Goal: Task Accomplishment & Management: Manage account settings

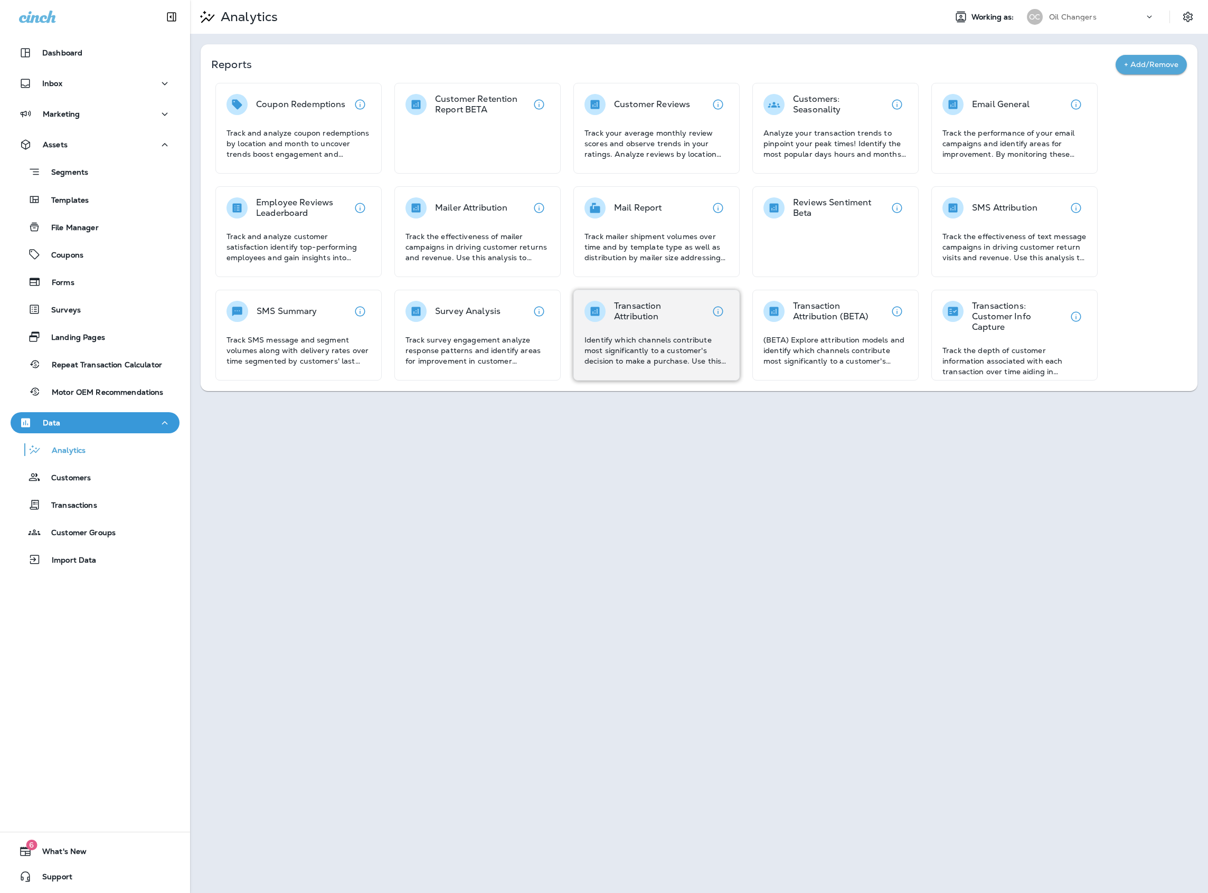
click at [645, 319] on p "Transaction Attribution" at bounding box center [660, 311] width 93 height 21
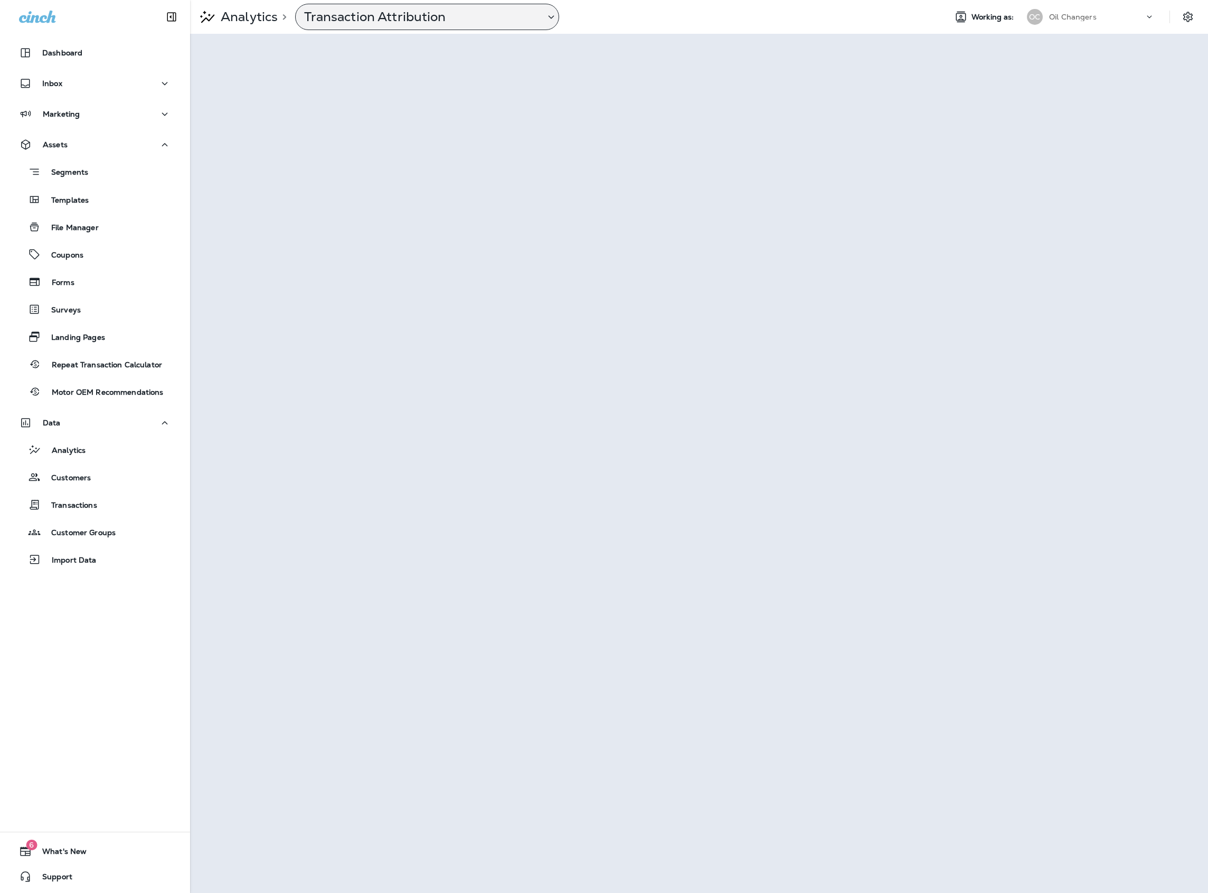
click at [522, 20] on p "Transaction Attribution" at bounding box center [420, 17] width 232 height 16
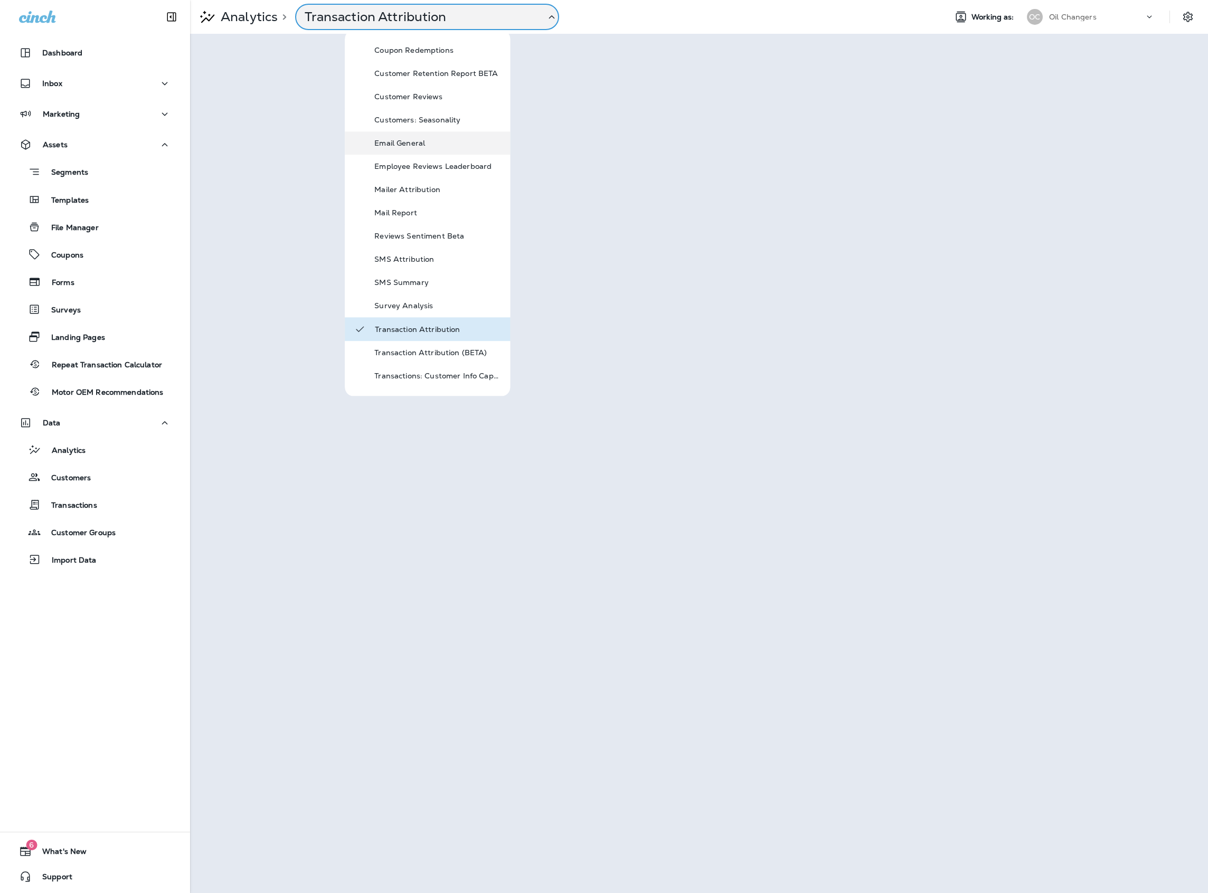
click at [425, 147] on div "Email General" at bounding box center [437, 143] width 127 height 13
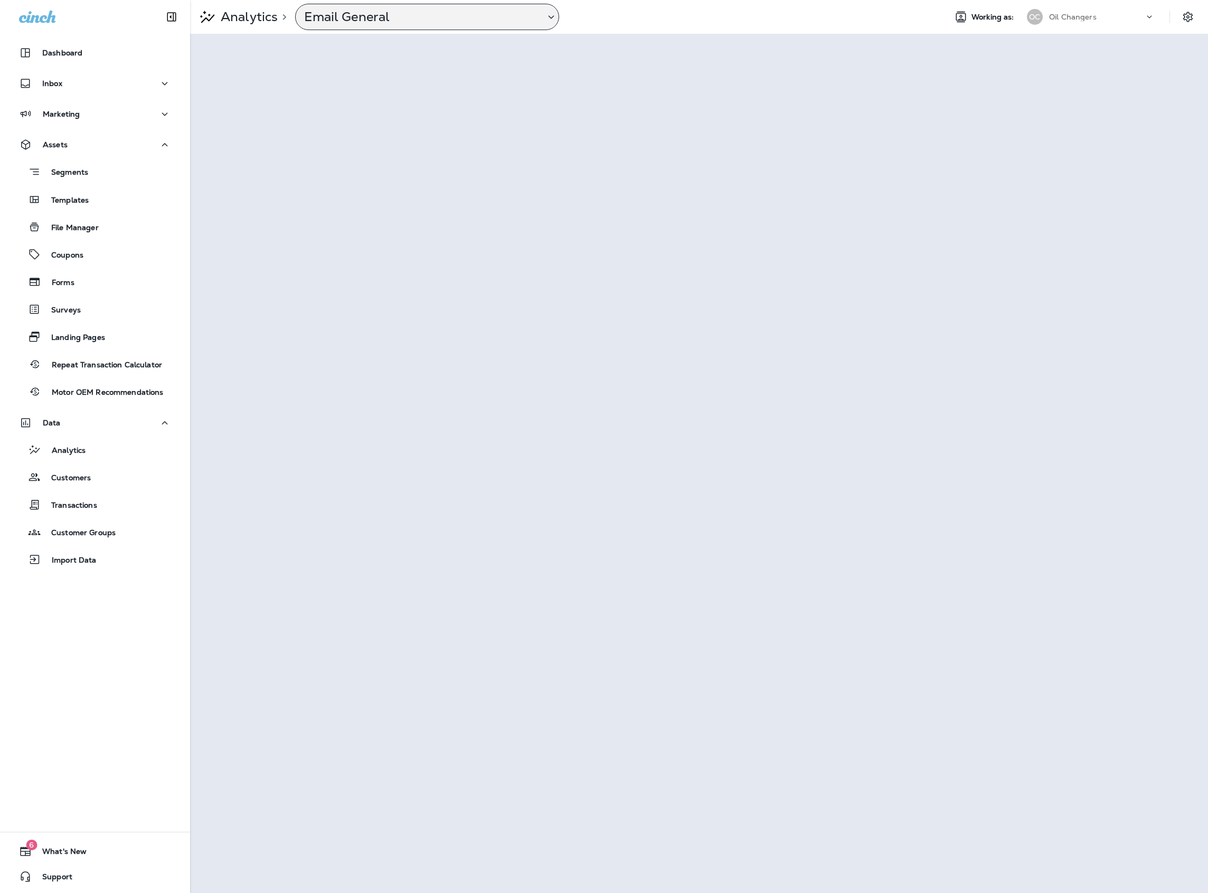
click at [372, 22] on p "Email General" at bounding box center [420, 17] width 232 height 16
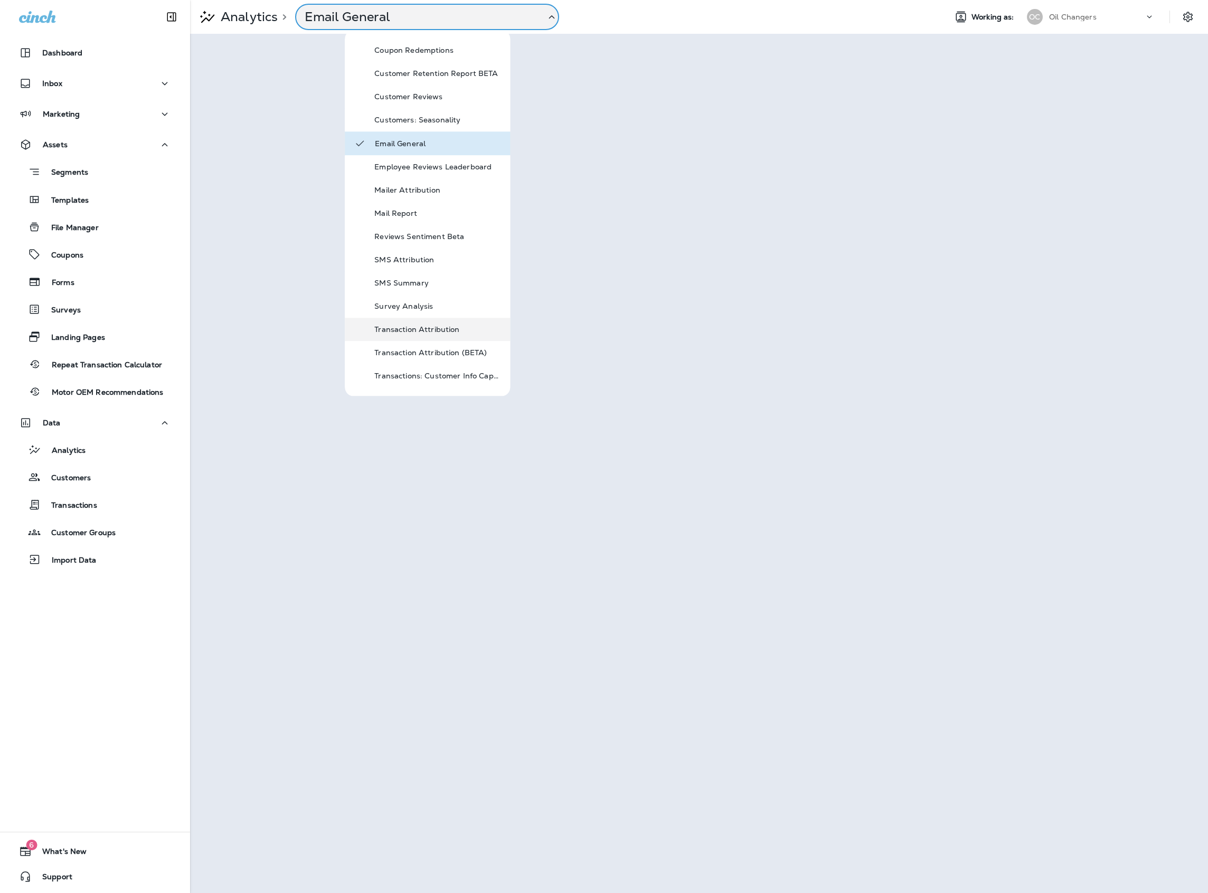
click at [447, 325] on p "Transaction Attribution" at bounding box center [437, 329] width 127 height 8
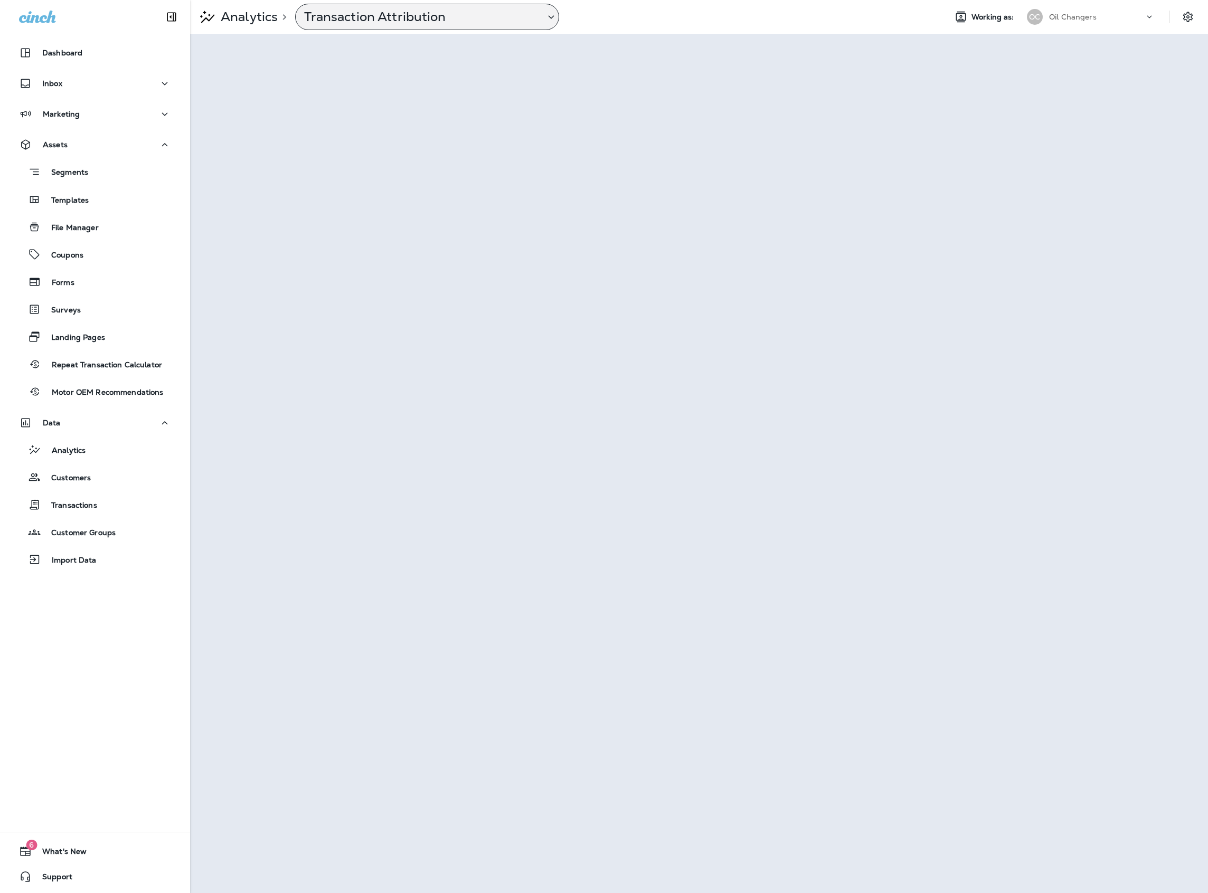
click at [384, 10] on p "Transaction Attribution" at bounding box center [420, 17] width 232 height 16
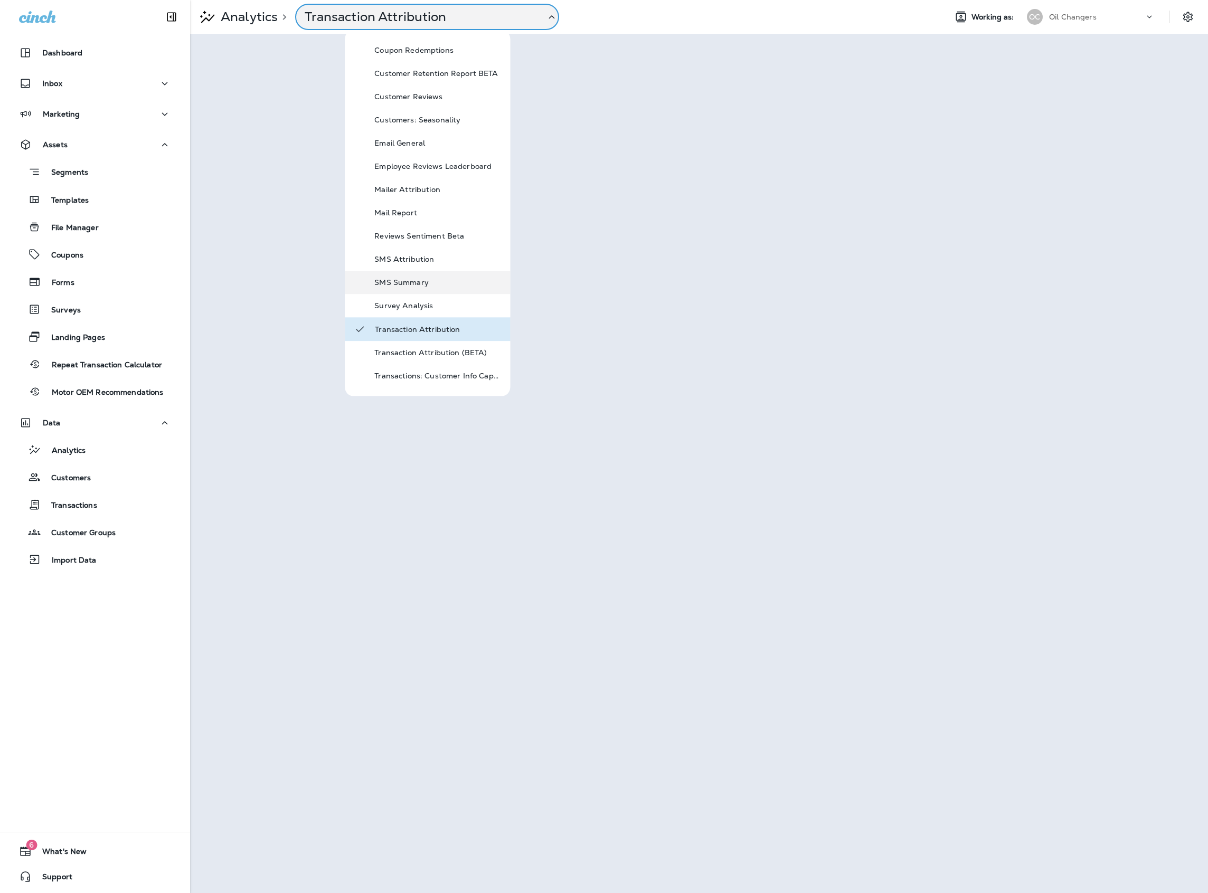
click at [402, 281] on p "SMS Summary" at bounding box center [437, 282] width 127 height 8
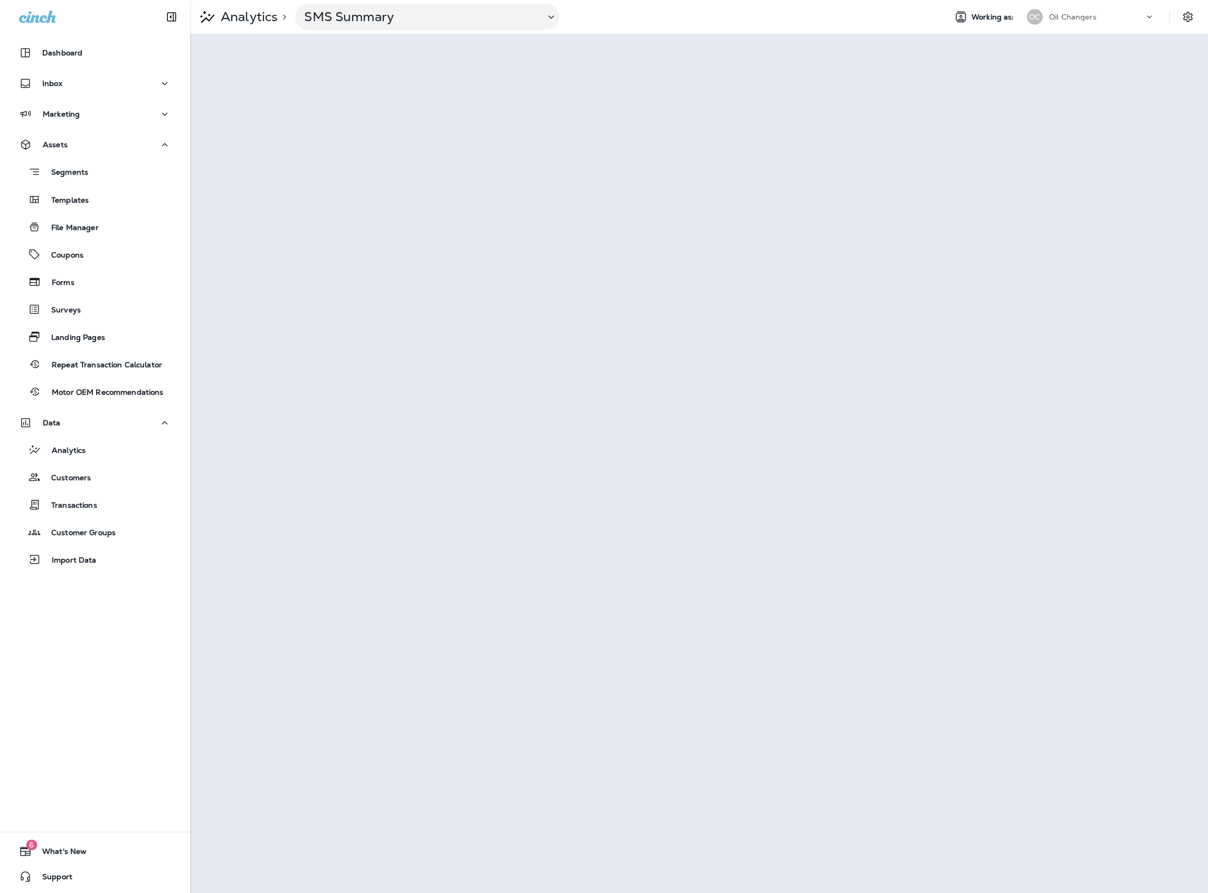
click at [1068, 20] on p "Oil Changers" at bounding box center [1073, 17] width 48 height 8
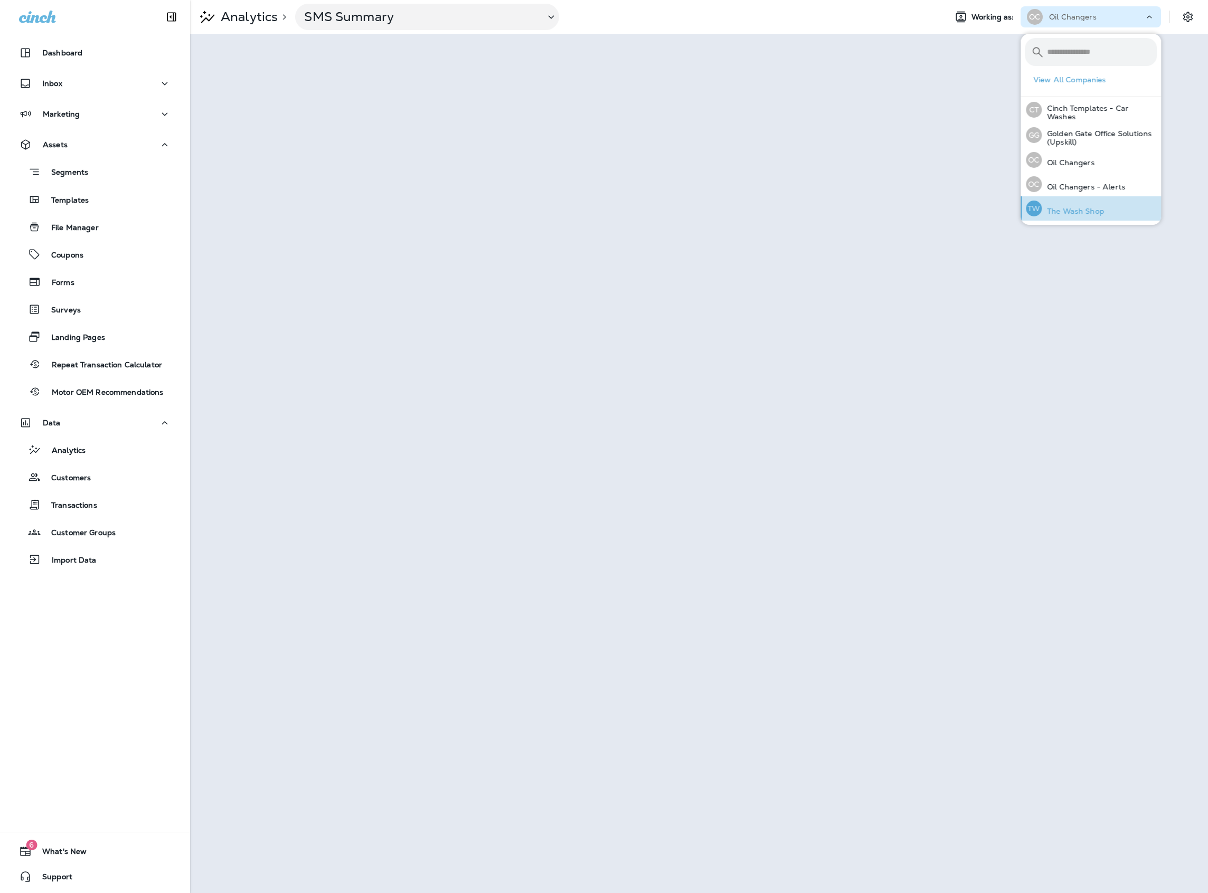
click at [1081, 204] on div "TW The Wash Shop" at bounding box center [1065, 208] width 87 height 24
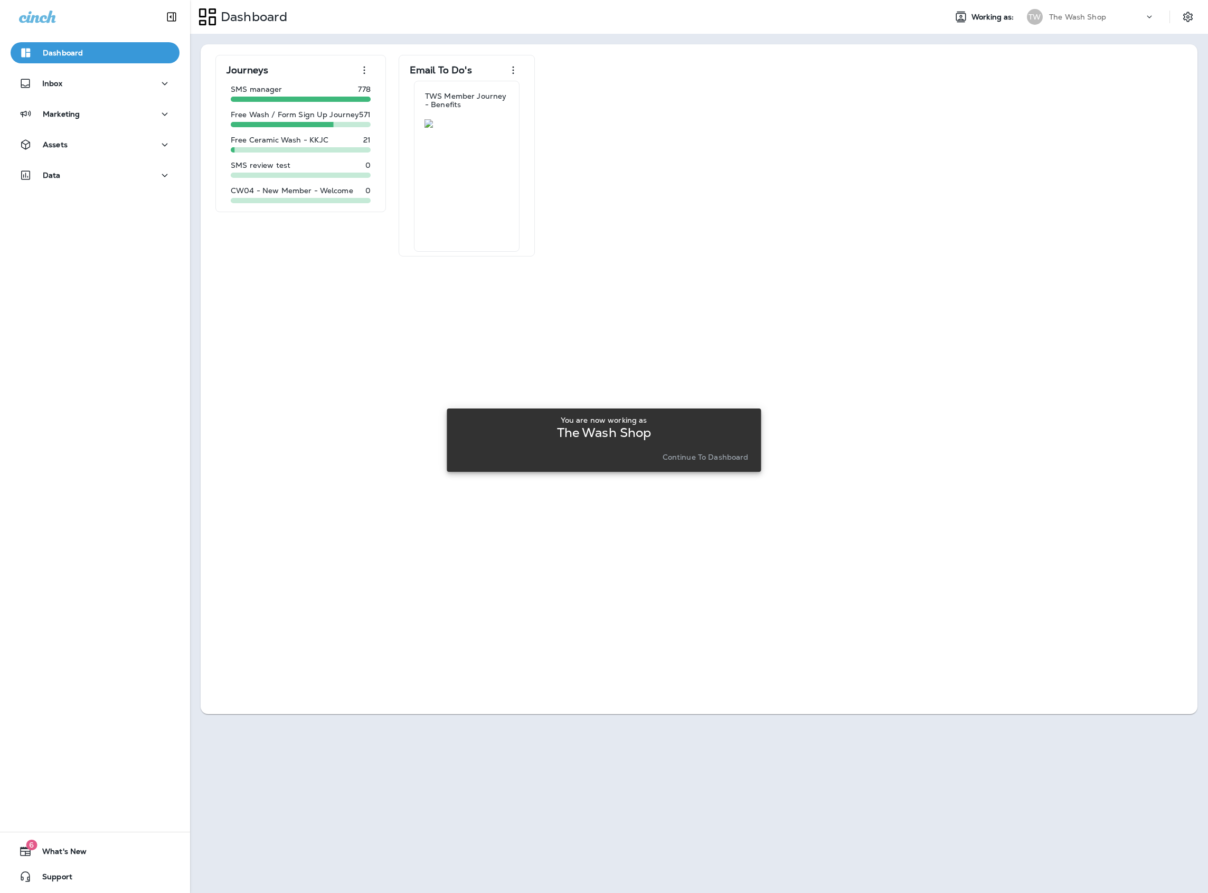
click at [693, 251] on div "You are now working as The Wash Shop Continue to Dashboard" at bounding box center [604, 440] width 314 height 881
click at [695, 458] on p "Continue to Dashboard" at bounding box center [706, 457] width 86 height 8
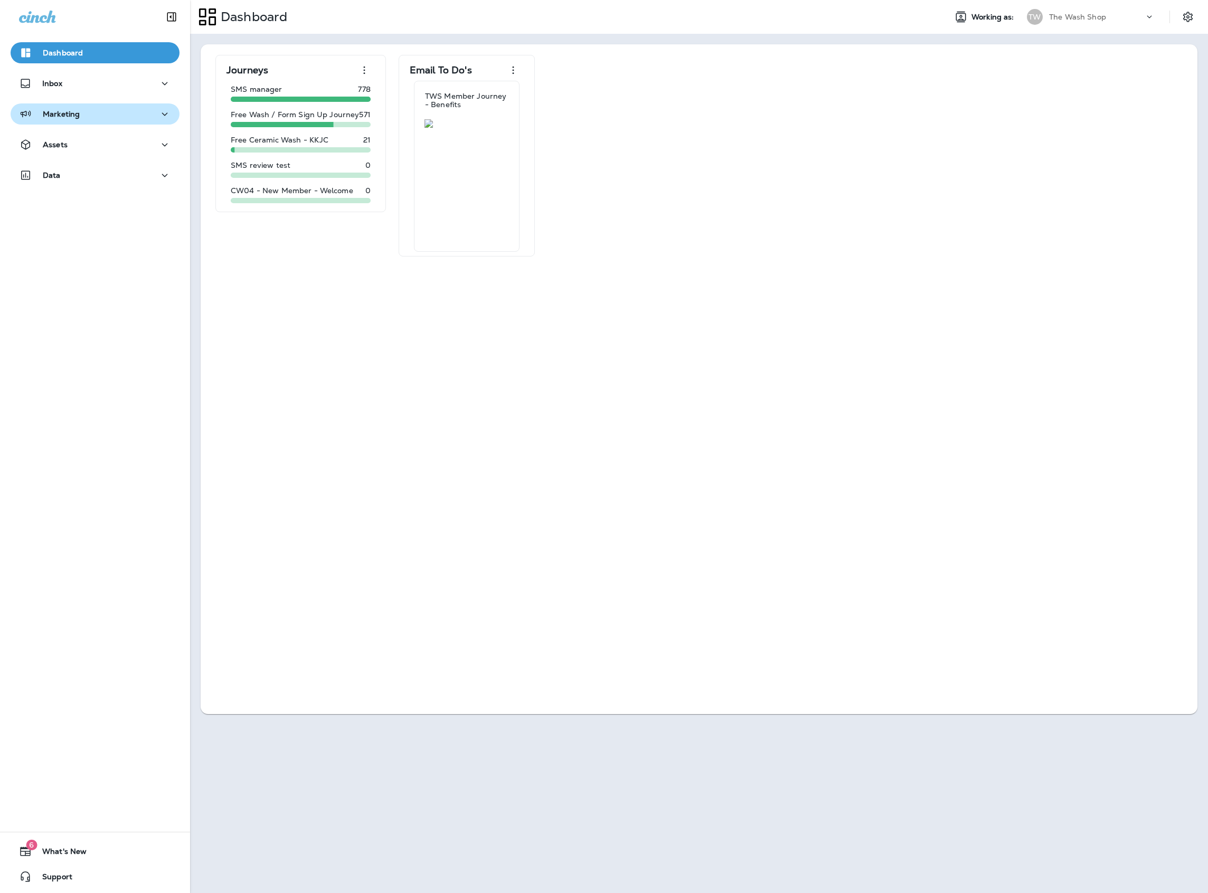
click at [85, 108] on div "Marketing" at bounding box center [95, 114] width 152 height 13
click at [117, 224] on div "Assets" at bounding box center [95, 227] width 152 height 13
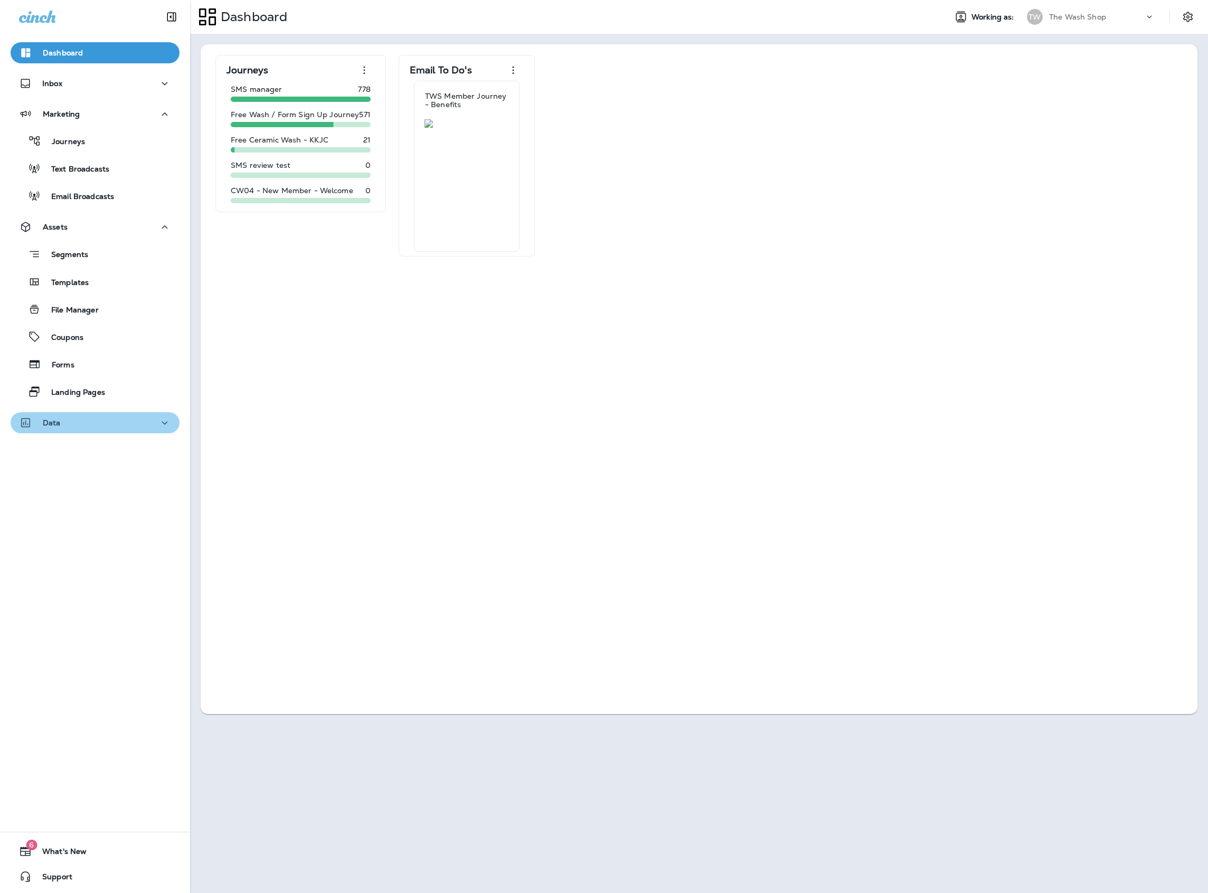
click at [141, 427] on div "Data" at bounding box center [95, 423] width 152 height 13
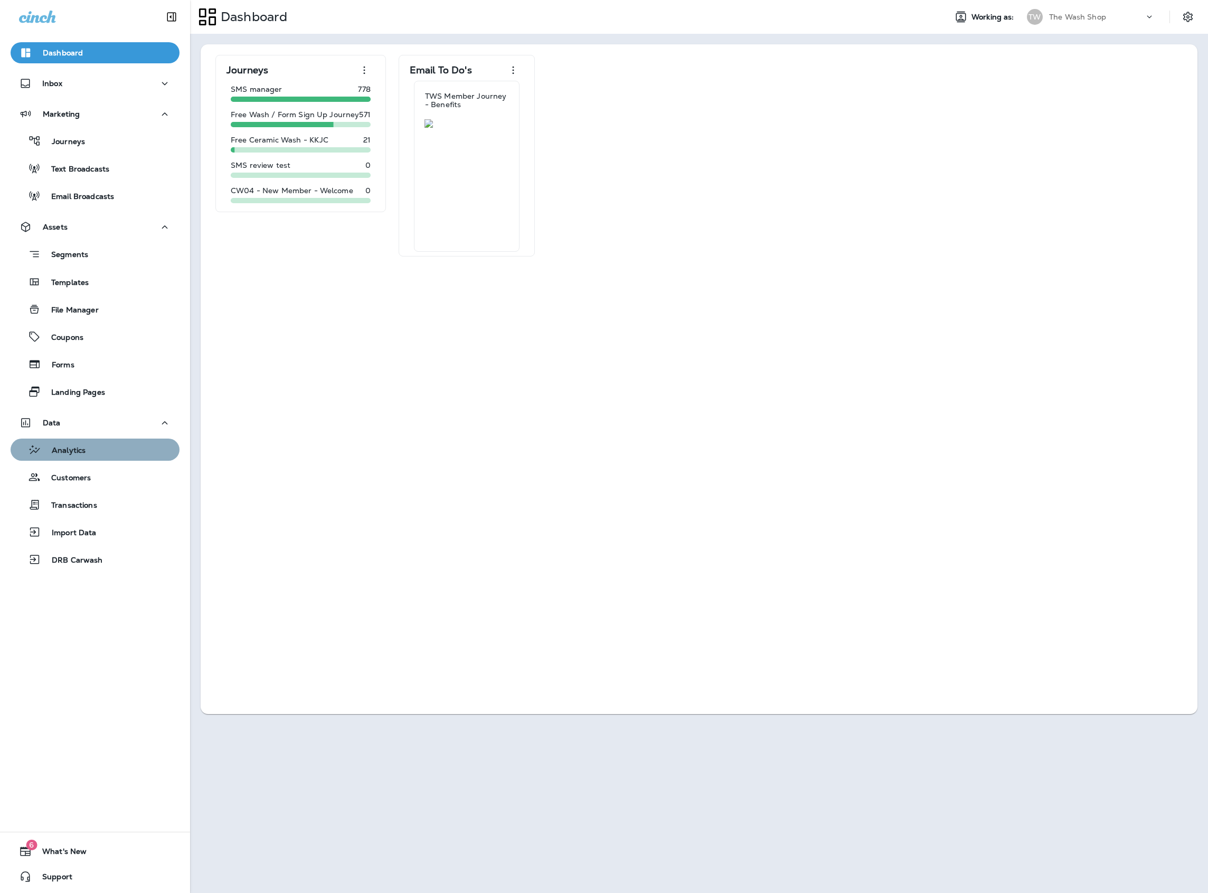
click at [109, 451] on div "Analytics" at bounding box center [95, 450] width 160 height 16
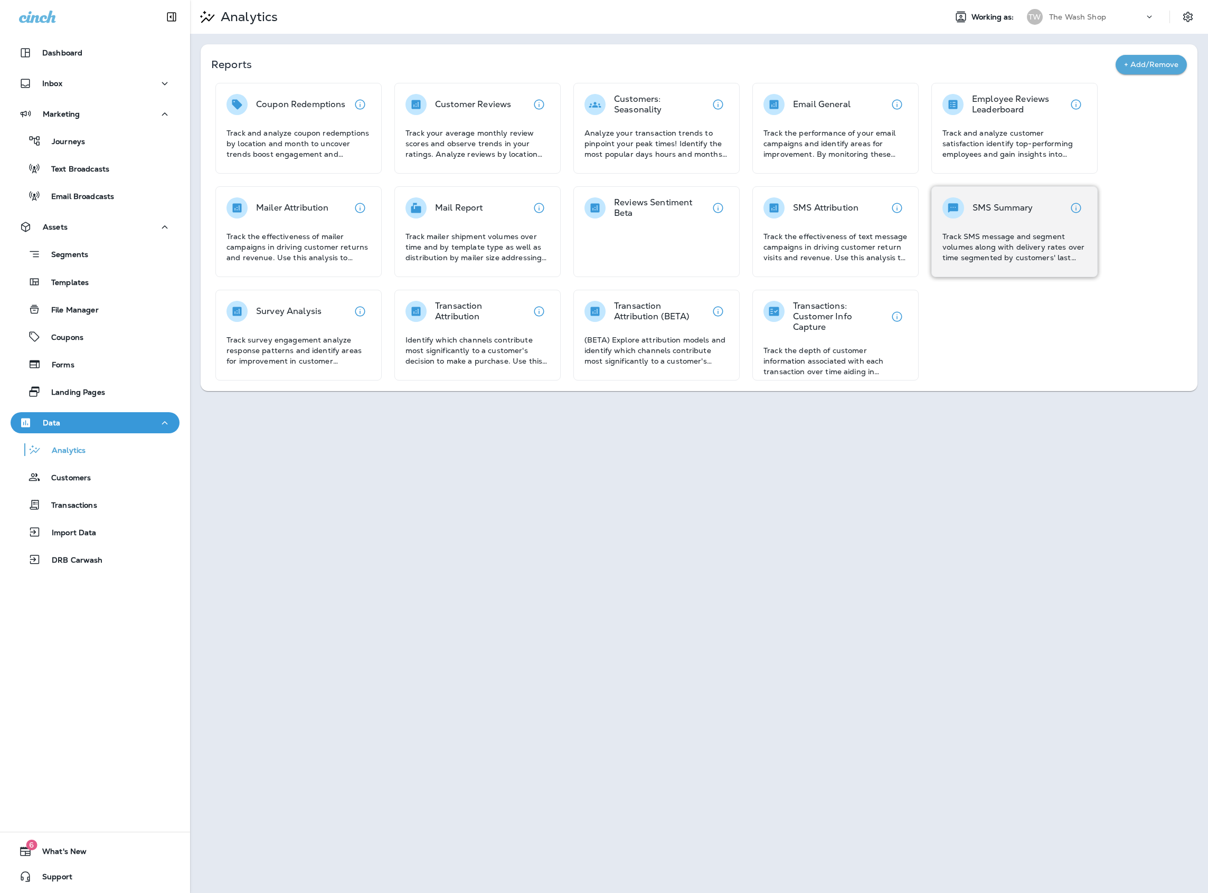
click at [999, 232] on p "Track SMS message and segment volumes along with delivery rates over time segme…" at bounding box center [1014, 247] width 144 height 32
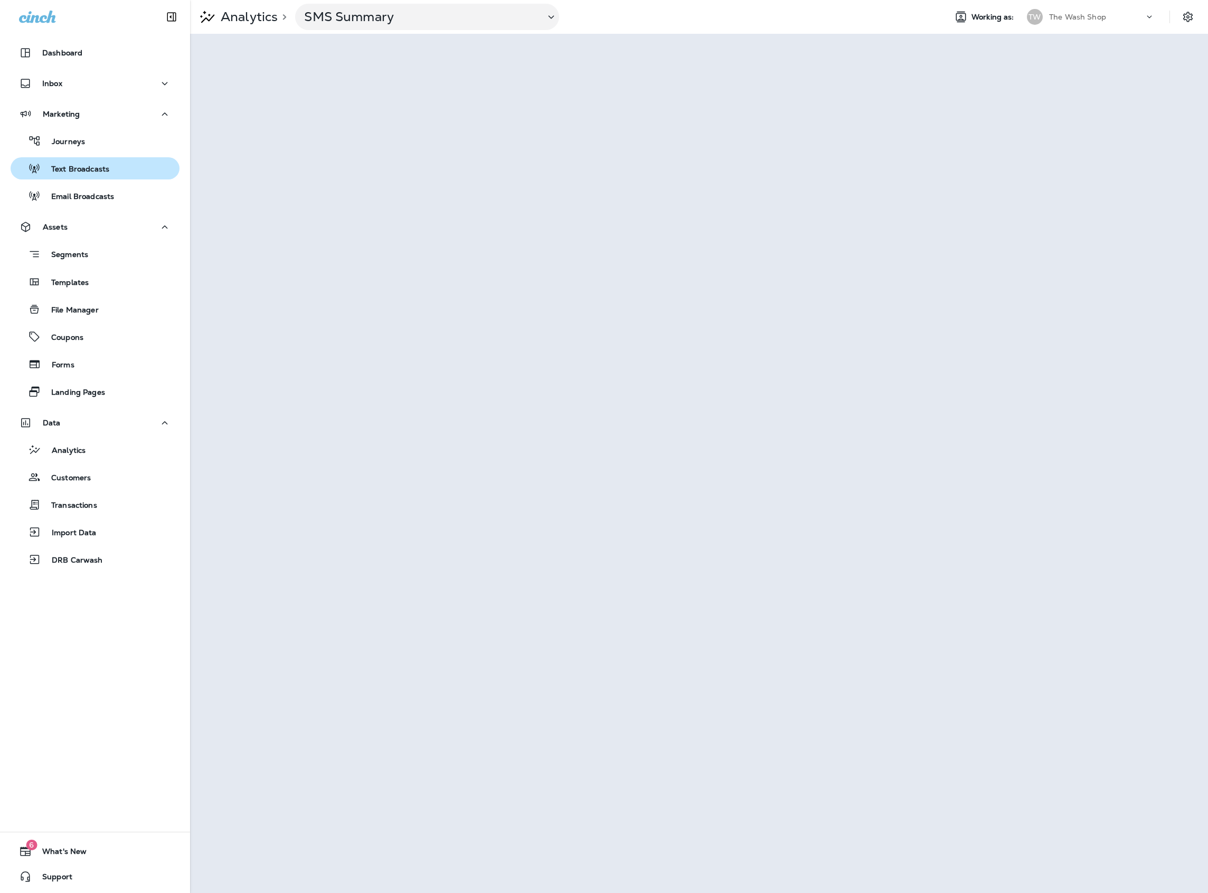
click at [103, 171] on p "Text Broadcasts" at bounding box center [75, 170] width 69 height 10
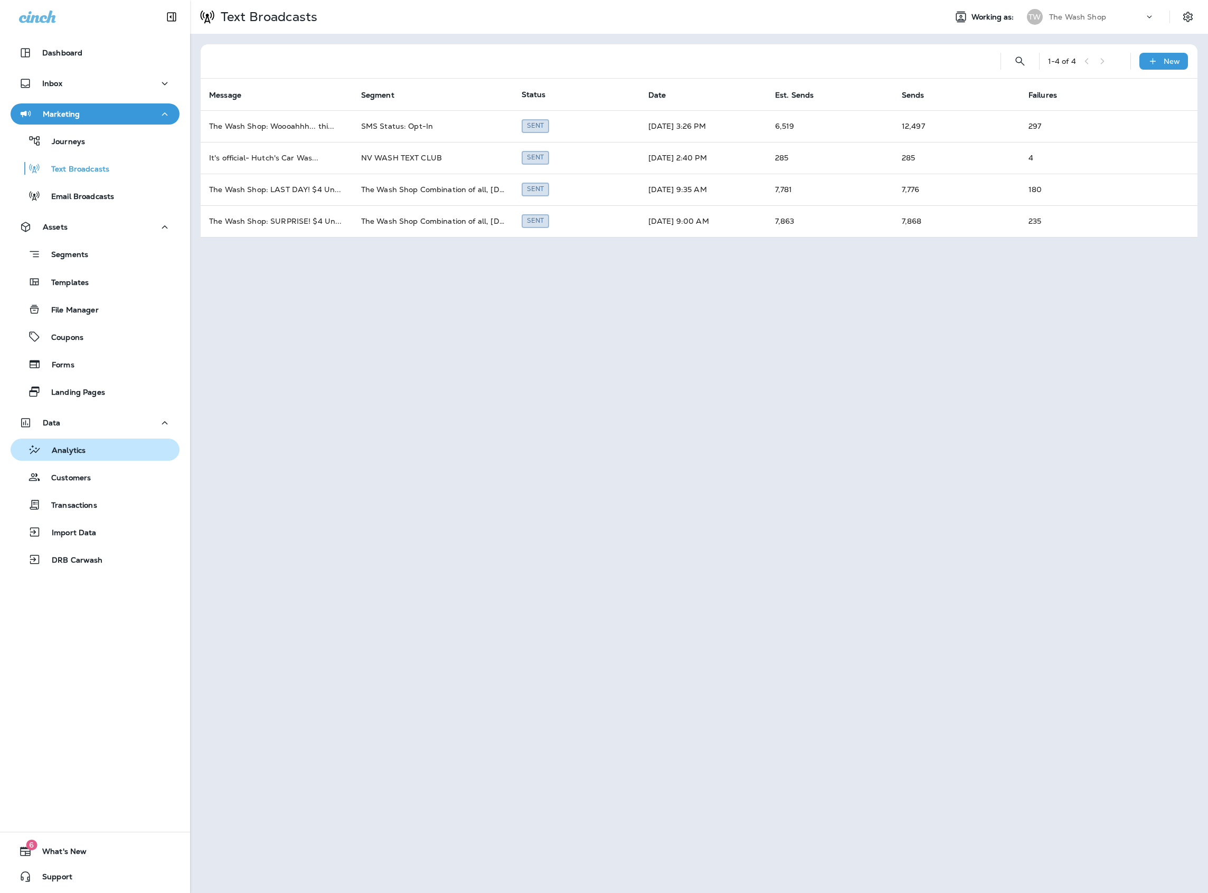
click at [77, 443] on div "Analytics" at bounding box center [50, 450] width 71 height 16
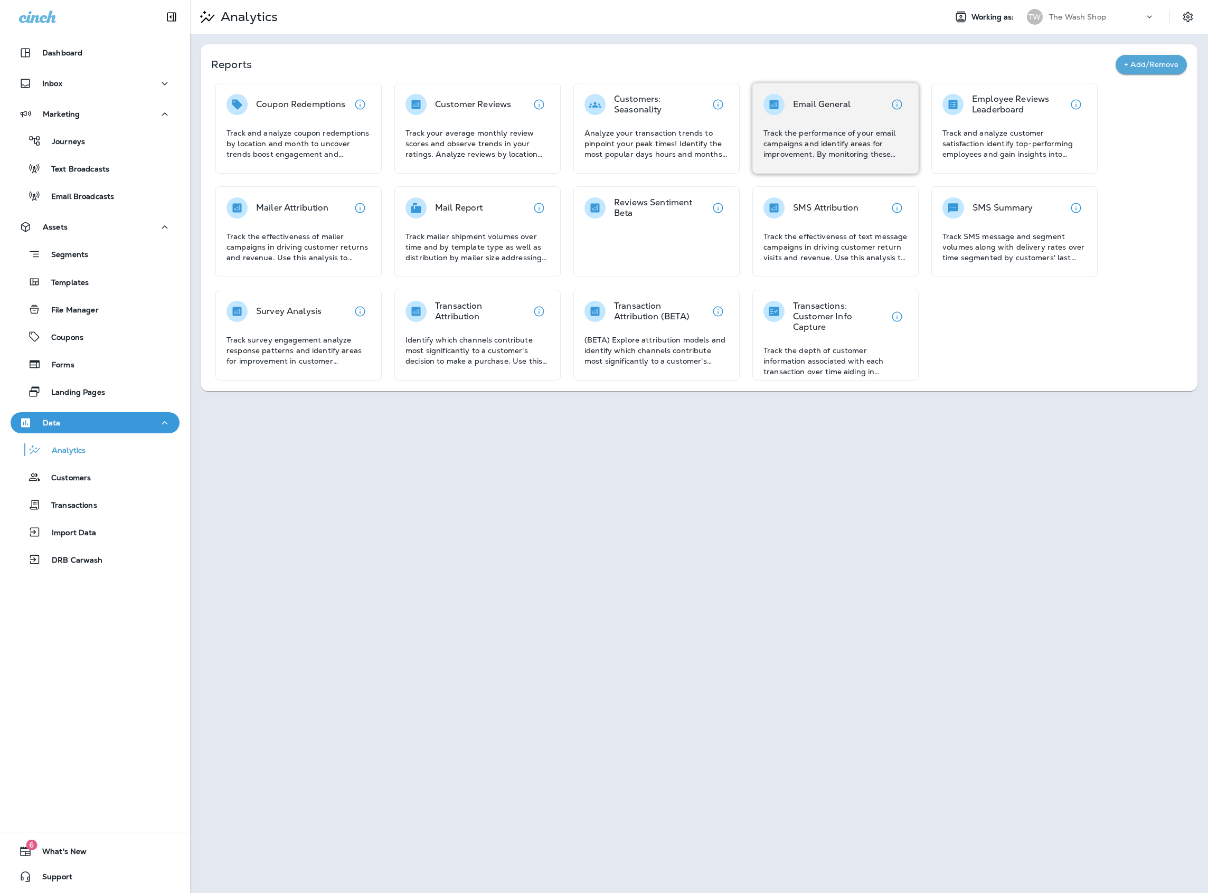
click at [798, 121] on div "Email General Track the performance of your email campaigns and identify areas …" at bounding box center [835, 126] width 144 height 65
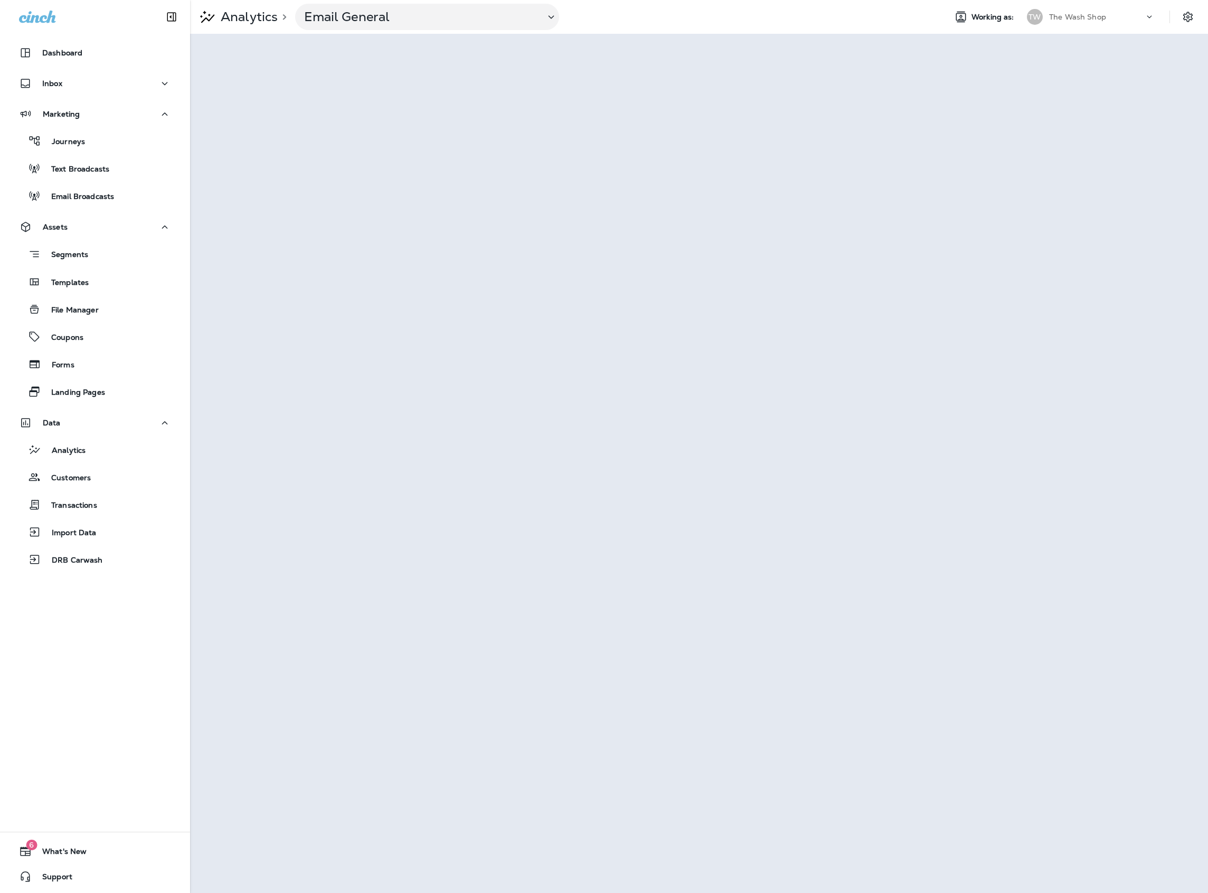
click at [1074, 19] on p "The Wash Shop" at bounding box center [1077, 17] width 57 height 8
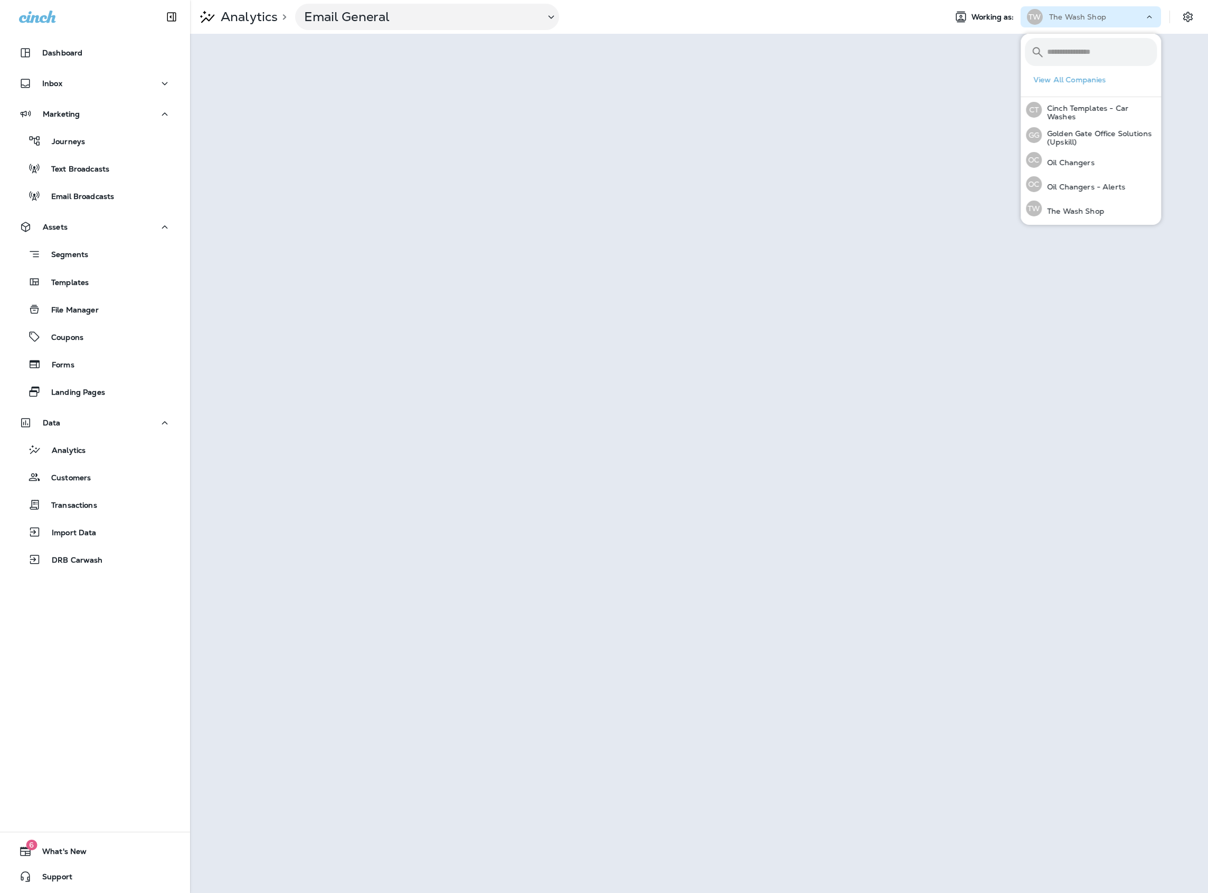
click at [832, 19] on div "Analytics > Email General" at bounding box center [564, 17] width 748 height 26
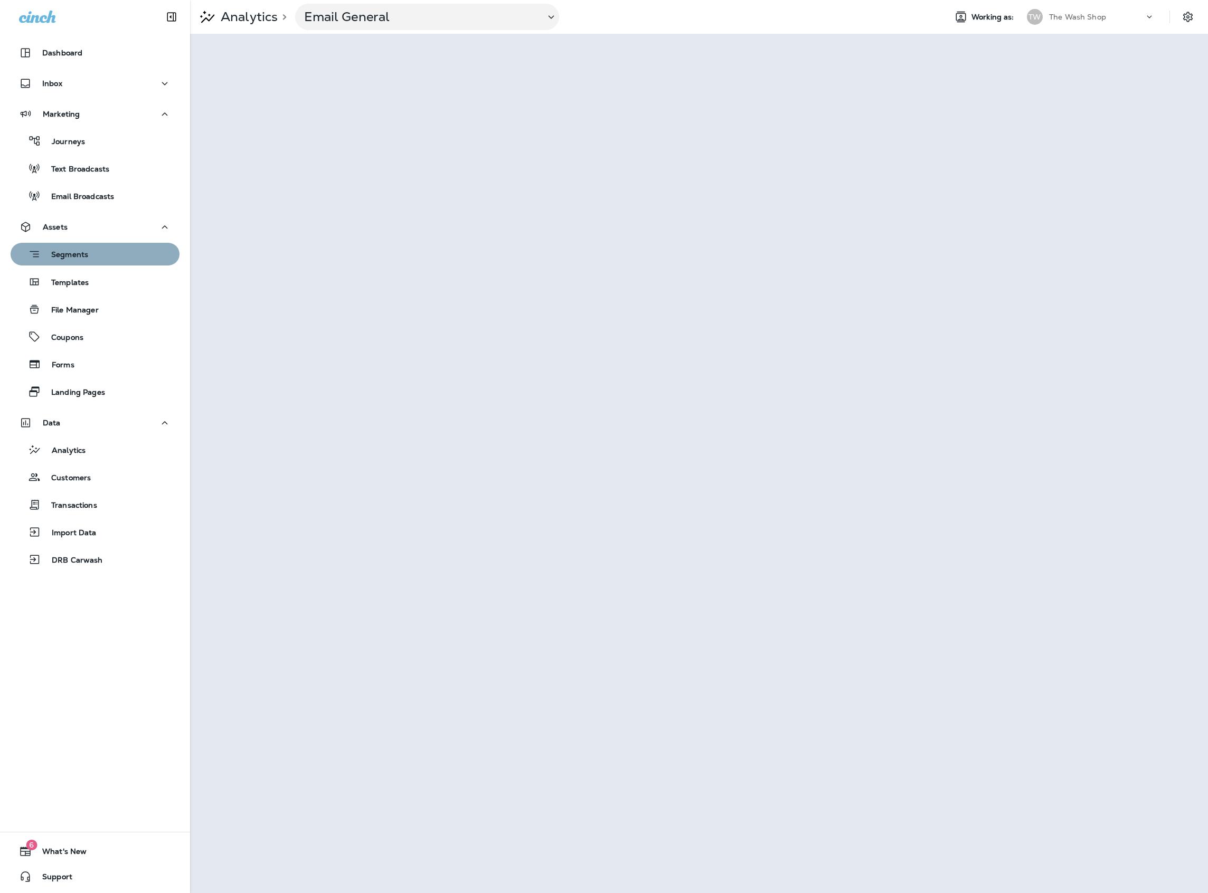
click at [91, 247] on div "Segments" at bounding box center [95, 254] width 160 height 16
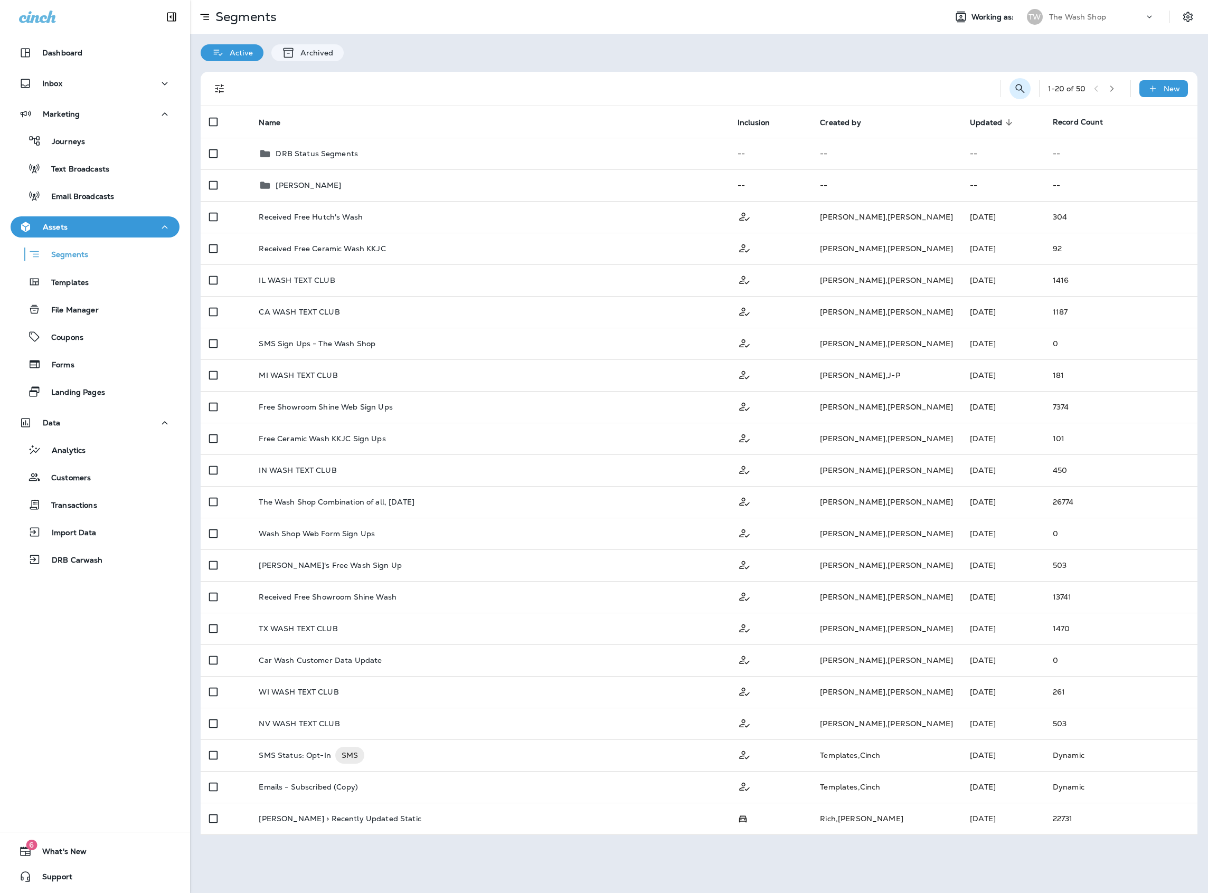
click at [1014, 92] on icon "Search Segments" at bounding box center [1020, 88] width 13 height 13
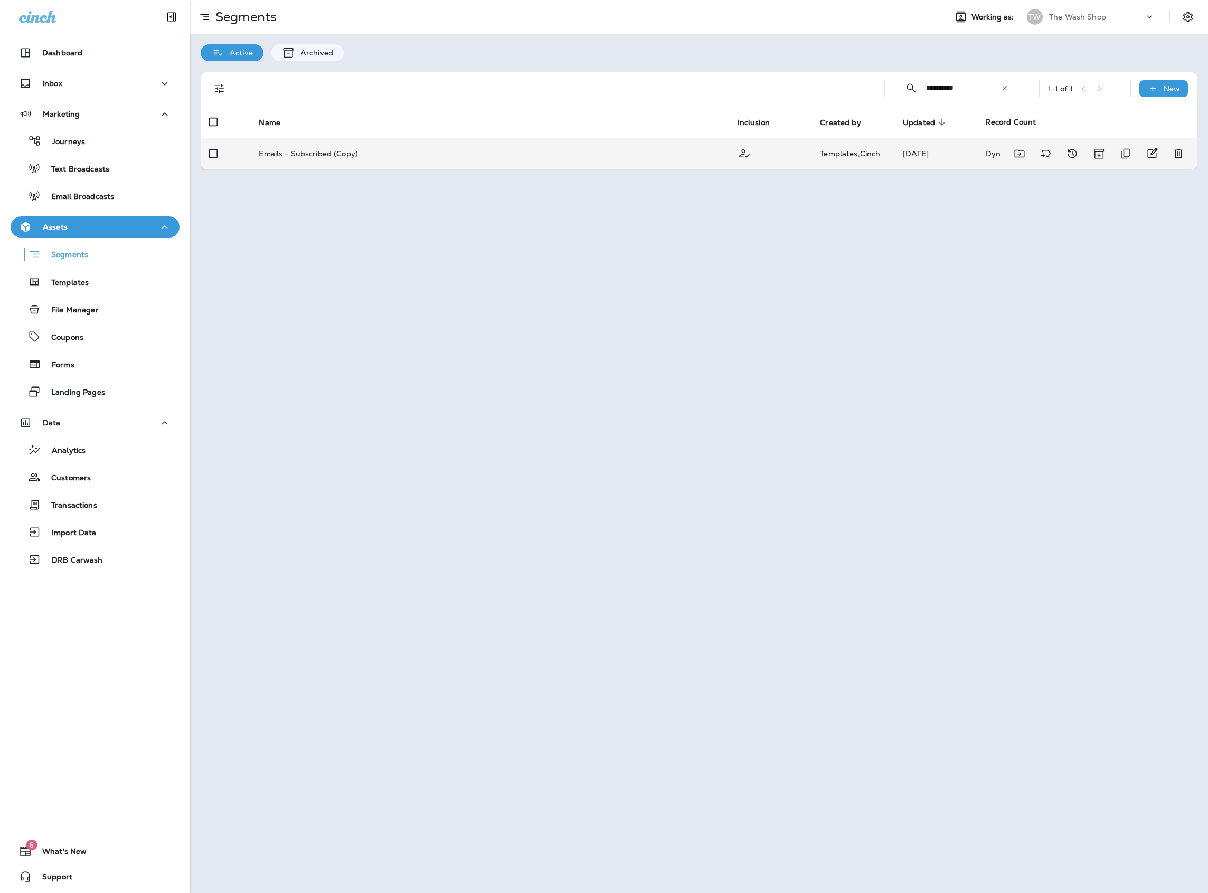
type input "**********"
click at [528, 144] on td "Emails - Subscribed (Copy)" at bounding box center [489, 154] width 478 height 32
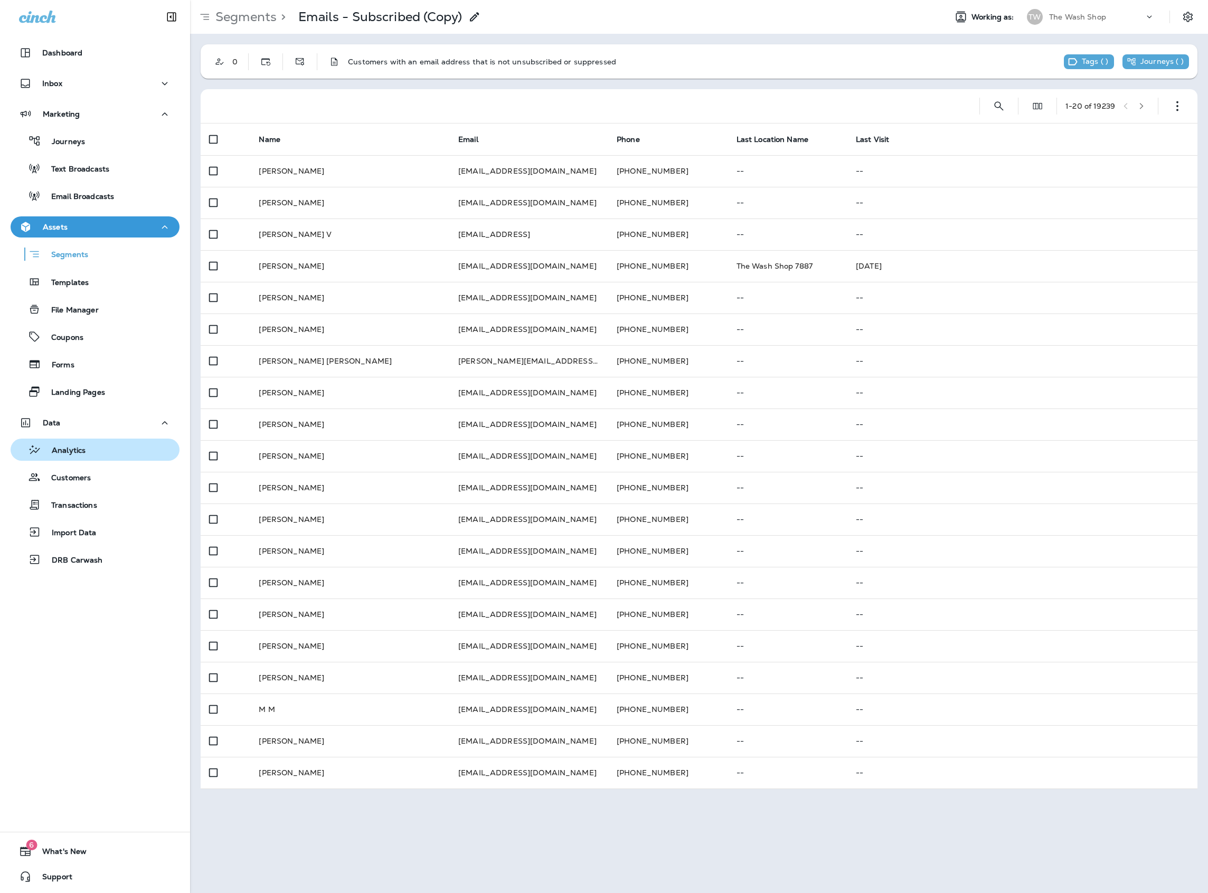
click at [114, 450] on div "Analytics" at bounding box center [95, 450] width 160 height 16
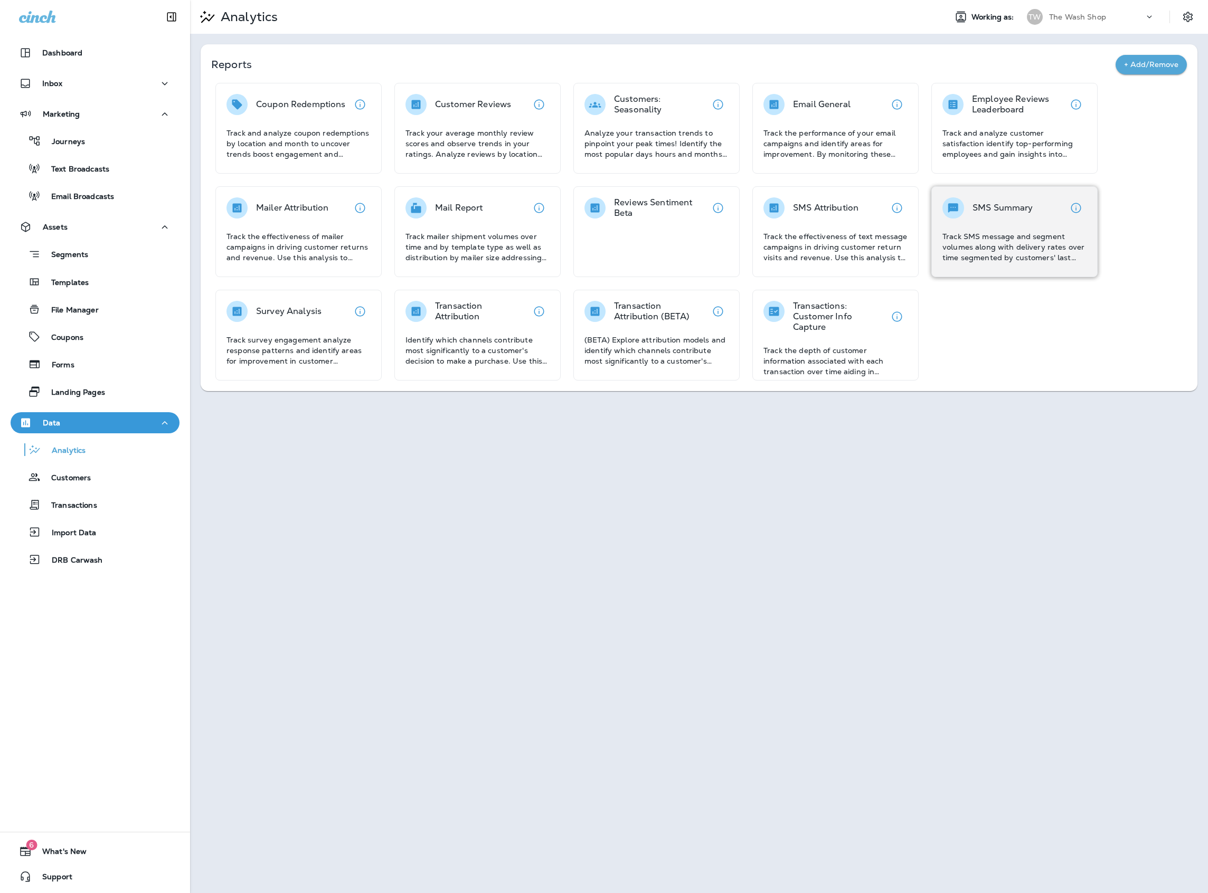
click at [1020, 234] on p "Track SMS message and segment volumes along with delivery rates over time segme…" at bounding box center [1014, 247] width 144 height 32
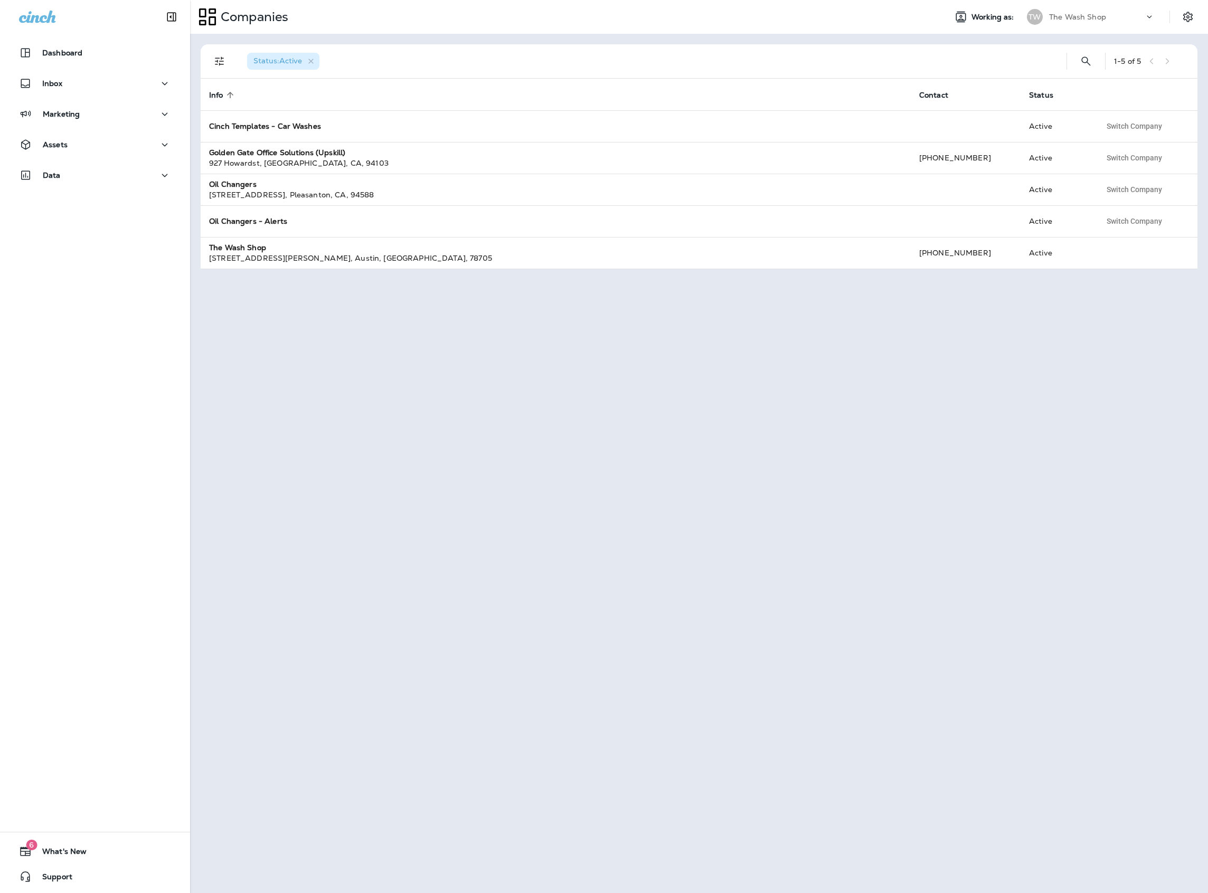
click at [1088, 17] on p "The Wash Shop" at bounding box center [1077, 17] width 57 height 8
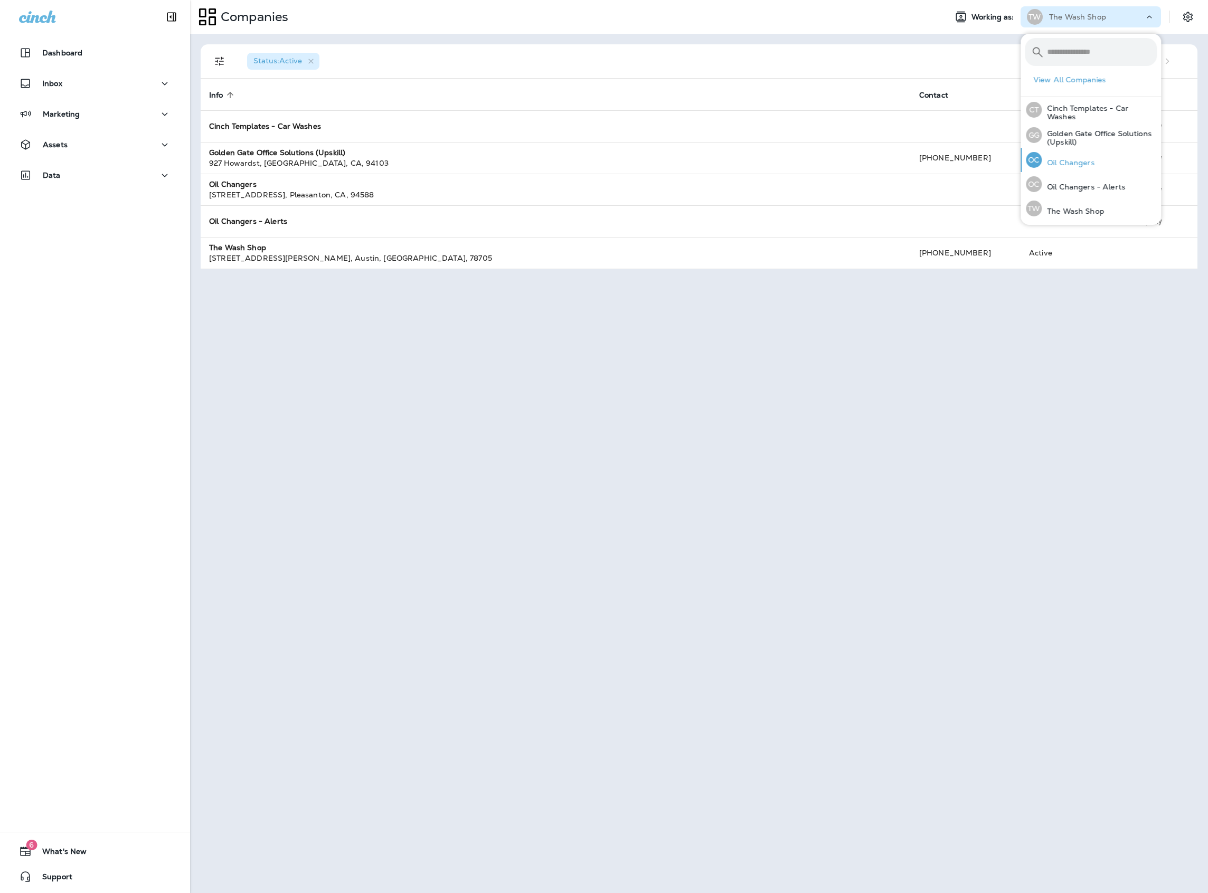
click at [1094, 167] on div "OC Oil Changers" at bounding box center [1060, 160] width 77 height 24
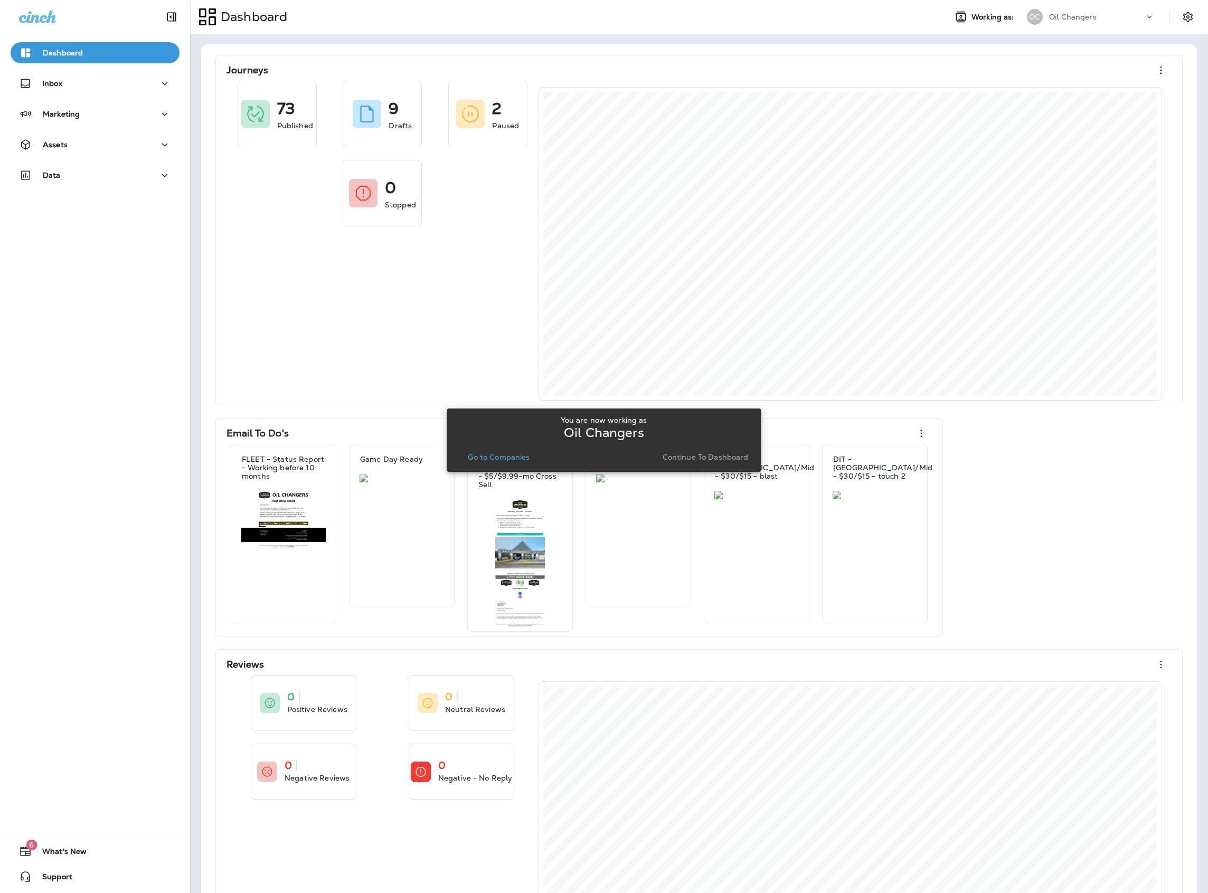
click at [509, 459] on p "Go to Companies" at bounding box center [499, 457] width 62 height 8
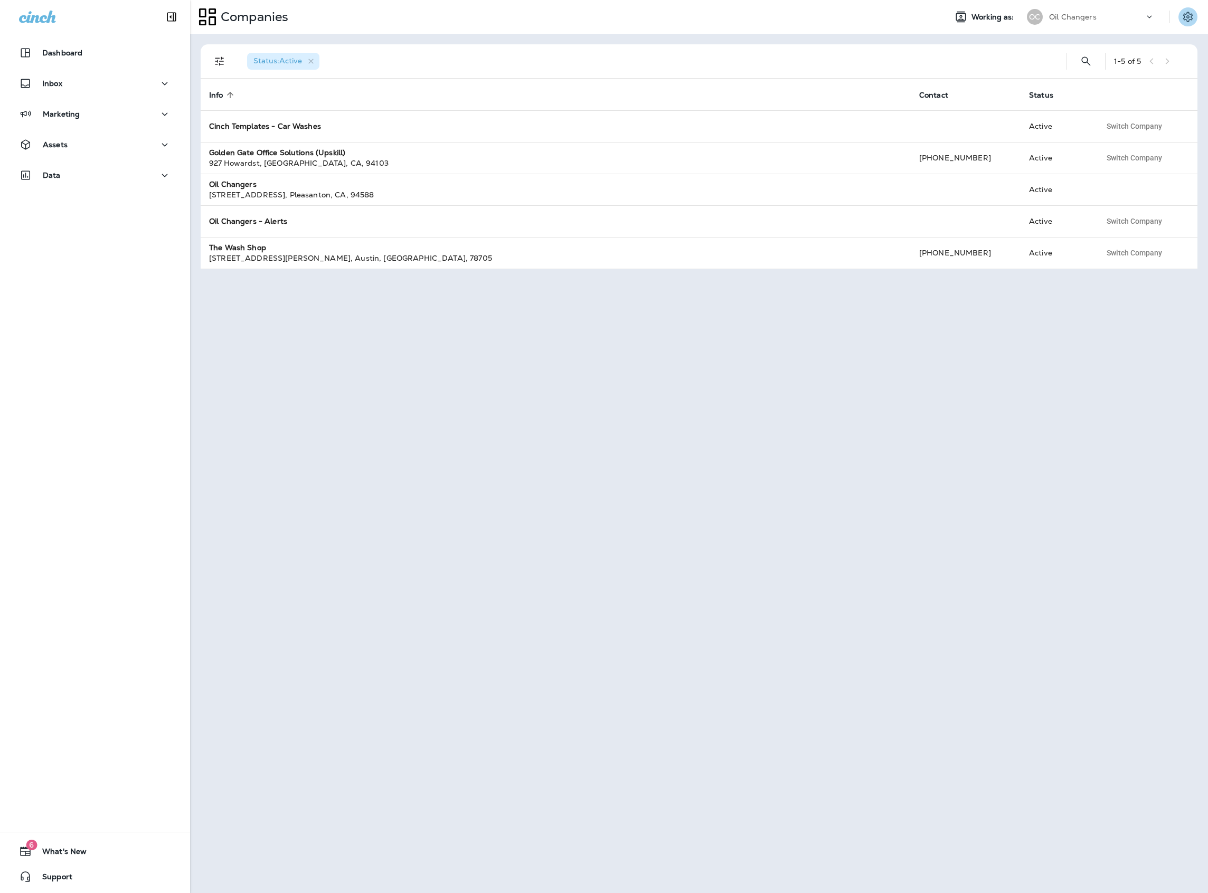
drag, startPoint x: 1184, startPoint y: 16, endPoint x: 1179, endPoint y: 23, distance: 7.6
click at [1184, 16] on icon "Settings" at bounding box center [1187, 17] width 13 height 13
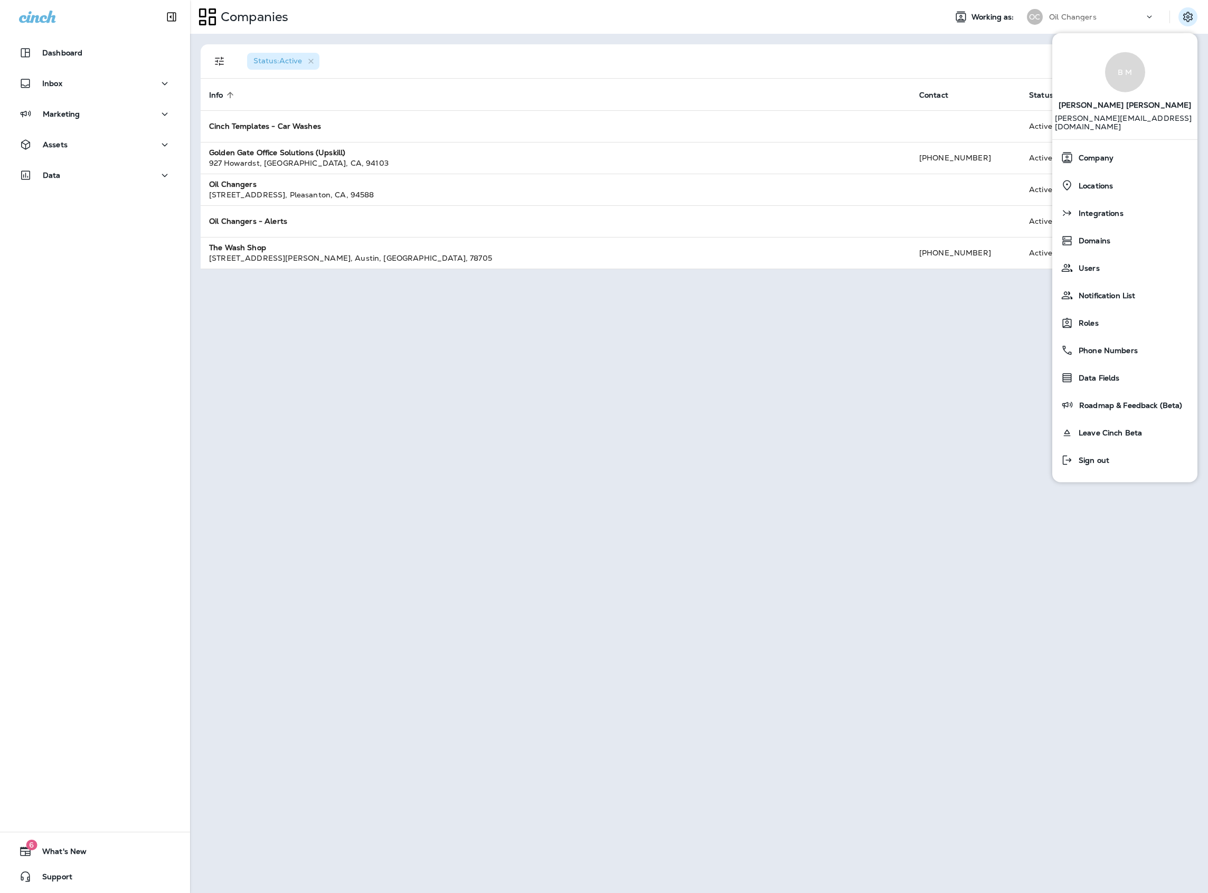
click at [101, 186] on div "Data" at bounding box center [95, 178] width 190 height 26
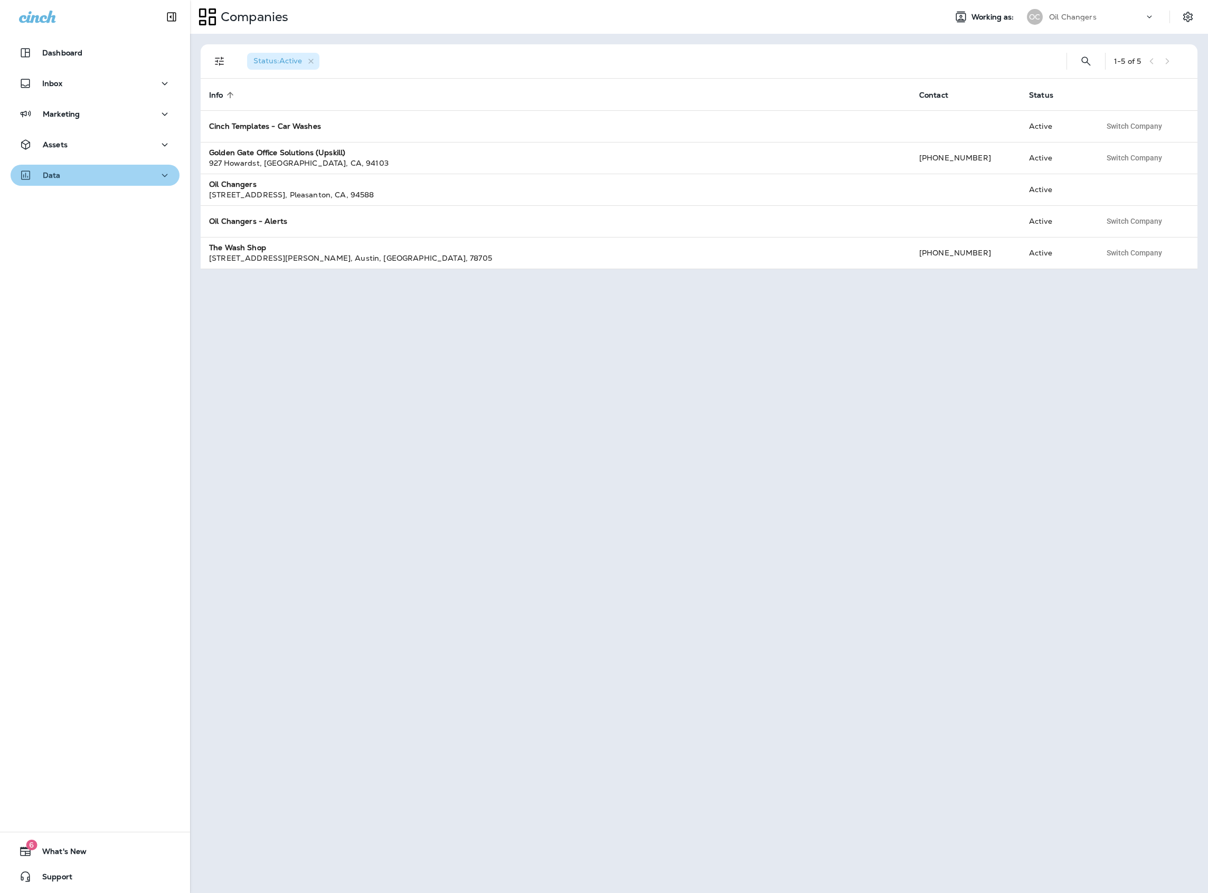
click at [100, 181] on div "Data" at bounding box center [95, 175] width 152 height 13
click at [130, 272] on div "Analytics Customers Transactions Customer Groups Import Data" at bounding box center [95, 254] width 169 height 137
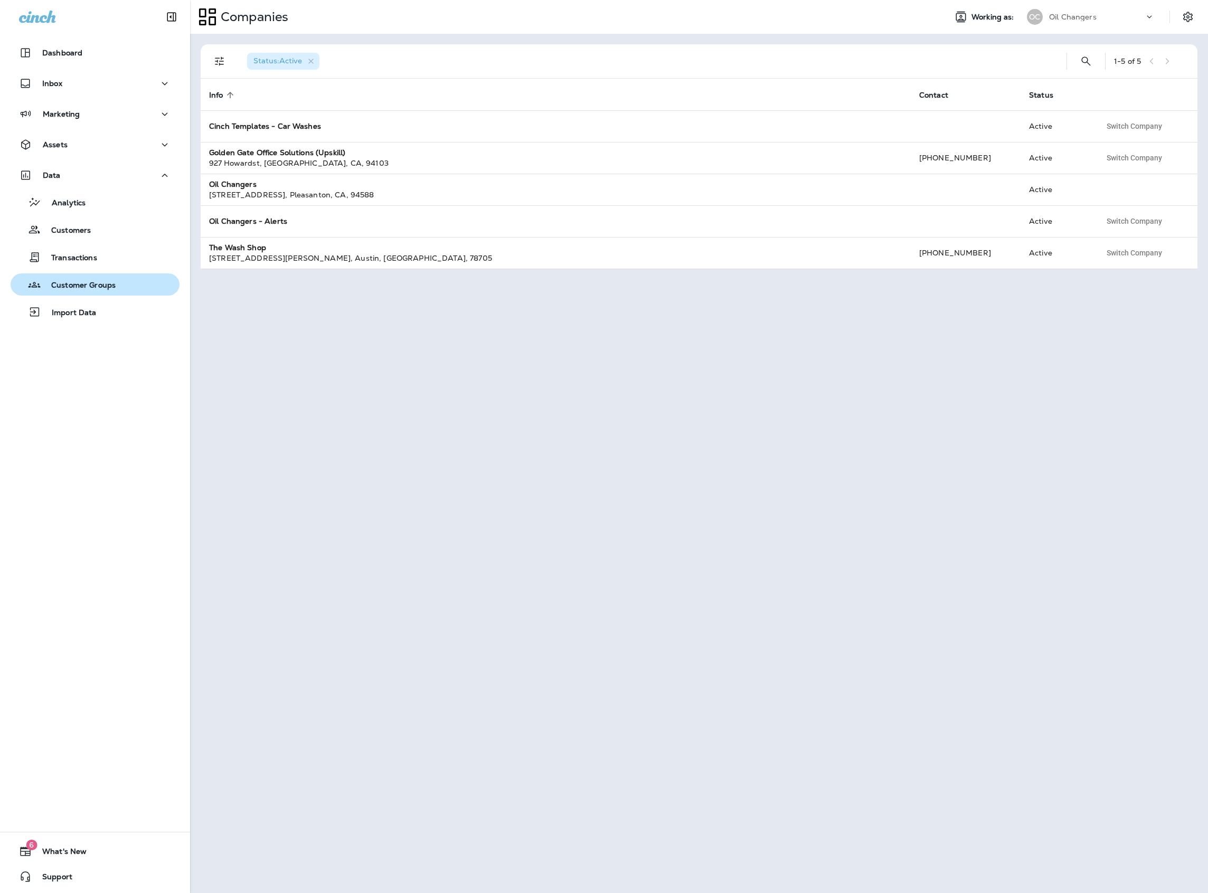
click at [127, 283] on div "Customer Groups" at bounding box center [95, 285] width 160 height 16
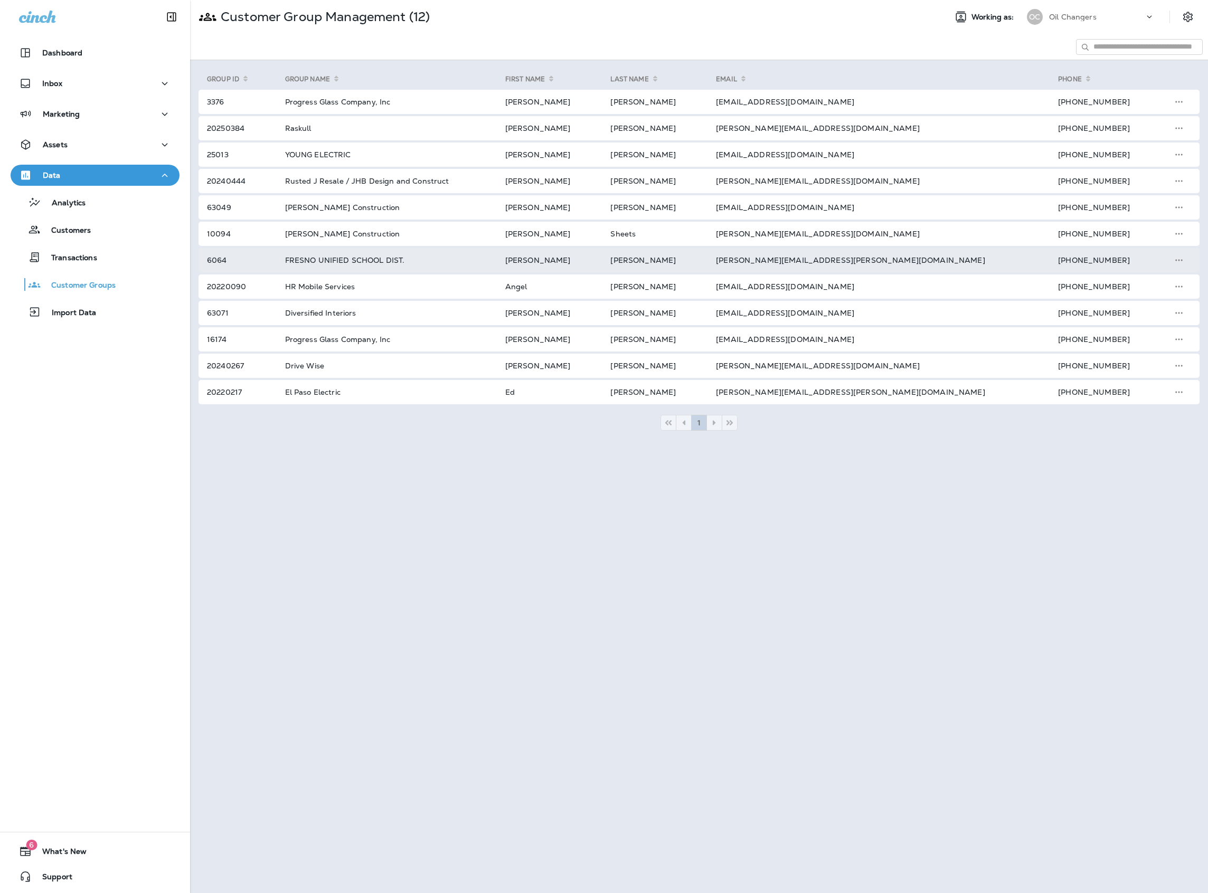
click at [382, 261] on td "FRESNO UNIFIED SCHOOL DIST." at bounding box center [382, 260] width 220 height 24
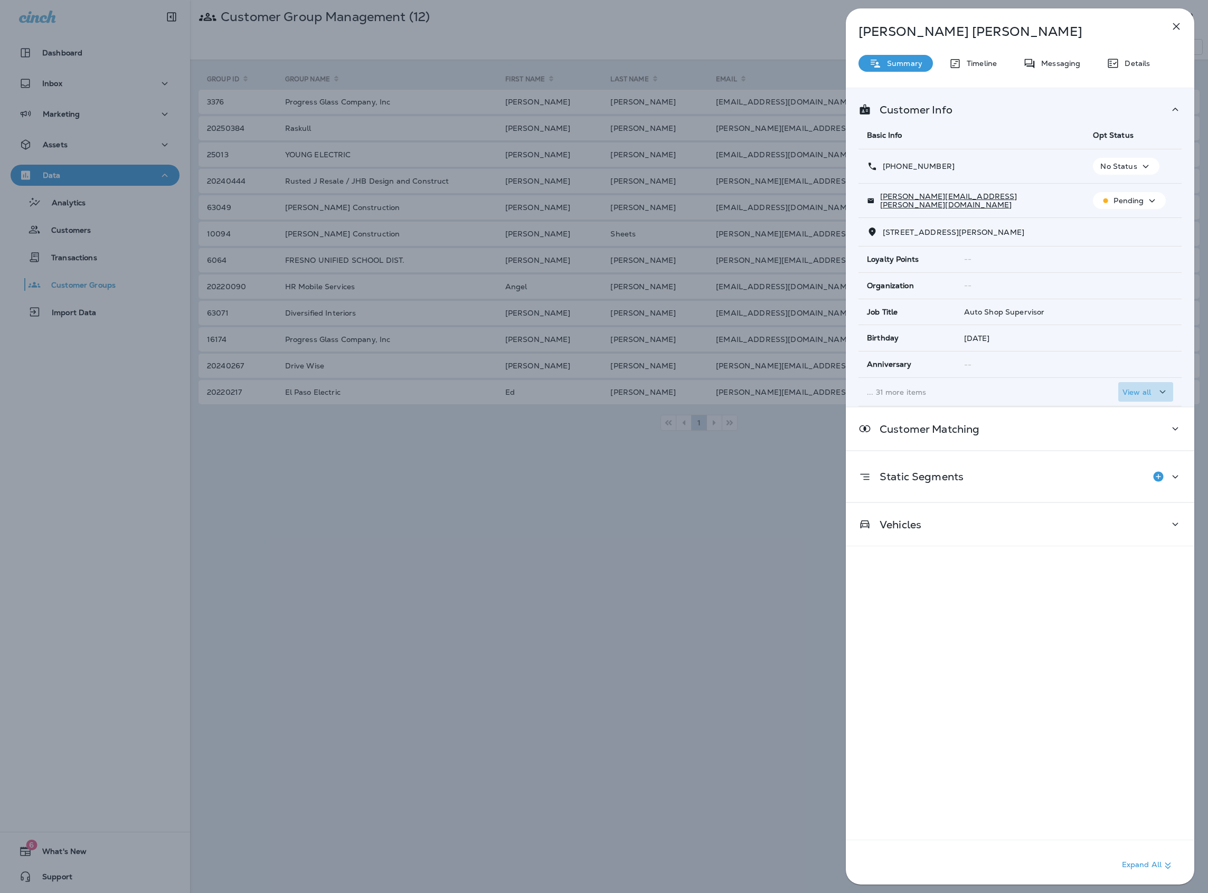
click at [1139, 388] on div "View all" at bounding box center [1145, 391] width 46 height 13
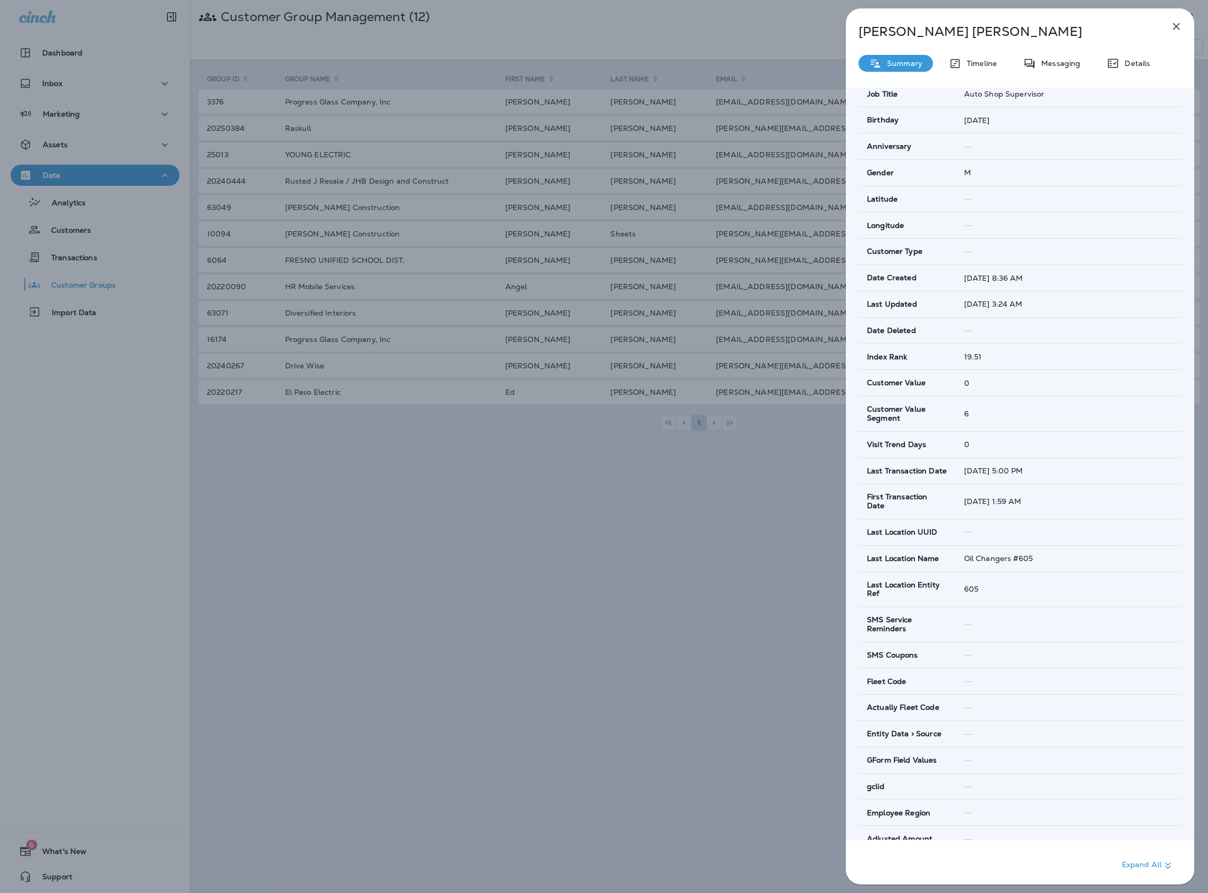
scroll to position [226, 0]
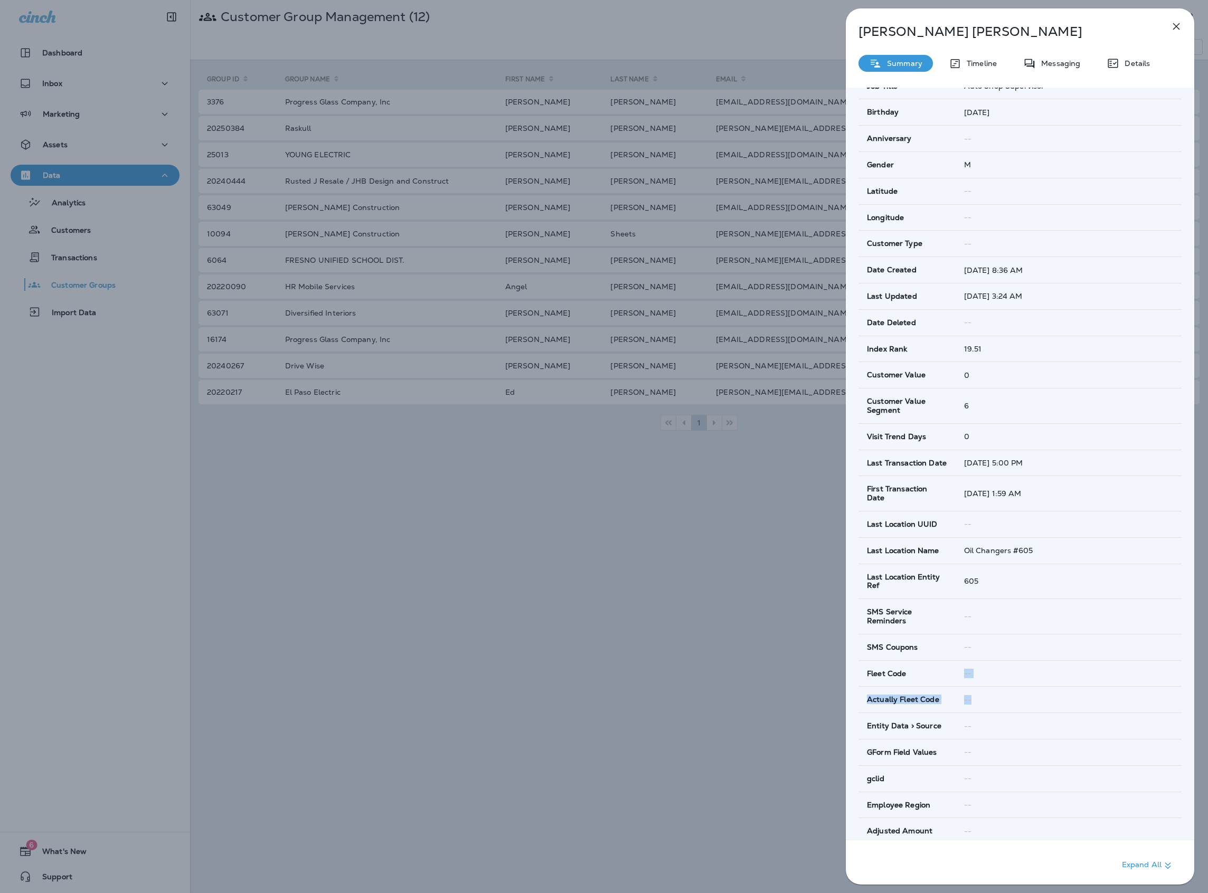
drag, startPoint x: 959, startPoint y: 658, endPoint x: 970, endPoint y: 698, distance: 42.1
click at [970, 698] on tbody "Loyalty Points -- Organization -- Job Title Auto Shop Supervisor Birthday Mar 2…" at bounding box center [1019, 529] width 323 height 1017
click at [1133, 81] on div "Joe Ables Summary Timeline Messaging Details Customer Info Basic Info Opt Statu…" at bounding box center [1020, 449] width 348 height 883
click at [1075, 67] on p "Messaging" at bounding box center [1058, 63] width 44 height 8
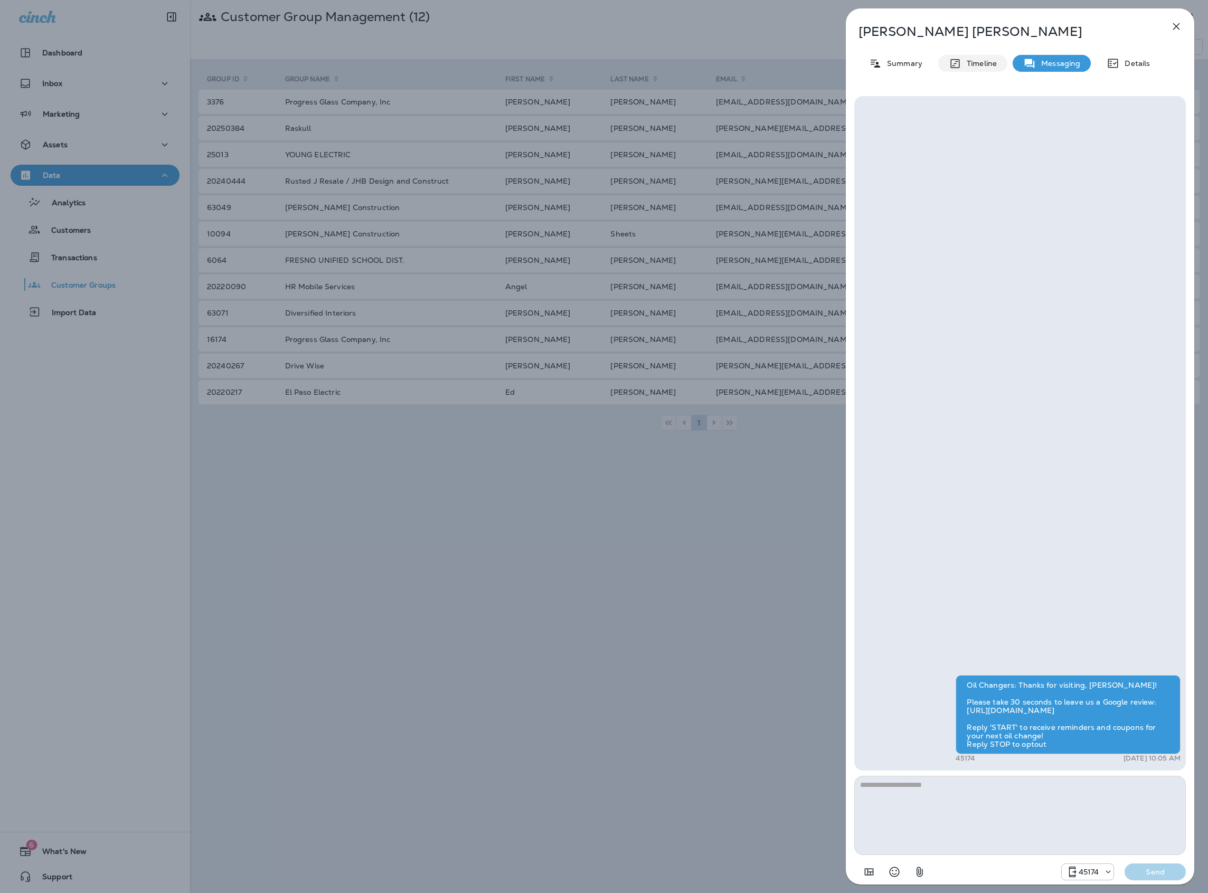
click at [990, 64] on p "Timeline" at bounding box center [978, 63] width 35 height 8
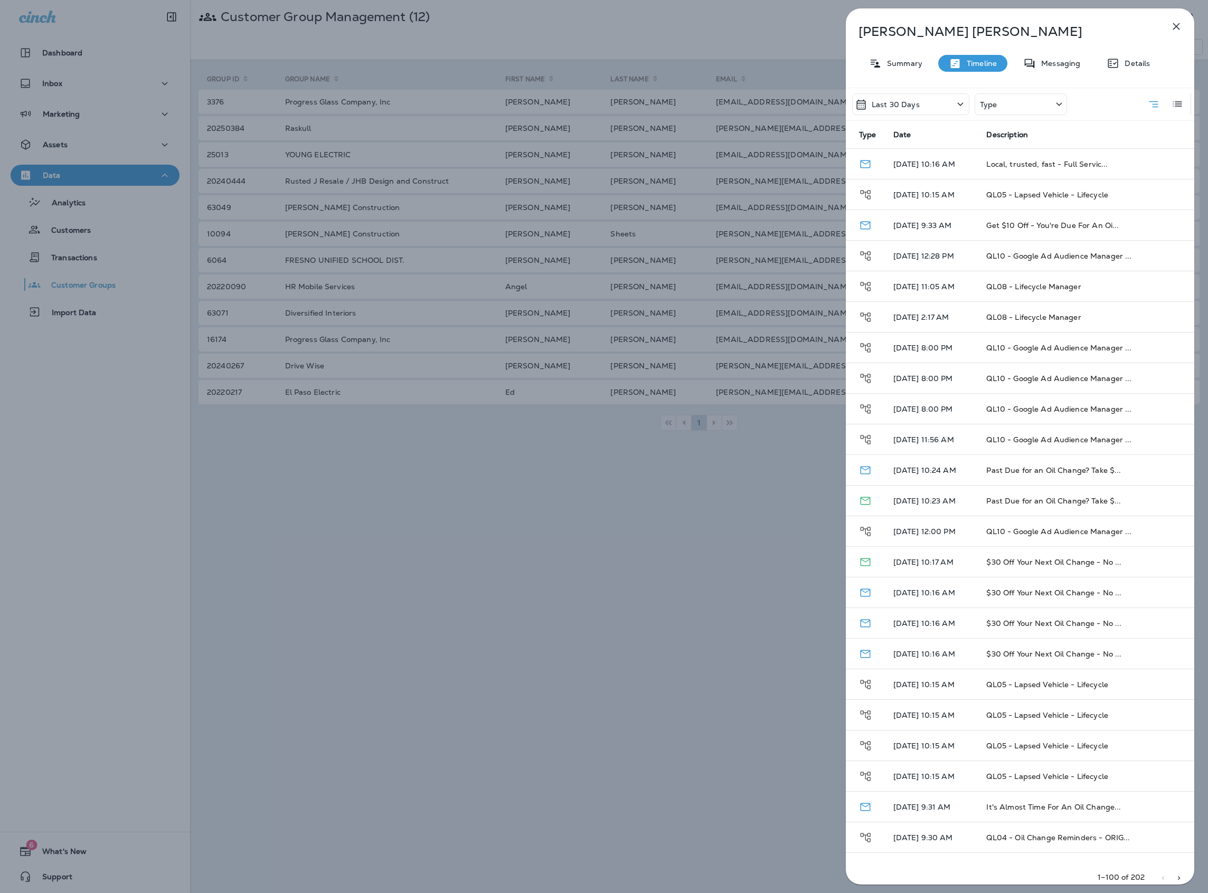
click at [1131, 53] on div "Joe Ables Summary Timeline Messaging Details Last 30 Days Type Type Date Descri…" at bounding box center [1020, 449] width 348 height 883
click at [1130, 56] on div "Details" at bounding box center [1128, 63] width 64 height 17
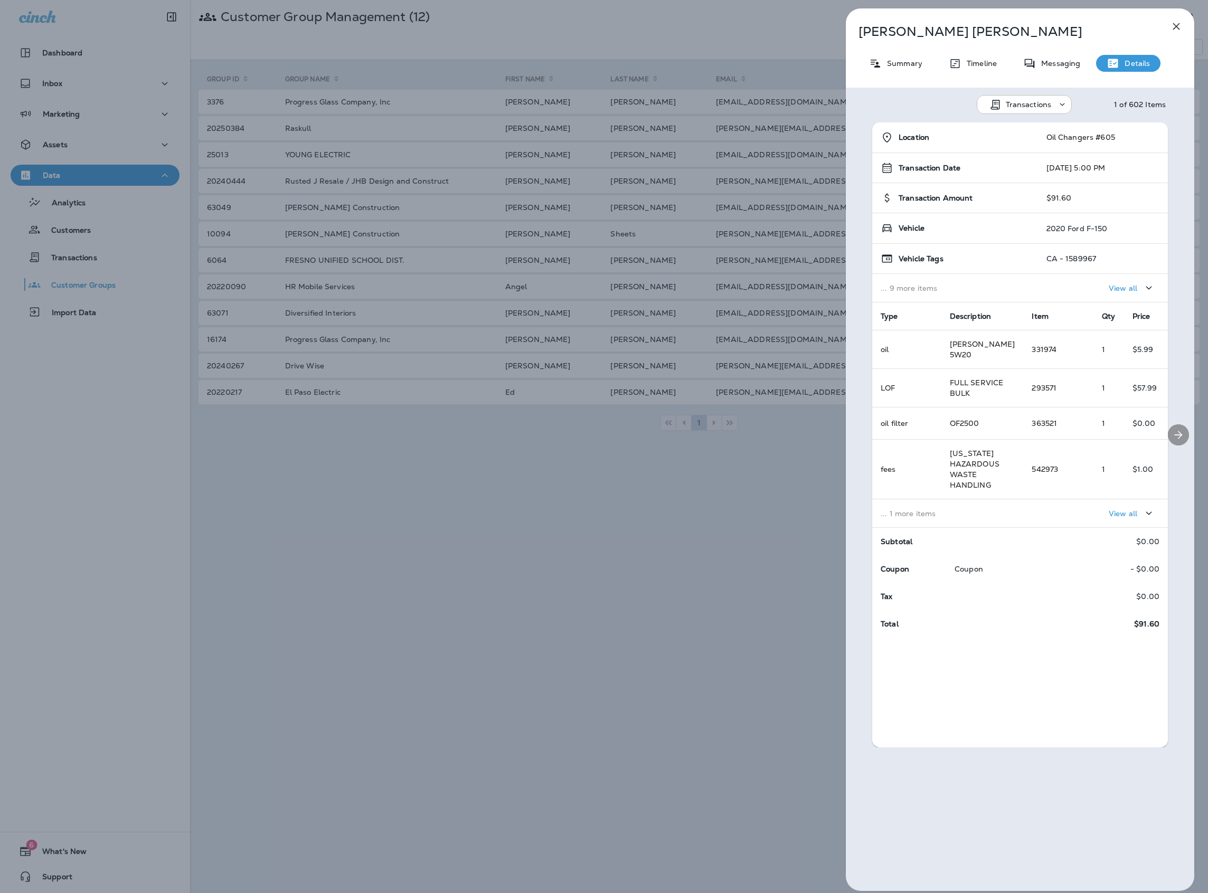
click at [1180, 437] on icon "Next" at bounding box center [1178, 435] width 13 height 13
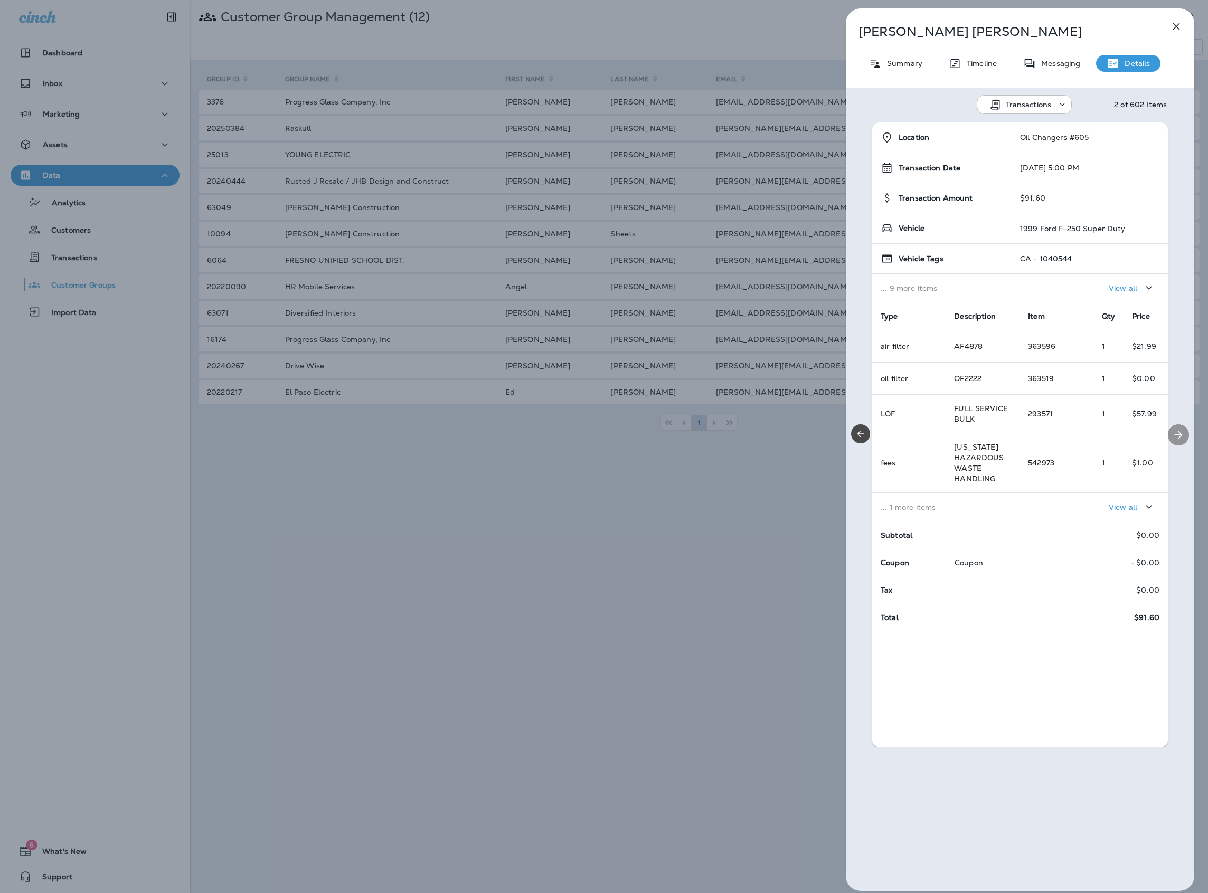
click at [1180, 437] on icon "Next" at bounding box center [1178, 435] width 13 height 13
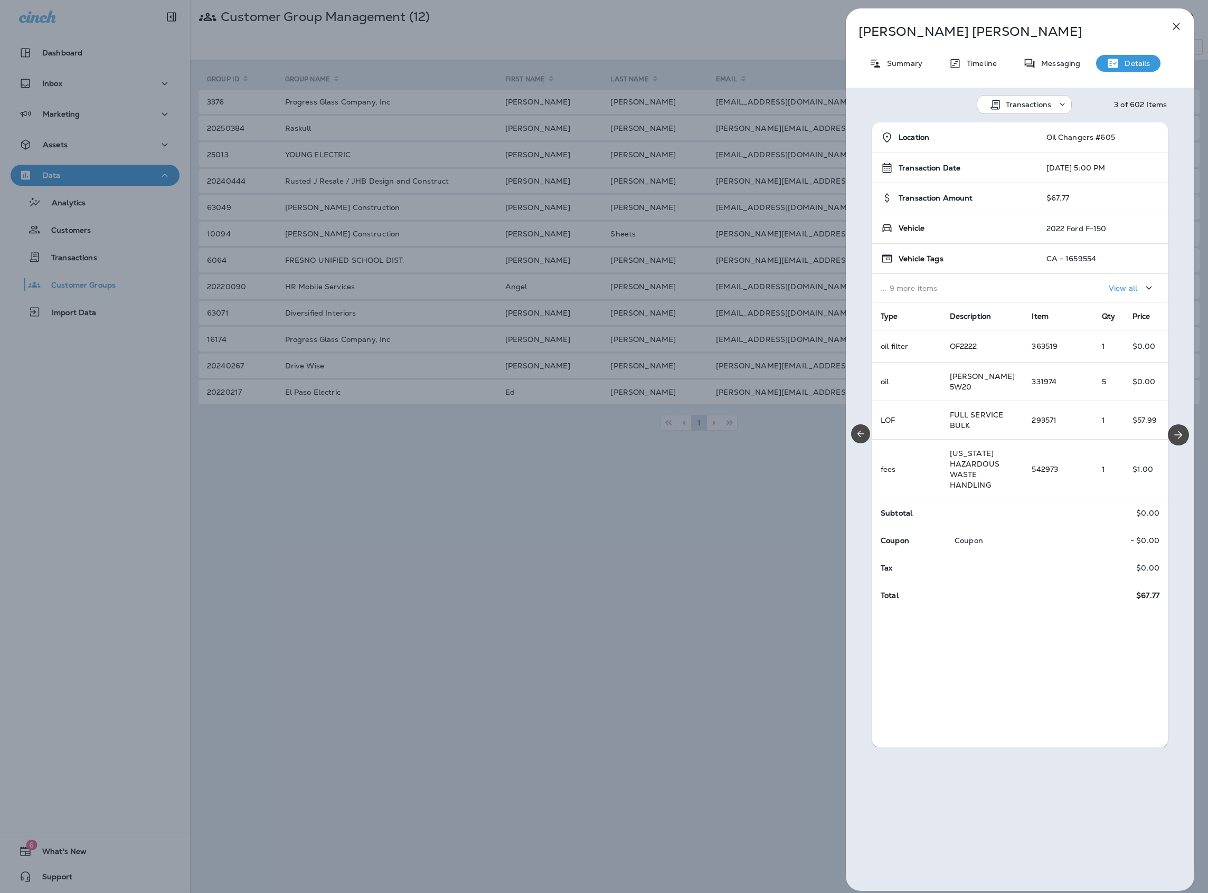
click at [1180, 25] on icon "button" at bounding box center [1176, 26] width 13 height 13
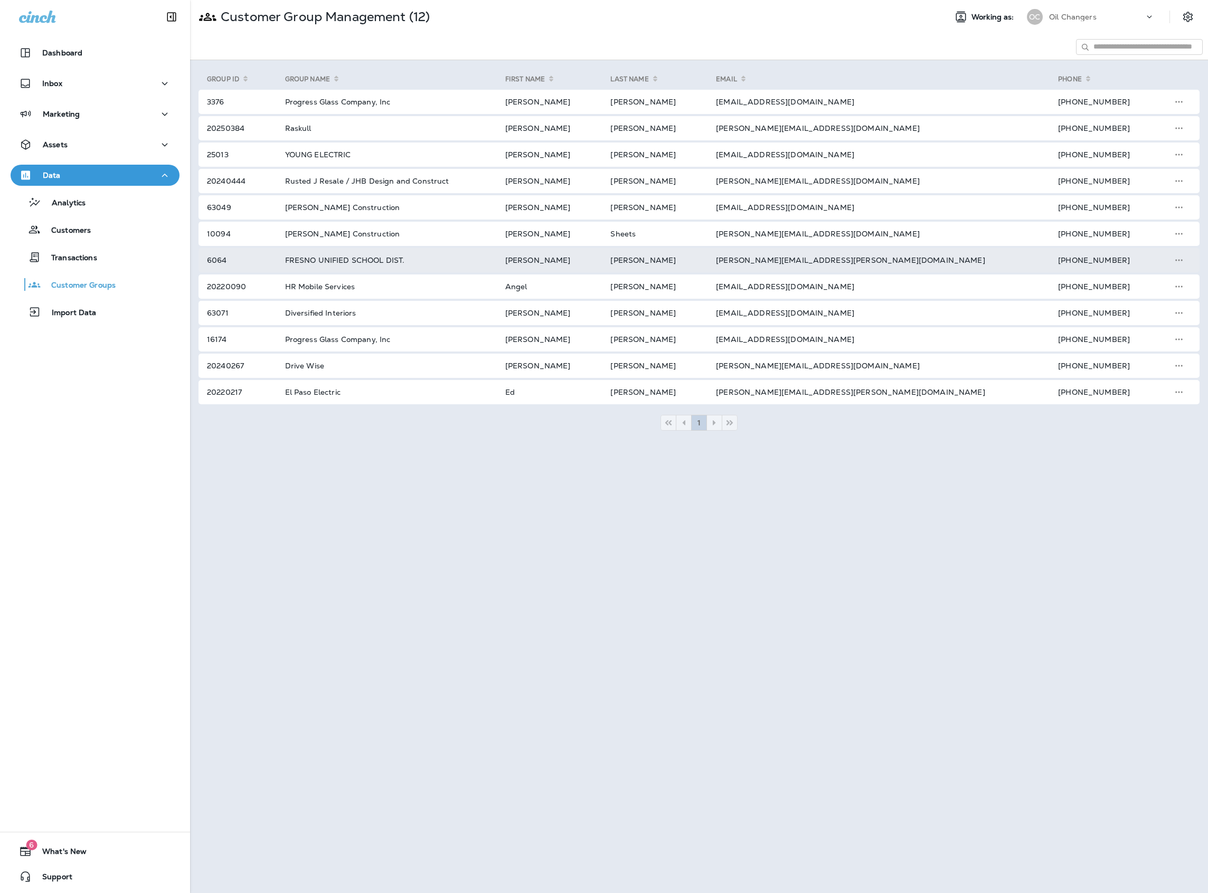
click at [798, 254] on td "joseph.ables@fresnounified.org" at bounding box center [874, 260] width 342 height 24
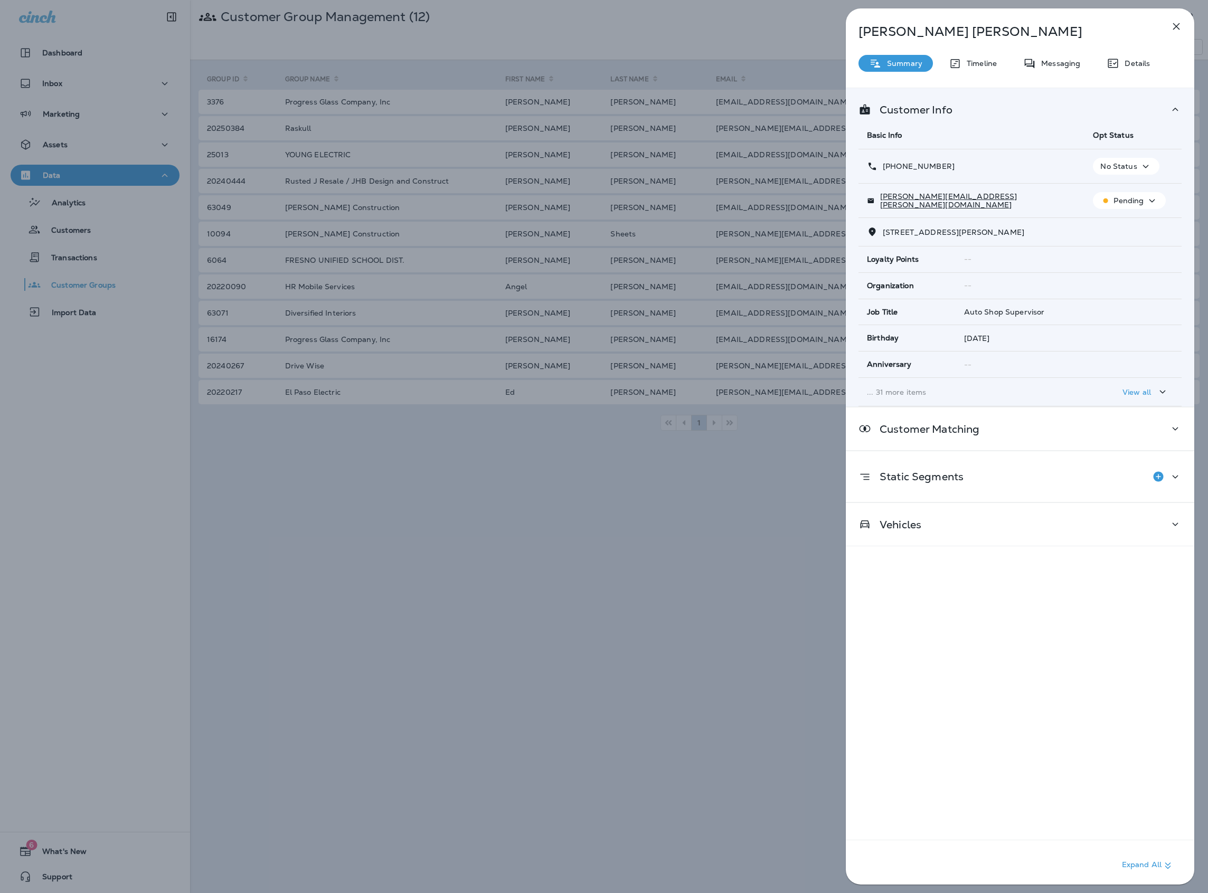
click at [827, 396] on div "Joe Ables Summary Timeline Messaging Details Customer Info Basic Info Opt Statu…" at bounding box center [604, 446] width 1208 height 893
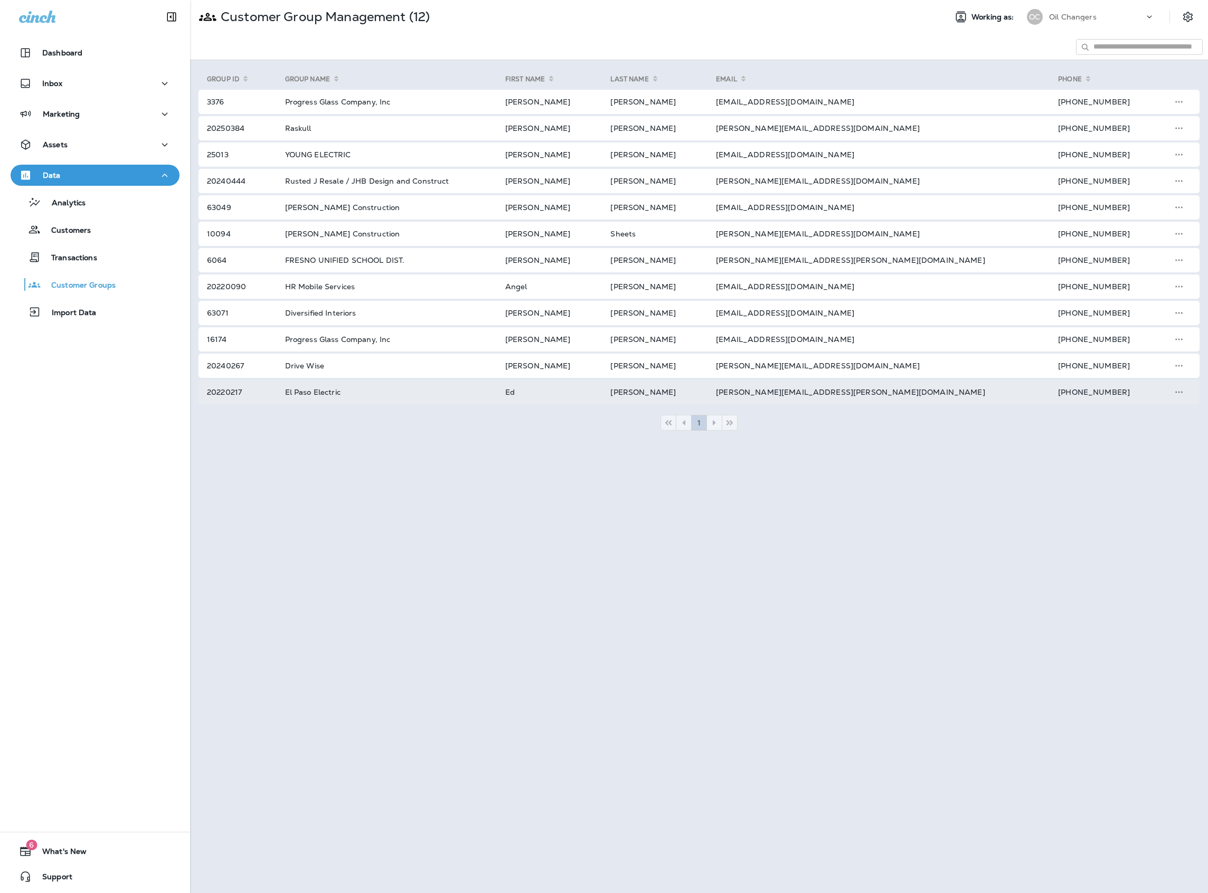
click at [847, 391] on div at bounding box center [604, 446] width 1208 height 893
click at [847, 387] on td "edward.eilers@epelectric.com" at bounding box center [874, 392] width 342 height 24
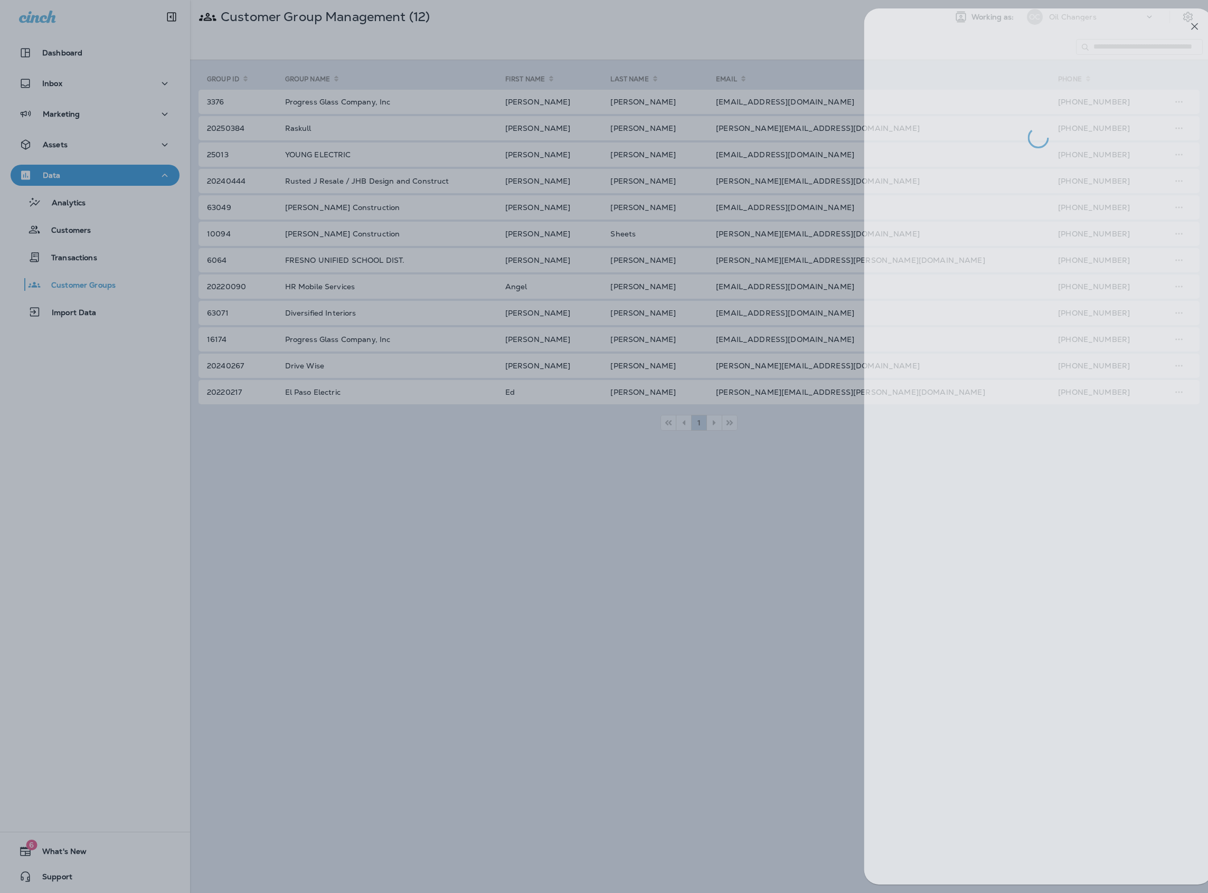
click at [836, 370] on div at bounding box center [622, 446] width 1208 height 893
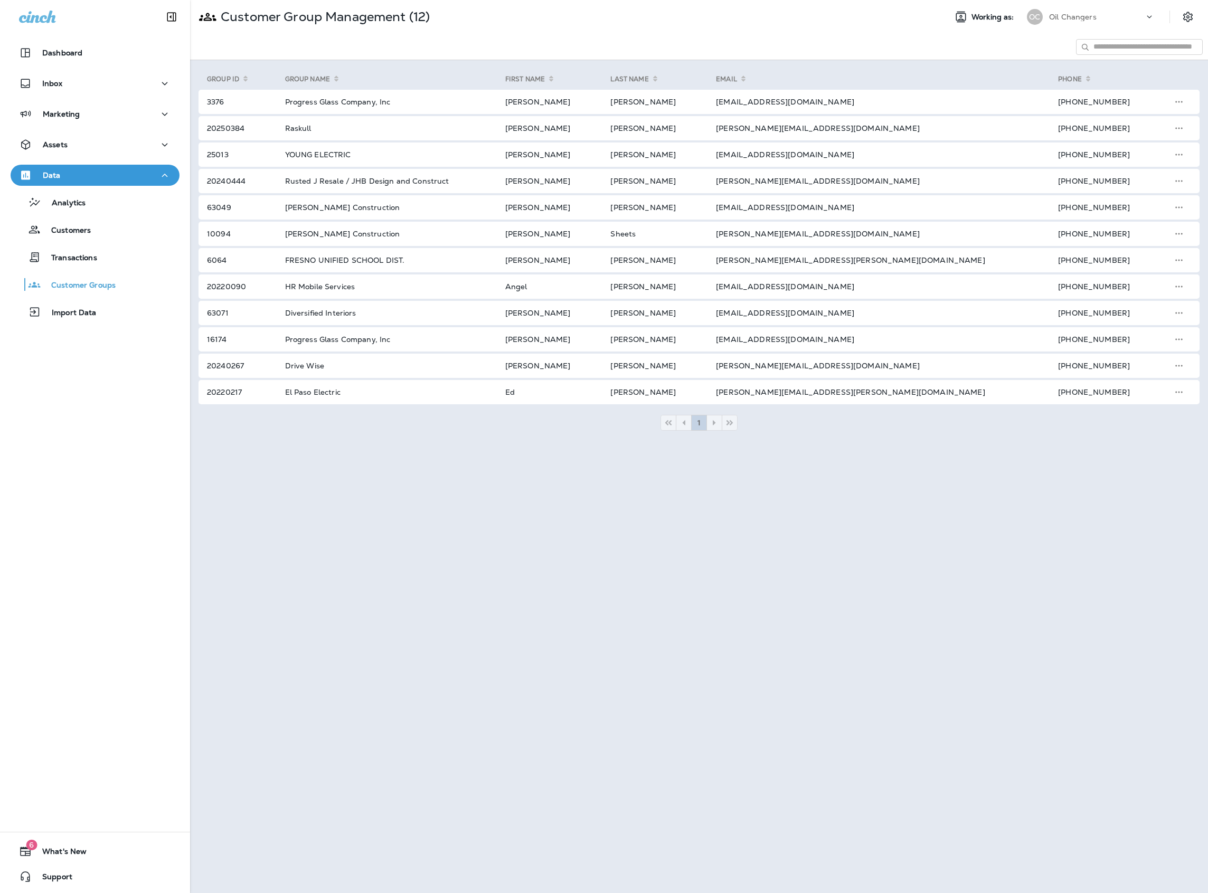
click at [837, 363] on td "logan@letdrivewise.com" at bounding box center [874, 366] width 342 height 24
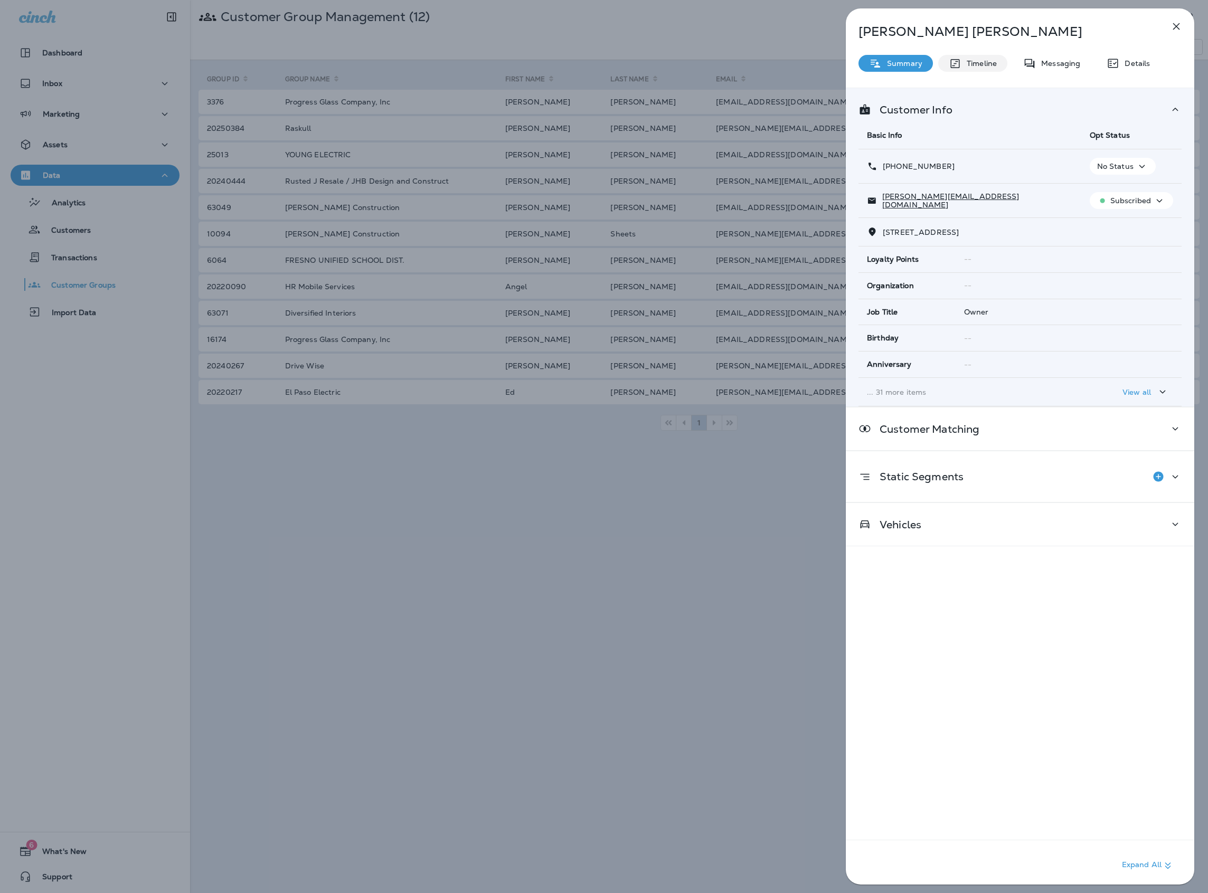
click at [998, 66] on div "Timeline" at bounding box center [972, 63] width 69 height 17
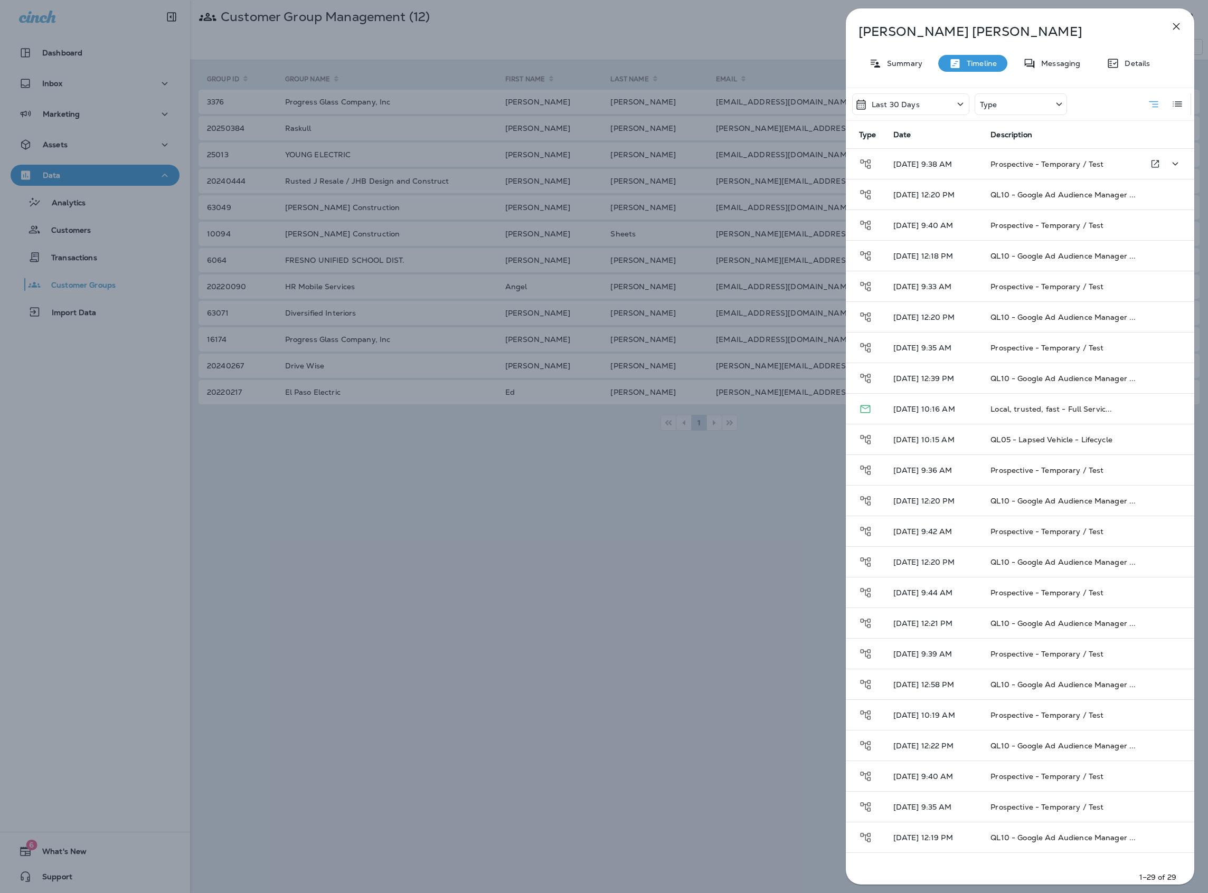
scroll to position [13, 0]
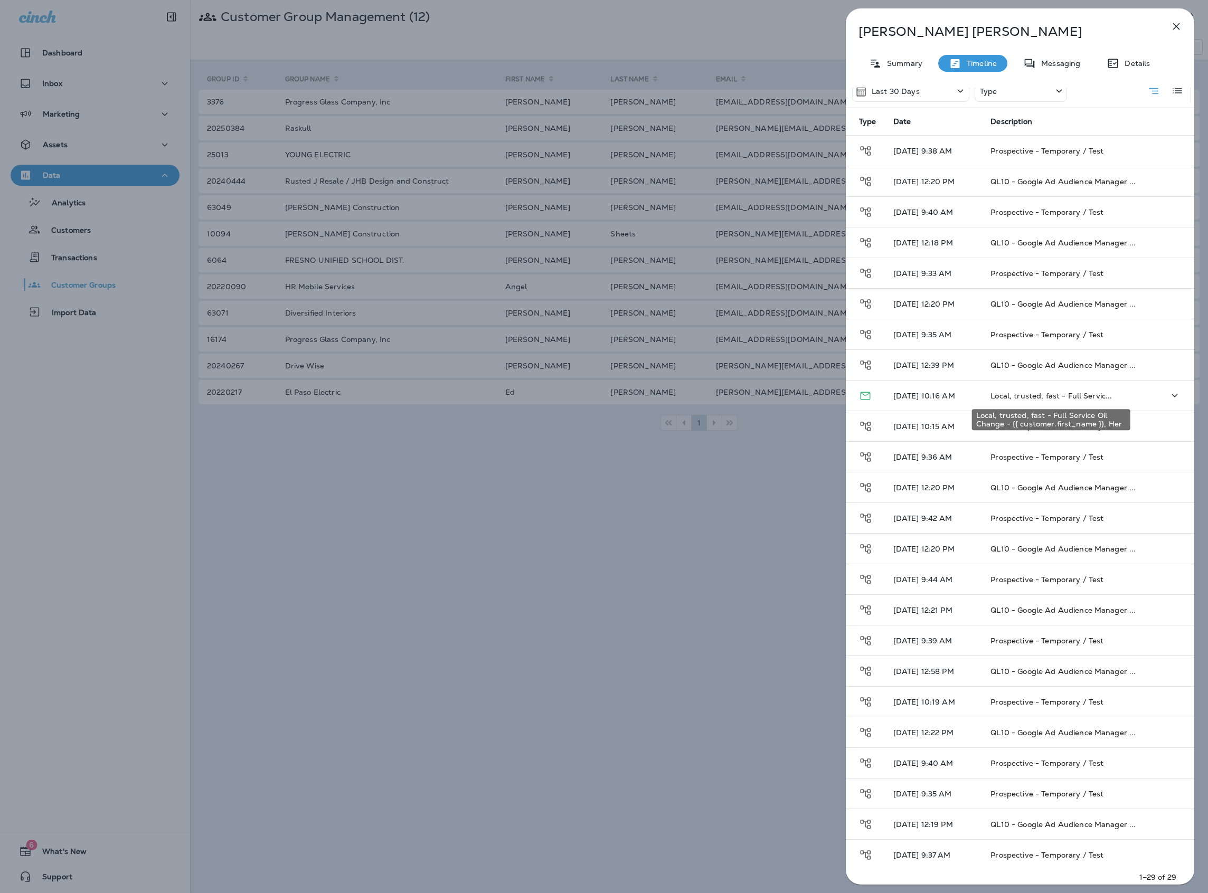
click at [1093, 400] on span "Local, trusted, fast - Full Servic..." at bounding box center [1050, 396] width 121 height 10
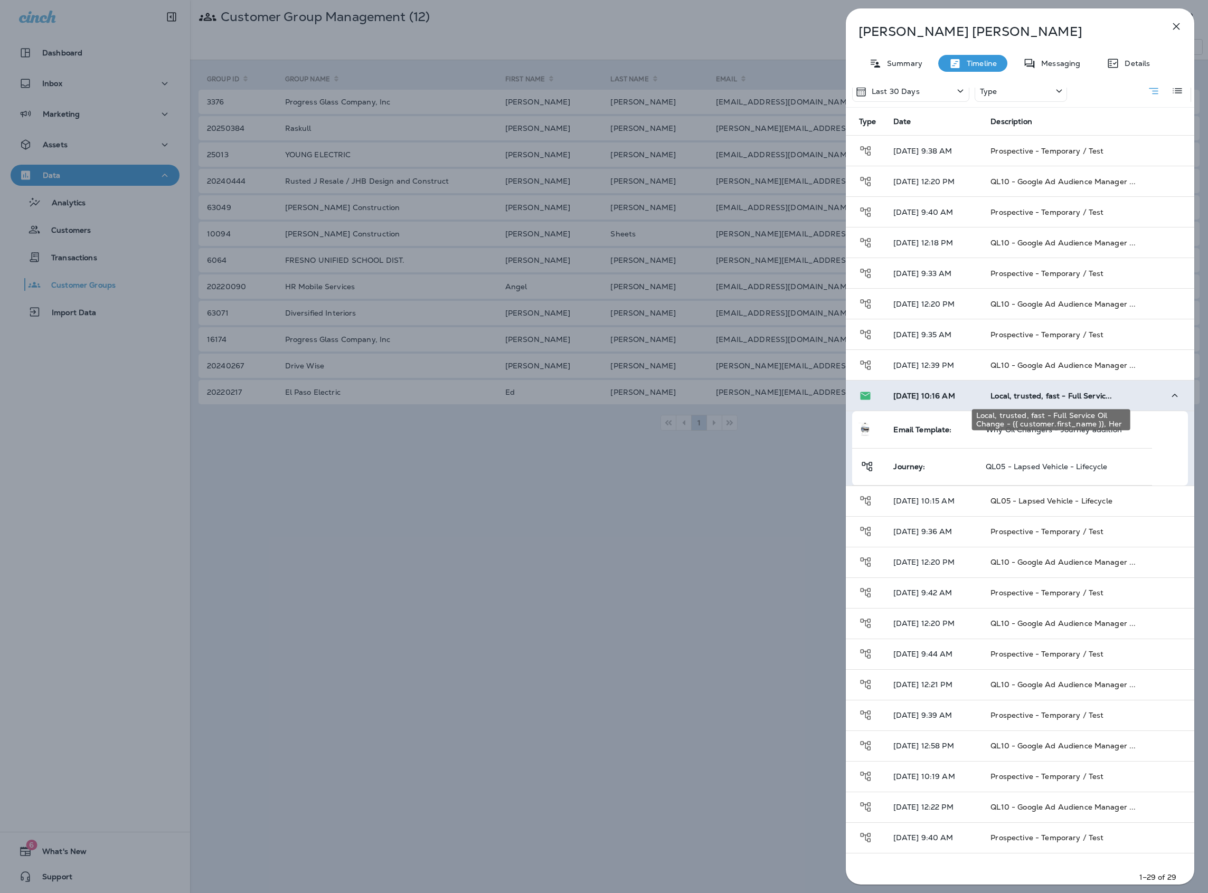
click at [1094, 397] on span "Local, trusted, fast - Full Servic..." at bounding box center [1050, 396] width 121 height 10
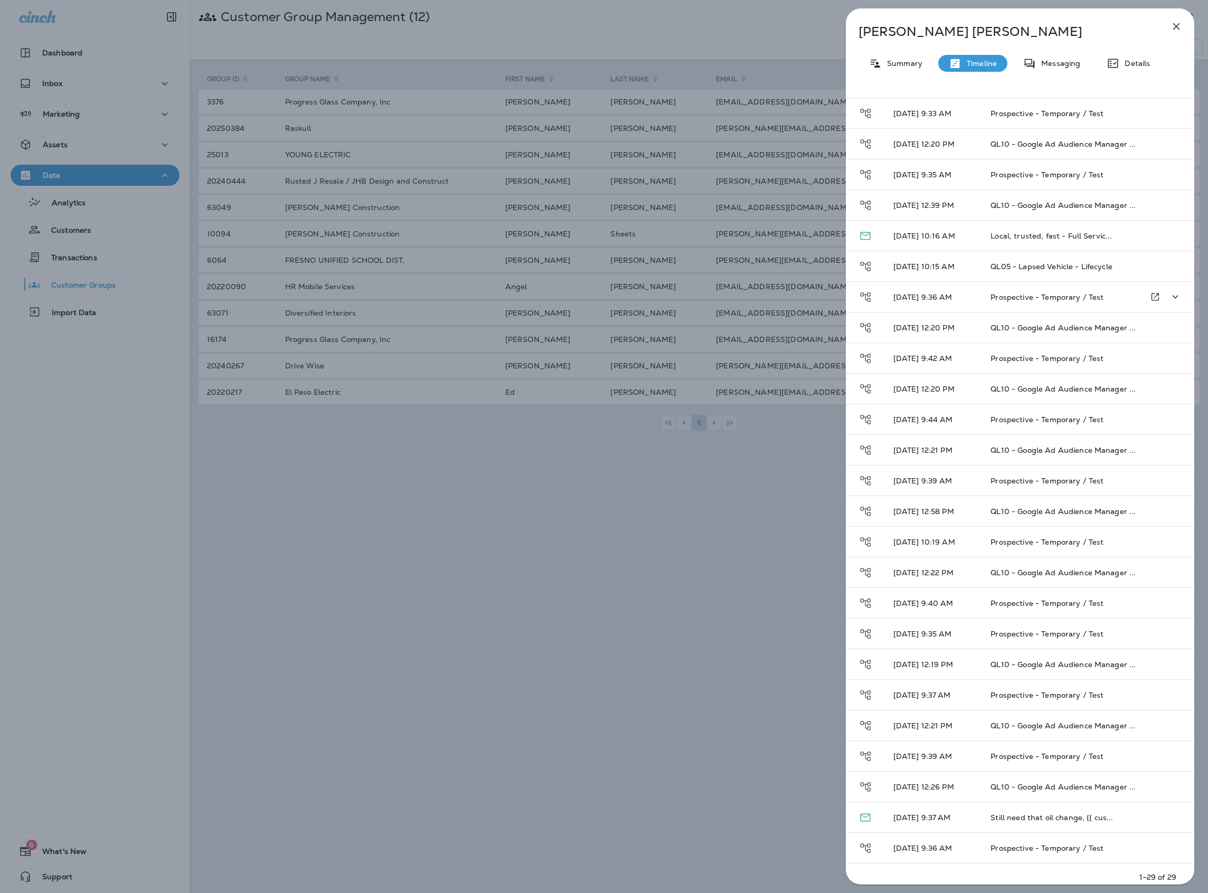
scroll to position [0, 0]
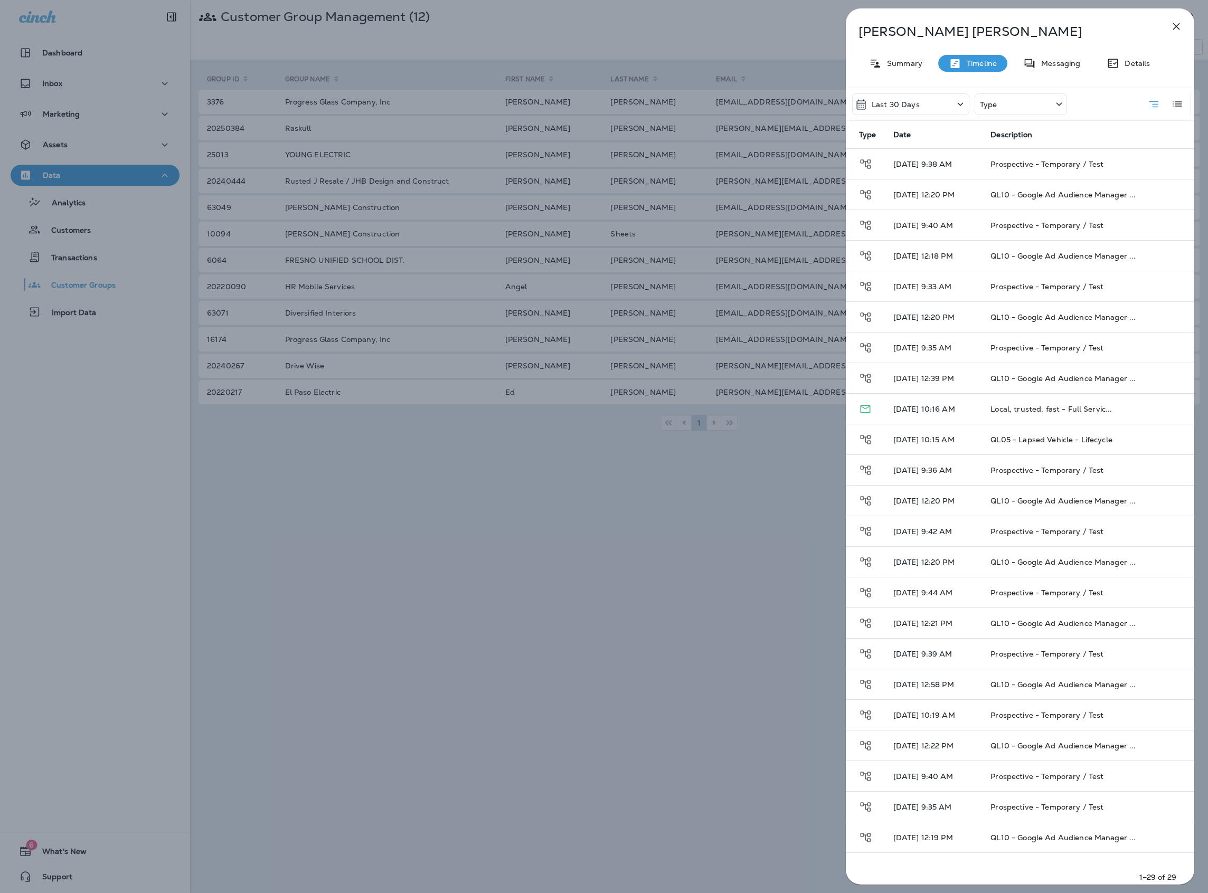
click at [1172, 36] on button "button" at bounding box center [1176, 26] width 21 height 21
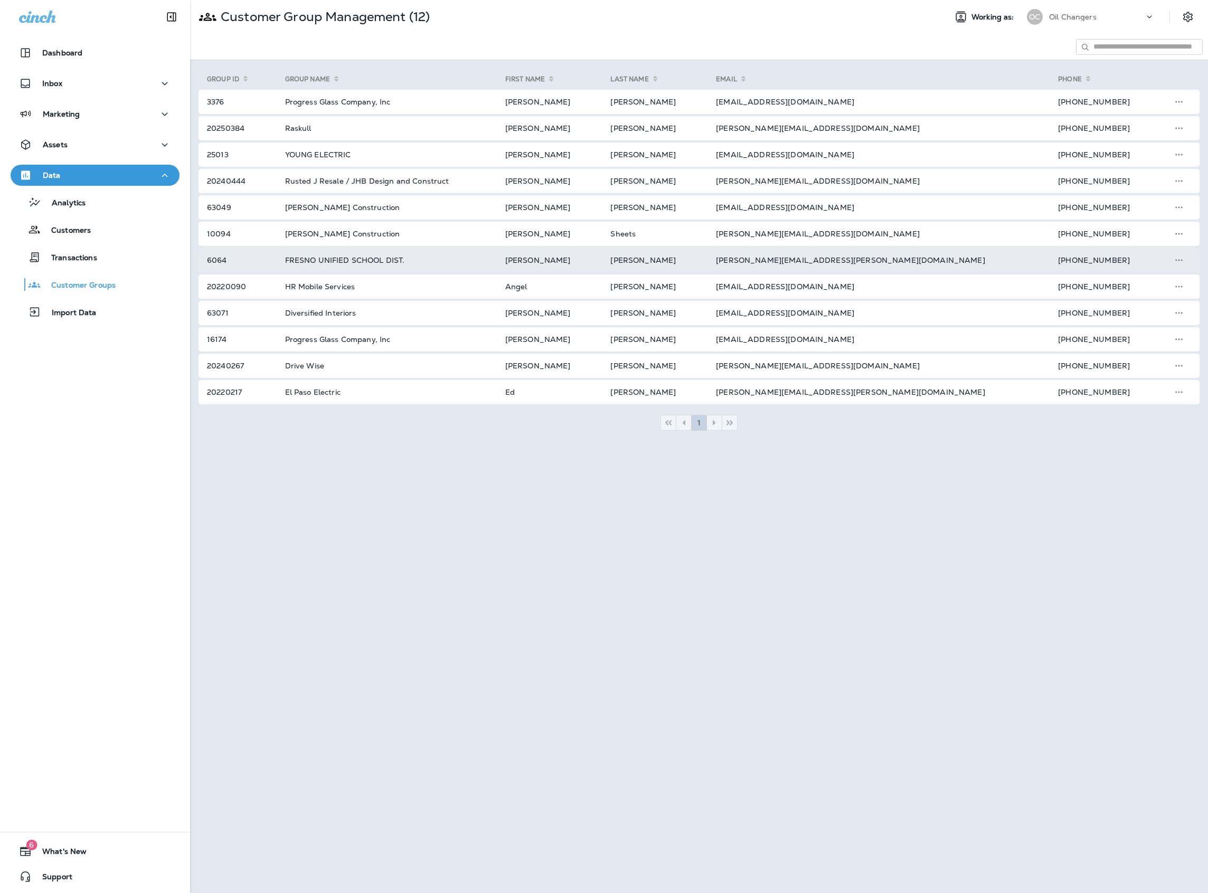
click at [381, 260] on td "FRESNO UNIFIED SCHOOL DIST." at bounding box center [382, 260] width 220 height 24
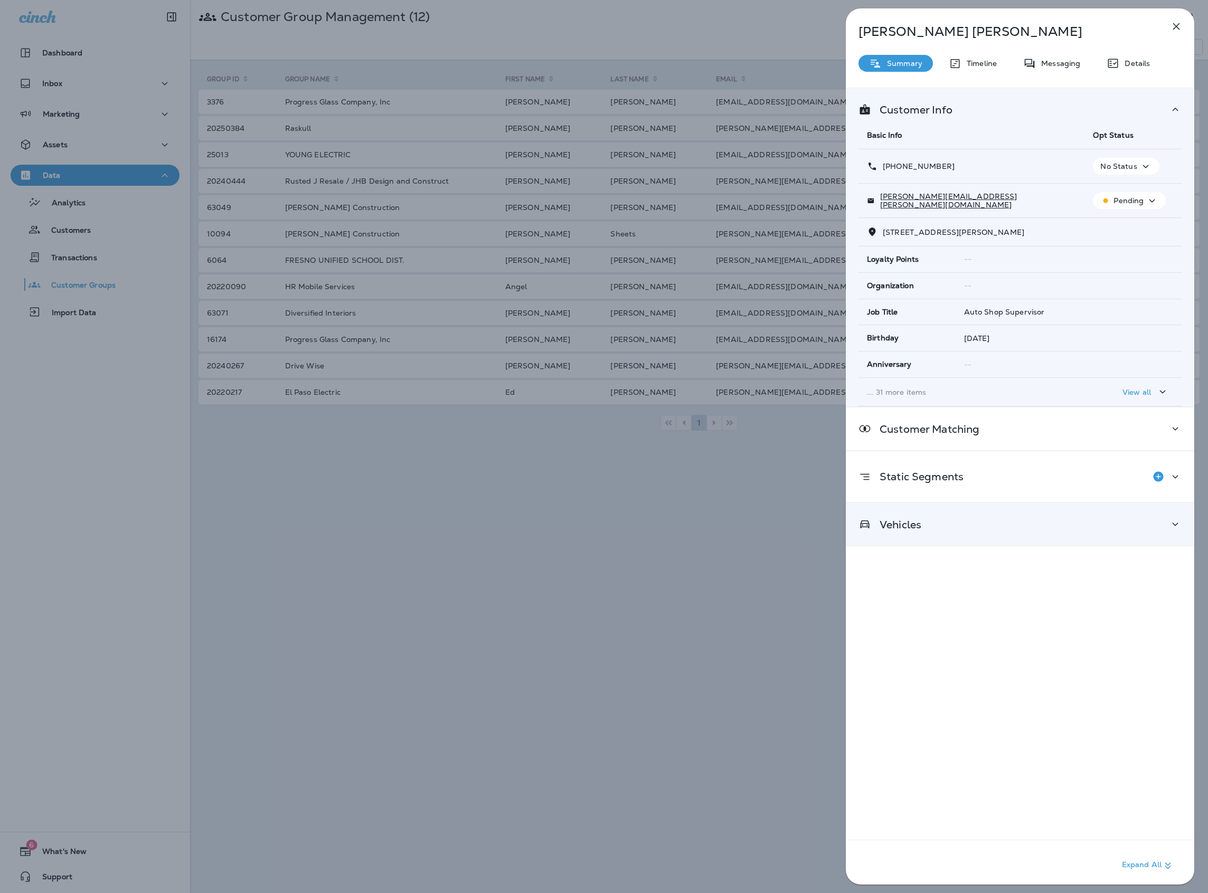
click at [1164, 527] on div "Vehicles" at bounding box center [1019, 524] width 323 height 13
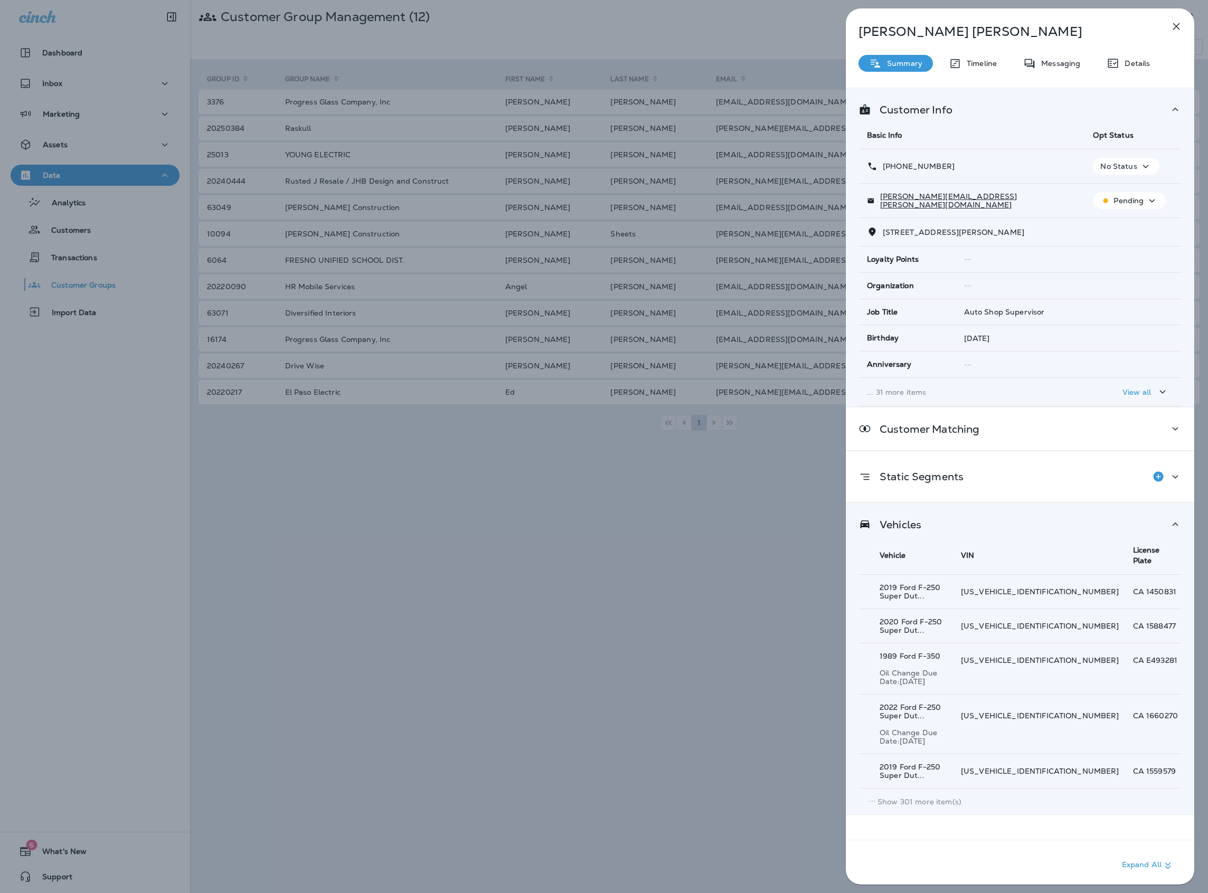
click at [943, 798] on p "Show 301 more item(s)" at bounding box center [919, 802] width 84 height 8
click at [963, 44] on div "Joe Ables Summary Timeline Messaging Details Customer Info Basic Info Opt Statu…" at bounding box center [1020, 449] width 348 height 883
click at [970, 60] on p "Timeline" at bounding box center [978, 63] width 35 height 8
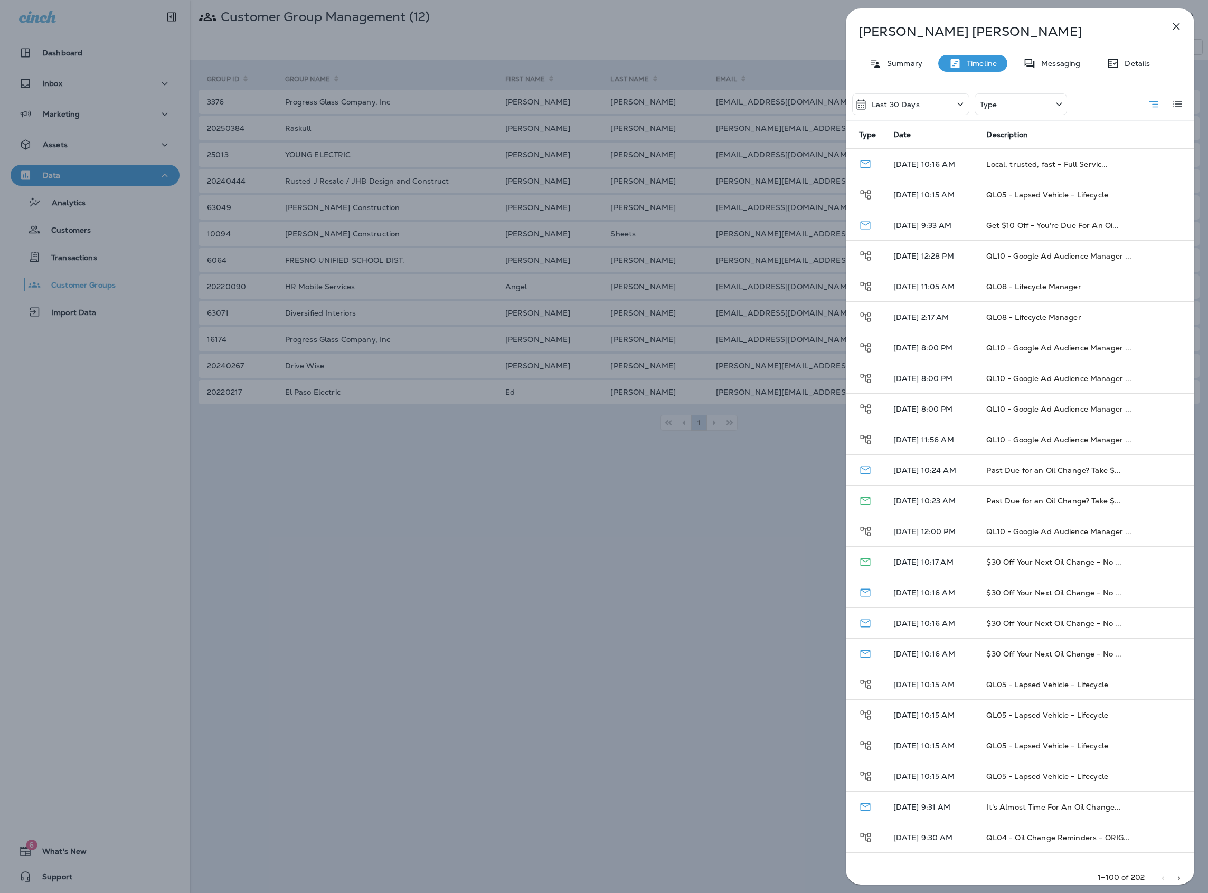
click at [918, 61] on p "Summary" at bounding box center [902, 63] width 41 height 8
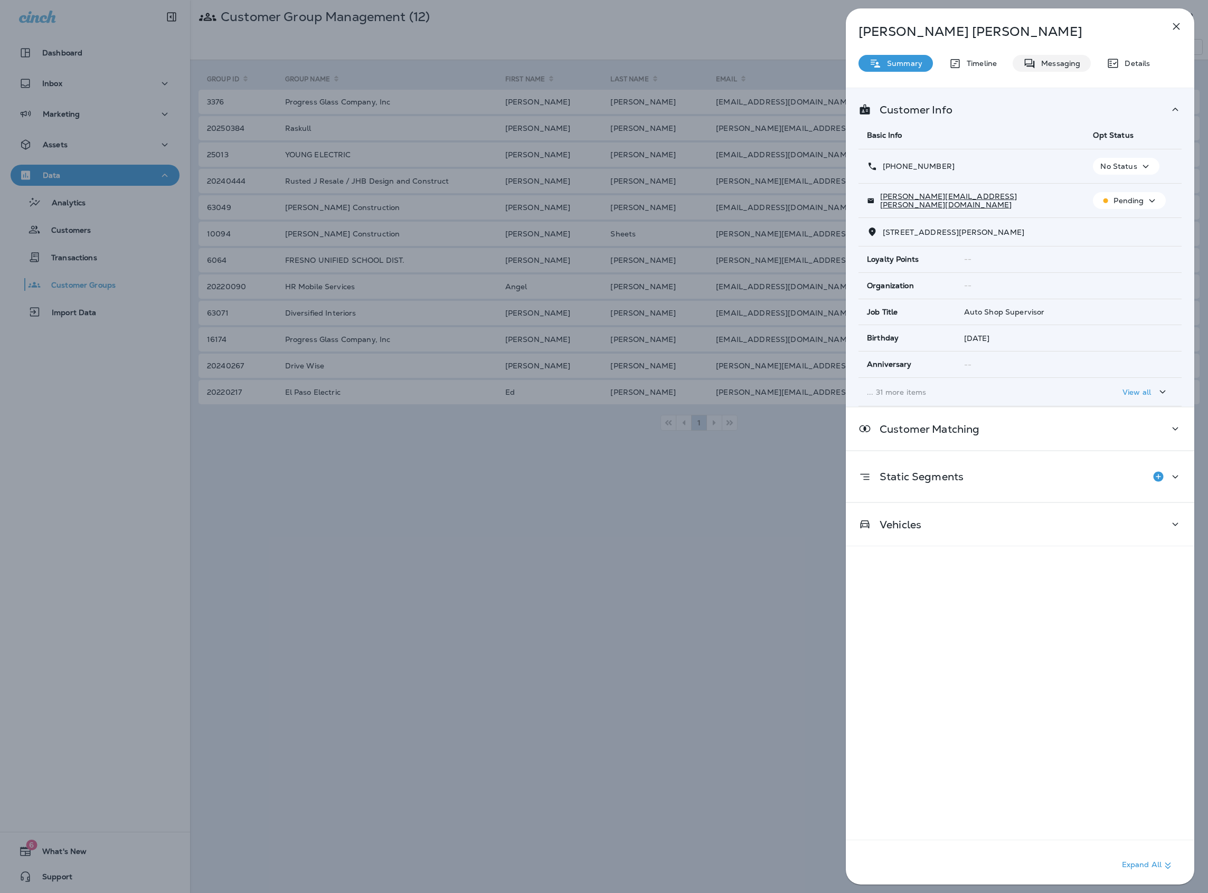
click at [1042, 62] on p "Messaging" at bounding box center [1058, 63] width 44 height 8
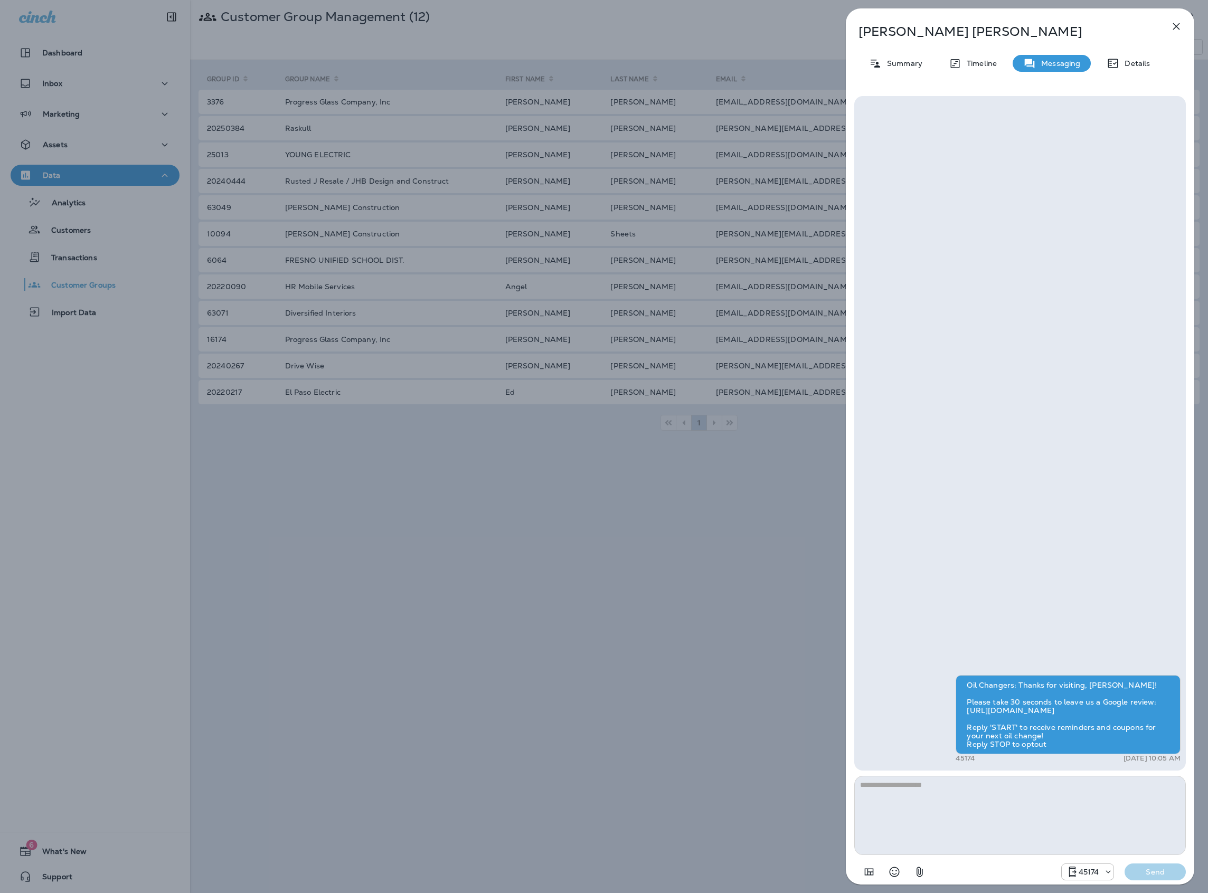
click at [1160, 58] on div "Summary Timeline Messaging Details" at bounding box center [1020, 63] width 348 height 17
click at [1152, 55] on div "Details" at bounding box center [1128, 63] width 64 height 17
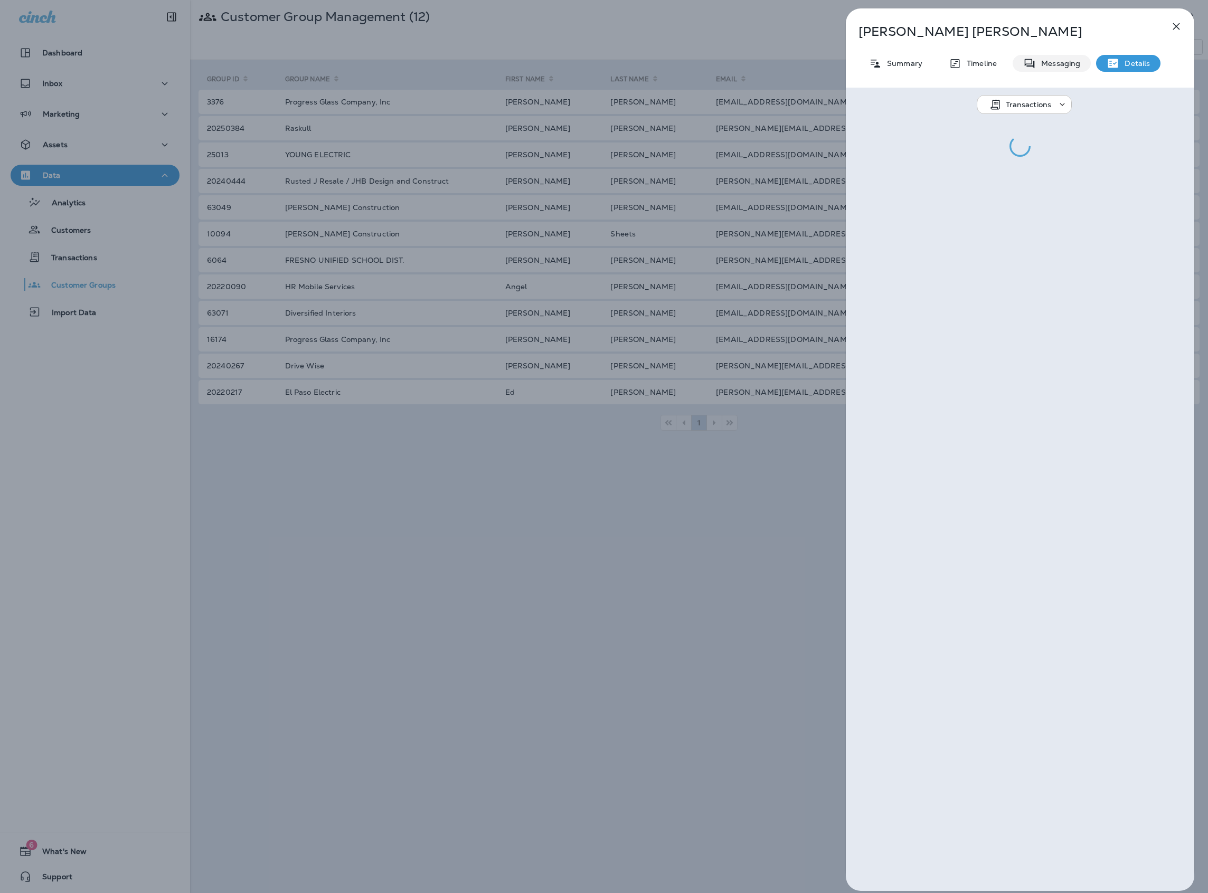
click at [1085, 69] on div "Messaging" at bounding box center [1052, 63] width 78 height 17
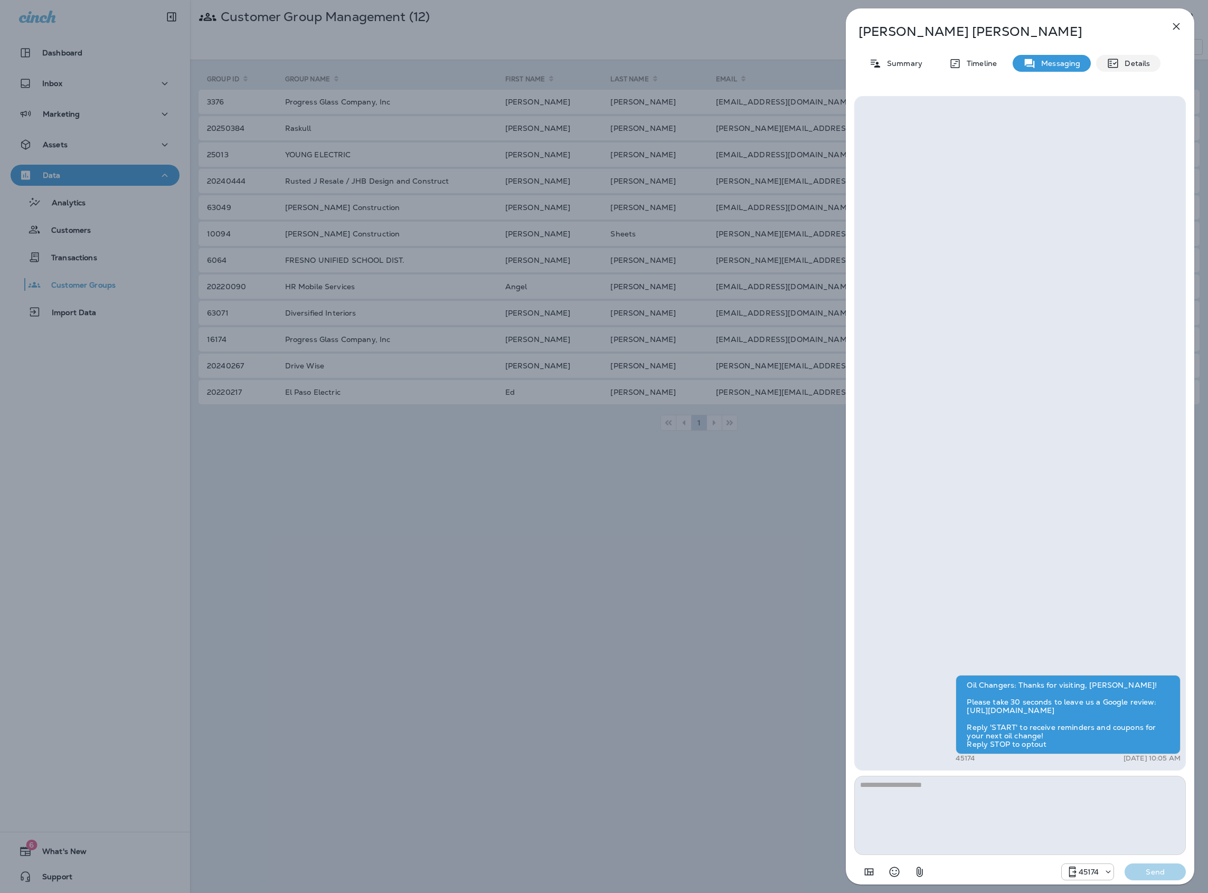
click at [1109, 60] on icon at bounding box center [1112, 63] width 13 height 13
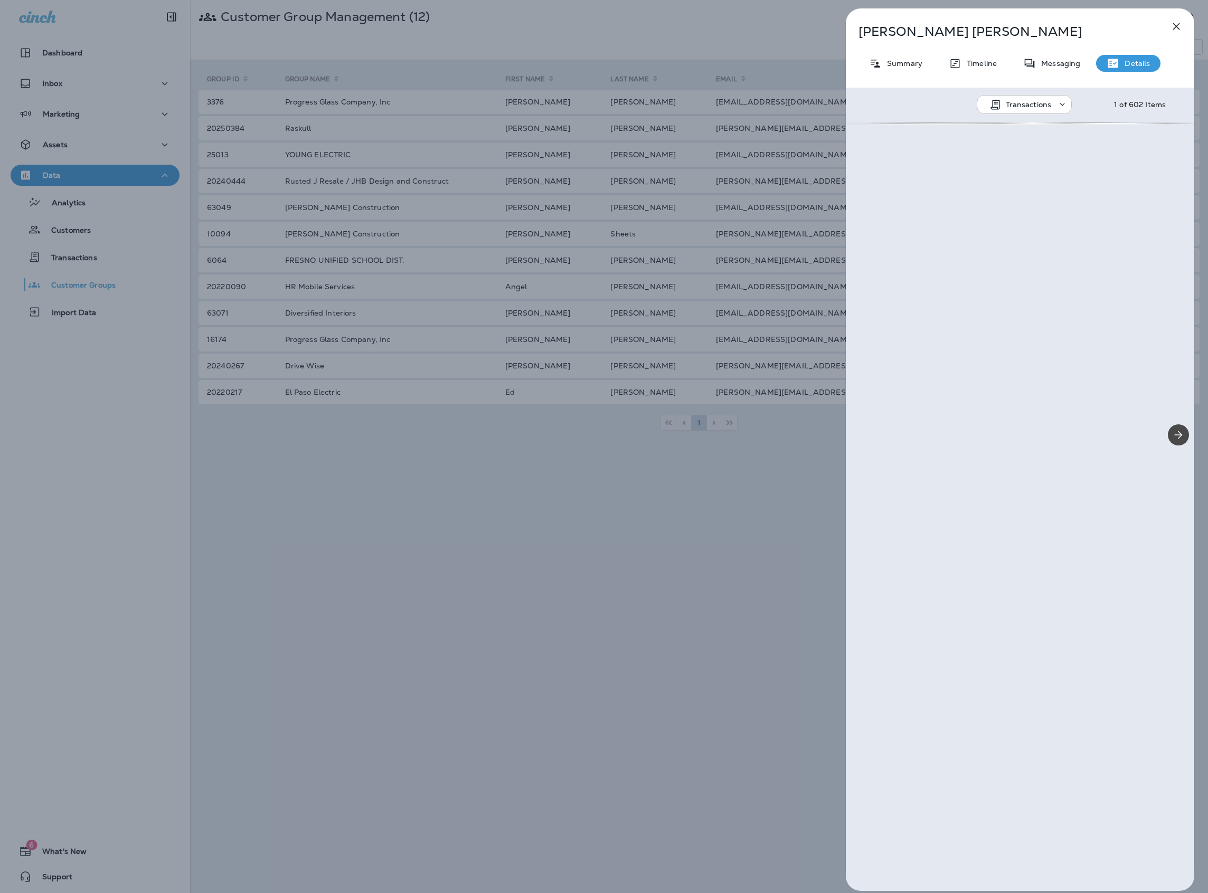
click at [1112, 61] on icon at bounding box center [1113, 63] width 10 height 9
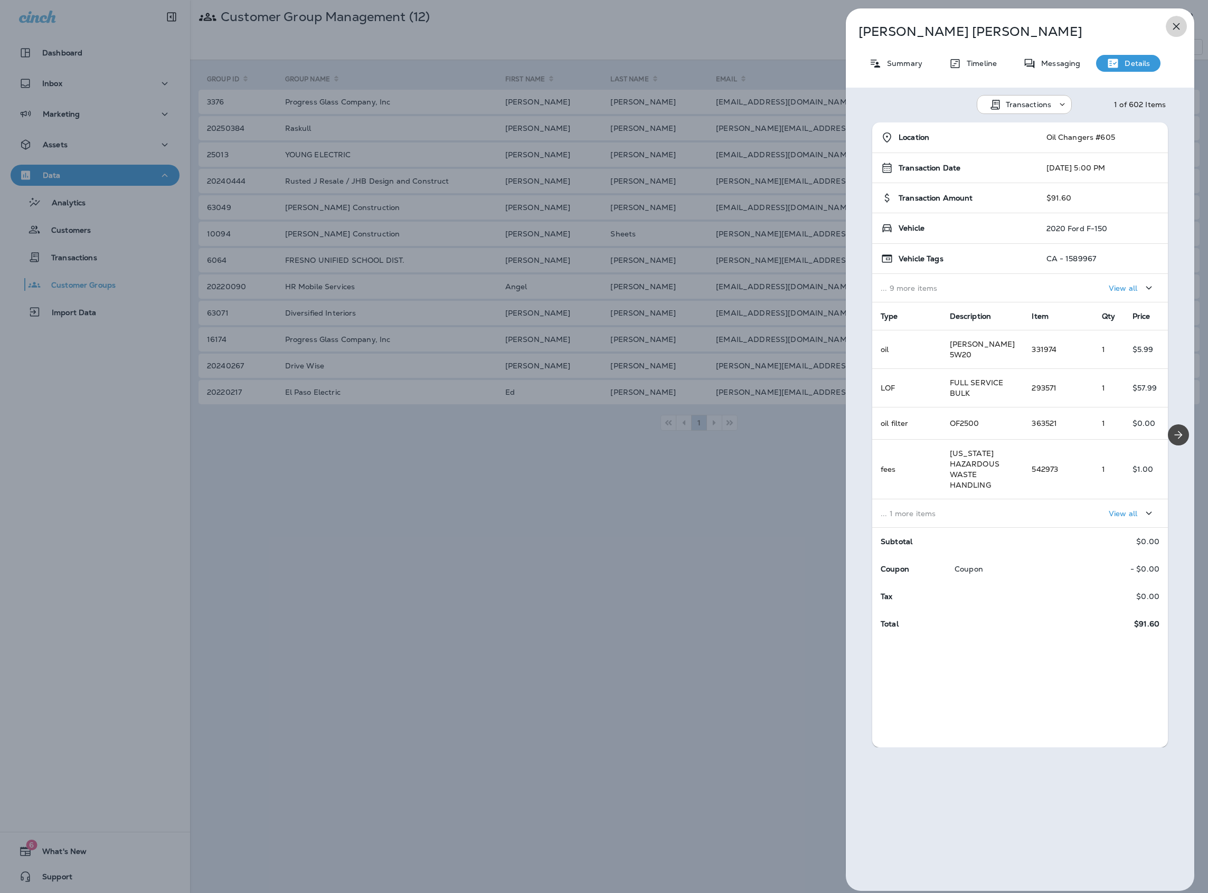
drag, startPoint x: 1181, startPoint y: 25, endPoint x: 1170, endPoint y: 27, distance: 11.4
click at [1181, 25] on icon "button" at bounding box center [1176, 26] width 13 height 13
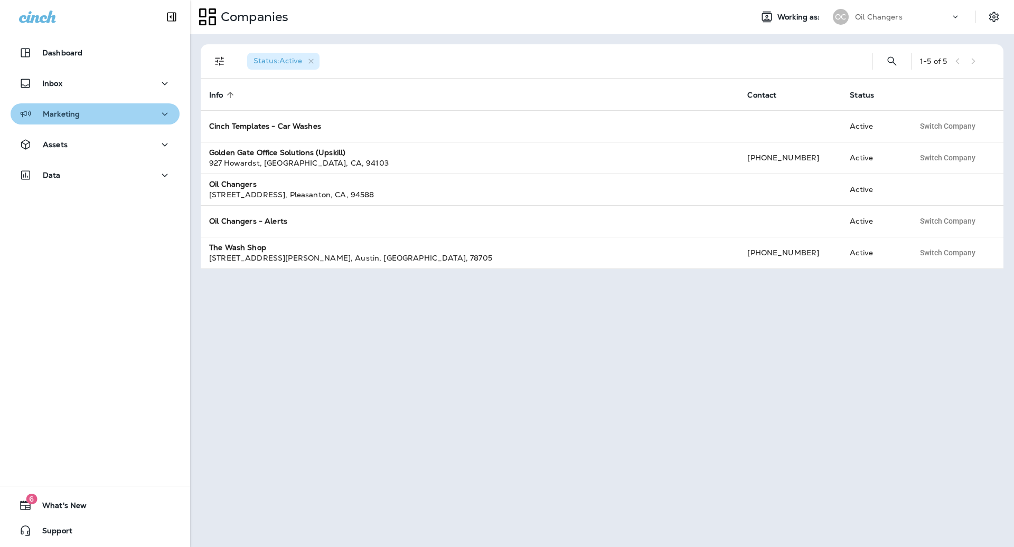
click at [101, 118] on div "Marketing" at bounding box center [95, 114] width 152 height 13
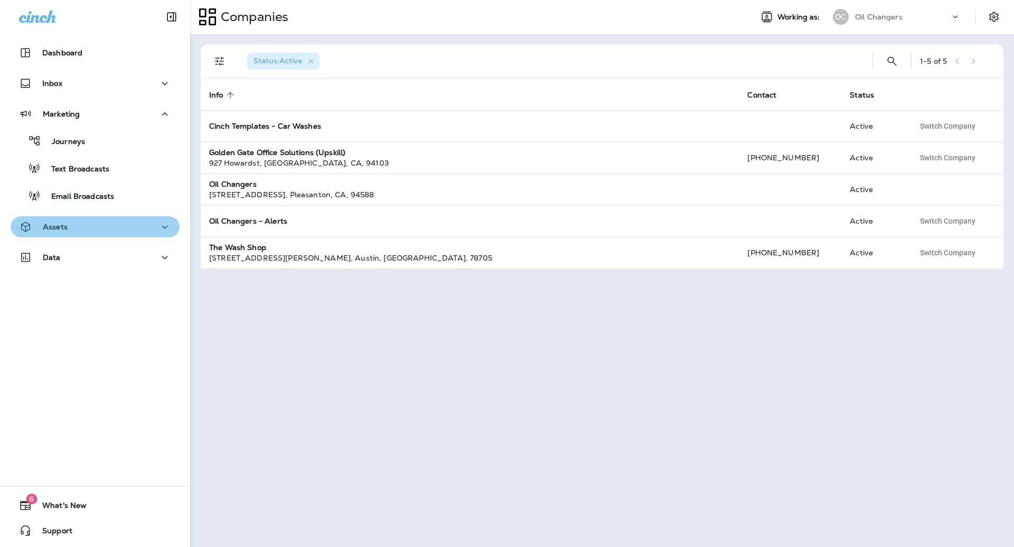
click at [80, 229] on div "Assets" at bounding box center [95, 227] width 152 height 13
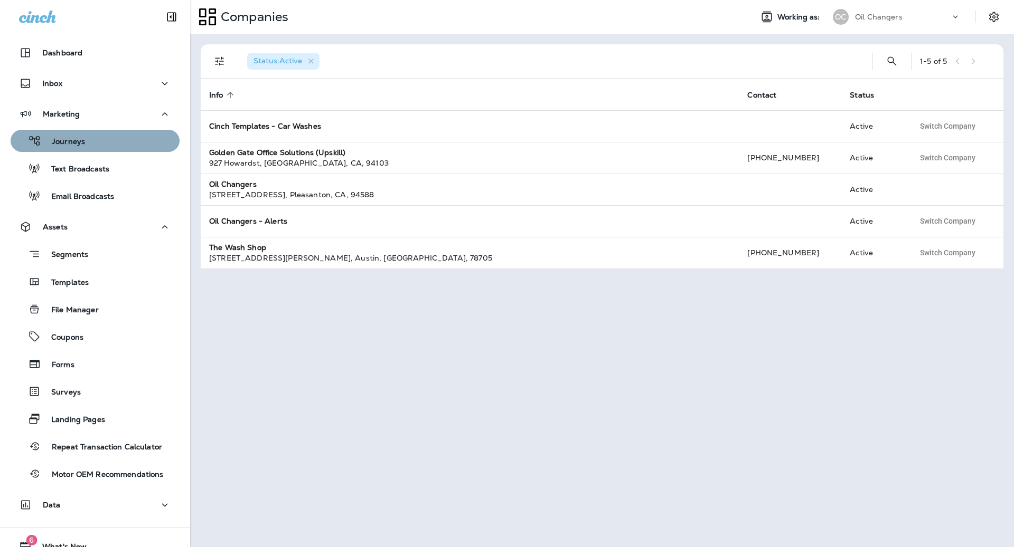
click at [146, 145] on div "Journeys" at bounding box center [95, 141] width 160 height 16
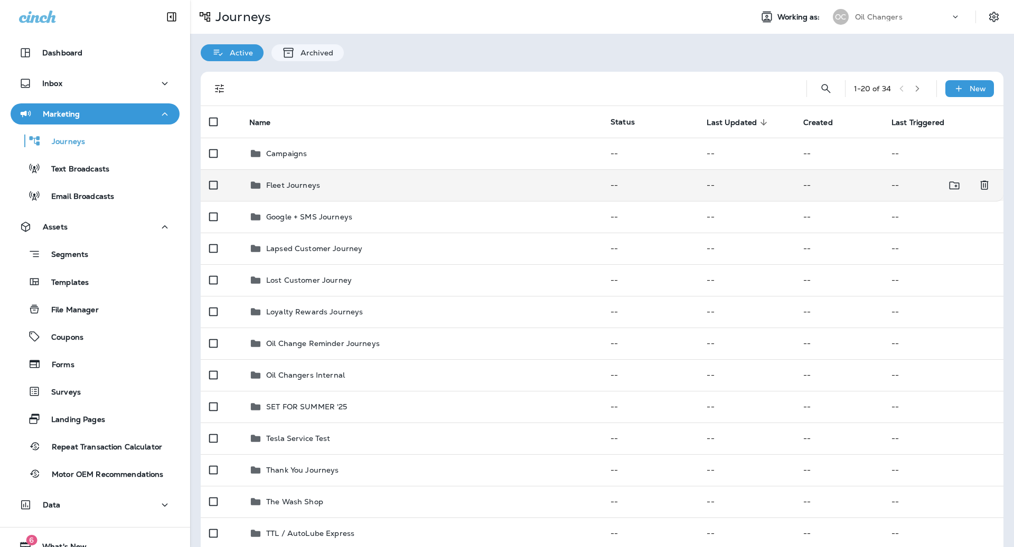
scroll to position [10, 0]
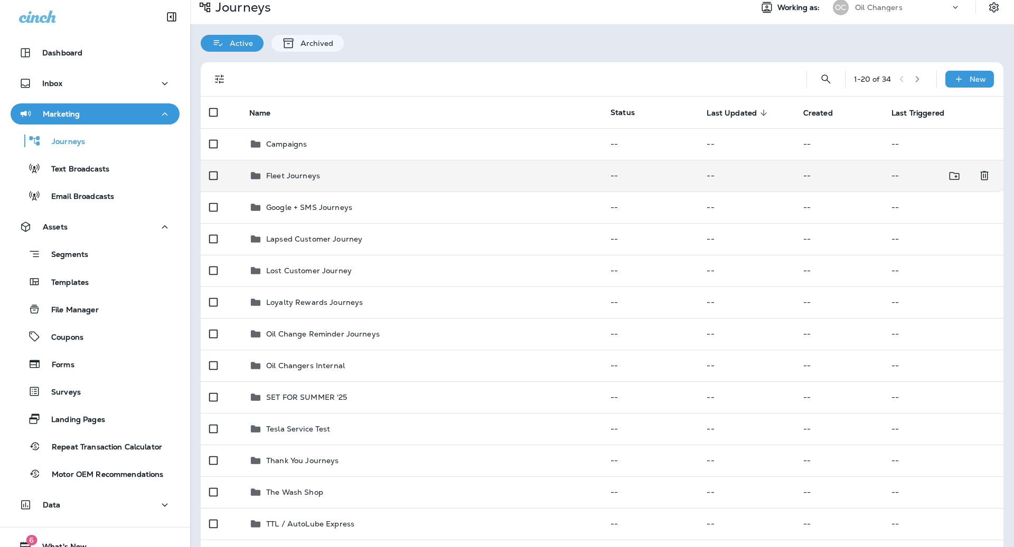
click at [543, 177] on div "Fleet Journeys" at bounding box center [421, 175] width 344 height 13
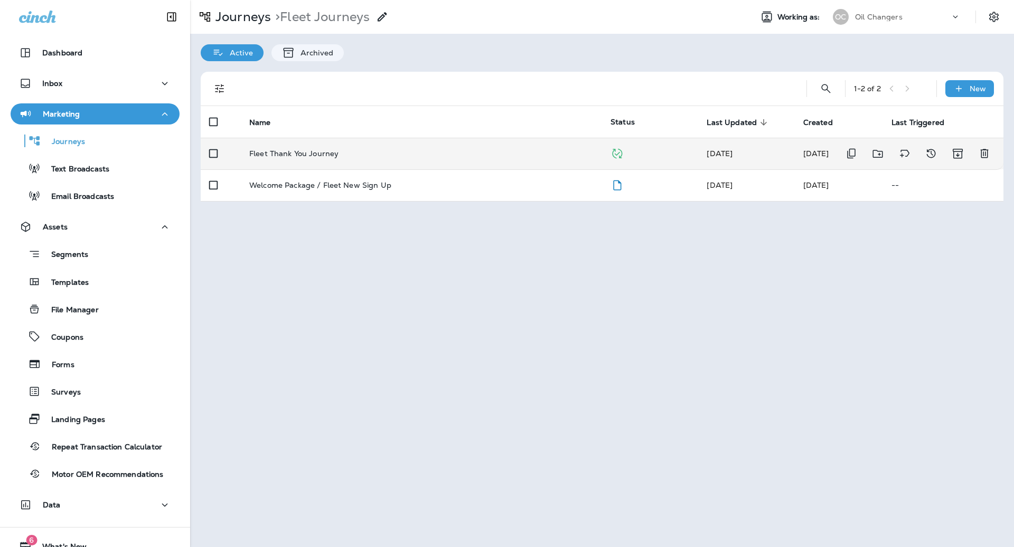
click at [582, 144] on td "Fleet Thank You Journey" at bounding box center [421, 154] width 361 height 32
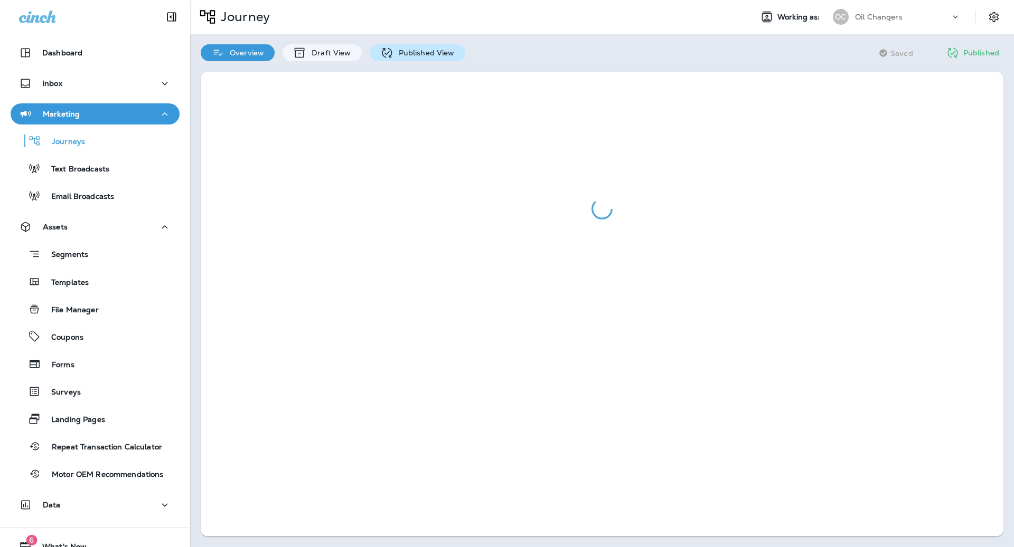
click at [424, 57] on div "Published View" at bounding box center [418, 52] width 96 height 17
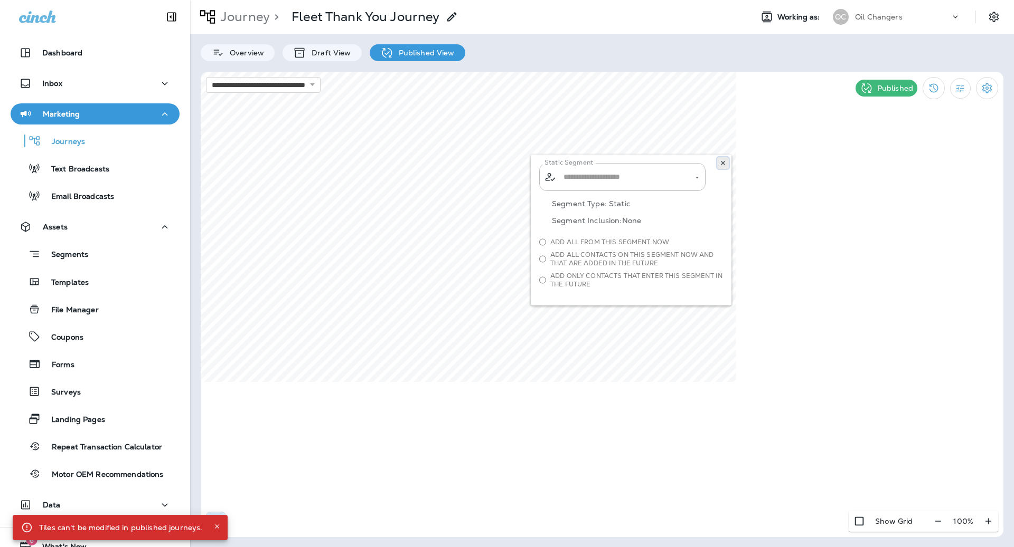
click at [727, 165] on button at bounding box center [723, 163] width 12 height 12
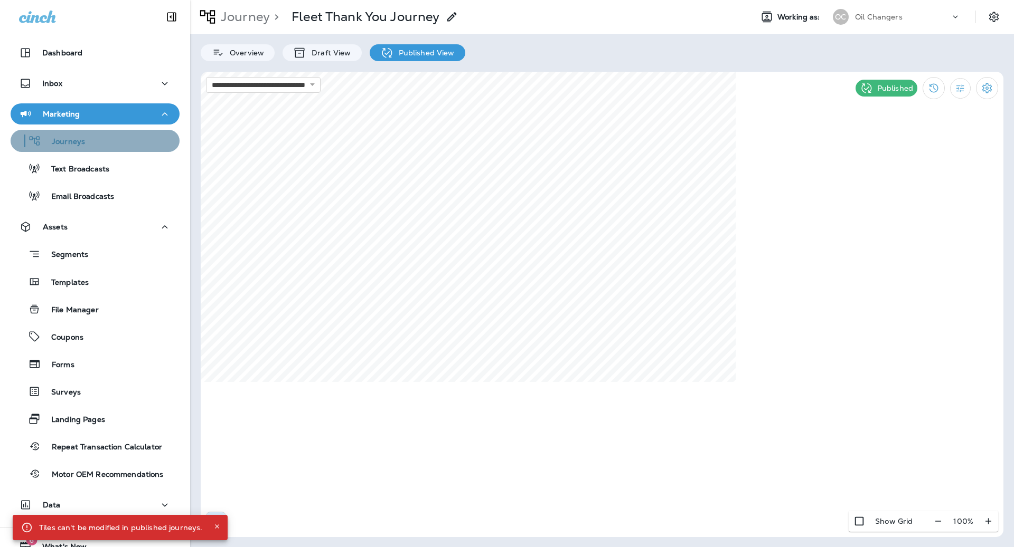
click at [99, 138] on div "Journeys" at bounding box center [95, 141] width 160 height 16
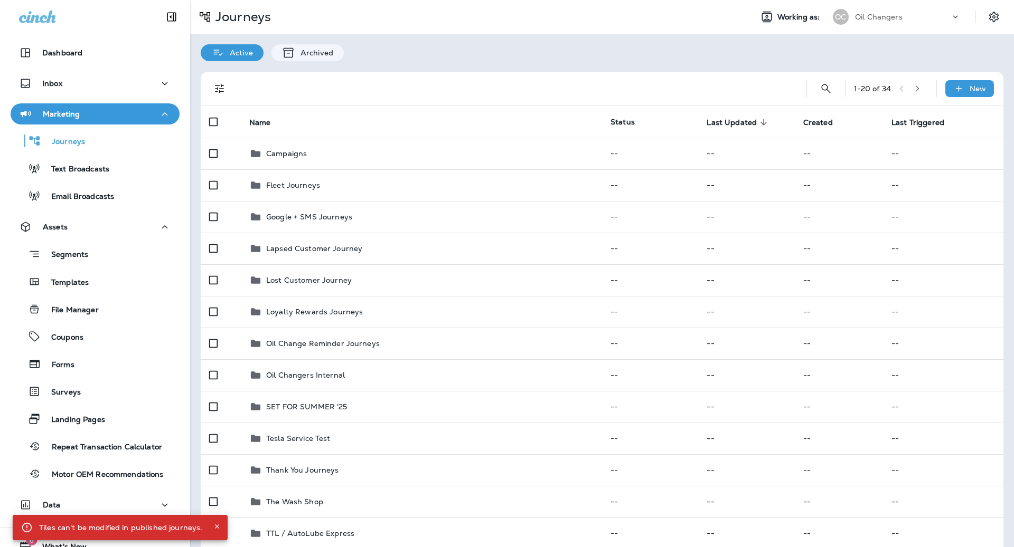
click at [811, 83] on div "1 - 20 of 34 New" at bounding box center [604, 89] width 790 height 34
click at [818, 84] on button "Search Journeys" at bounding box center [825, 88] width 21 height 21
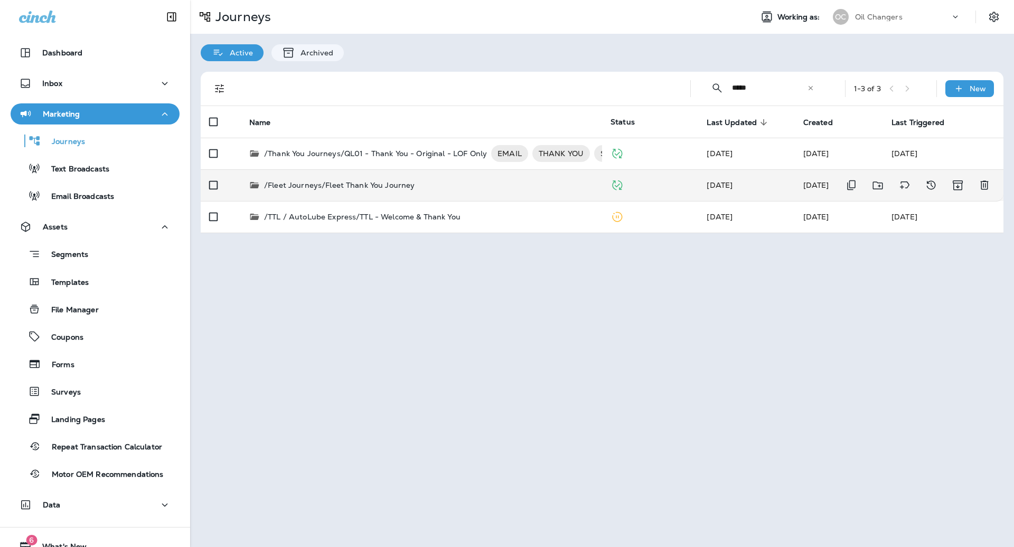
type input "*****"
click at [516, 177] on td "/Fleet Journeys/Fleet Thank You Journey" at bounding box center [421, 185] width 361 height 32
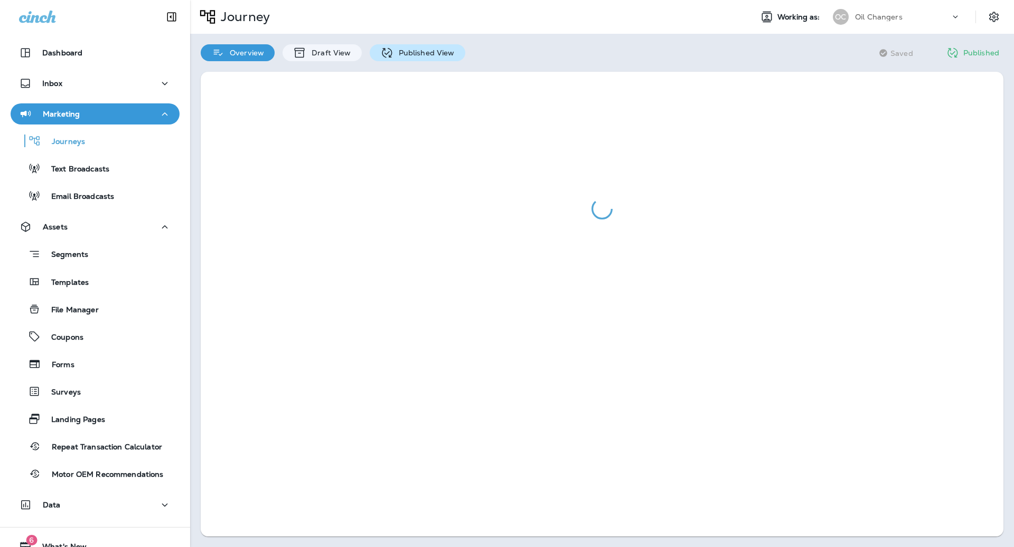
click at [409, 54] on p "Published View" at bounding box center [423, 53] width 61 height 8
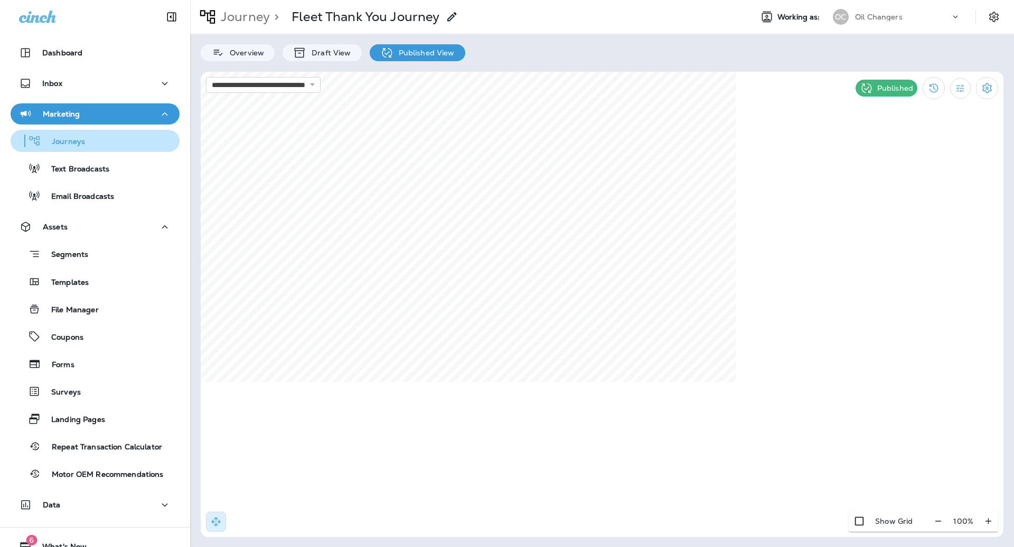
click at [99, 145] on div "Journeys" at bounding box center [95, 141] width 160 height 16
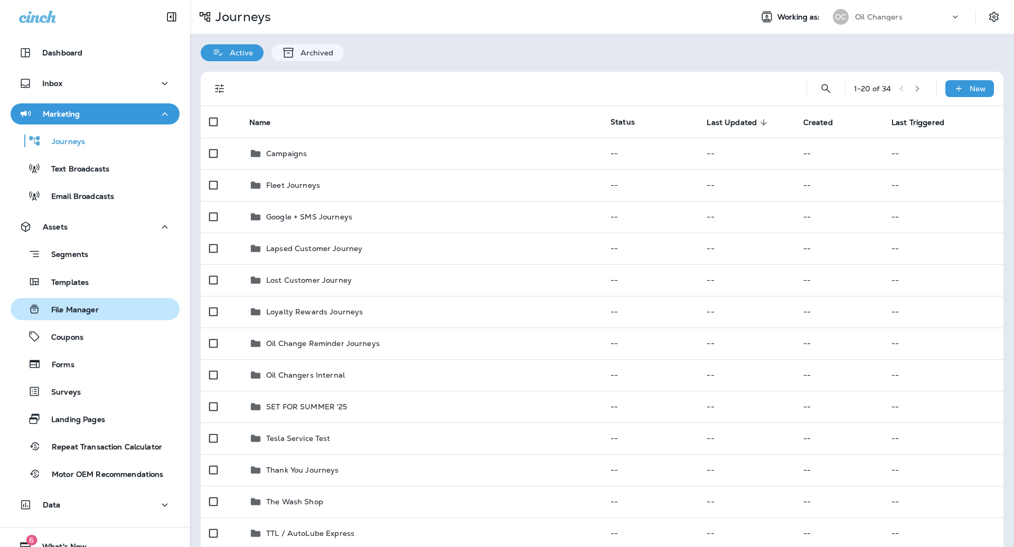
scroll to position [41, 0]
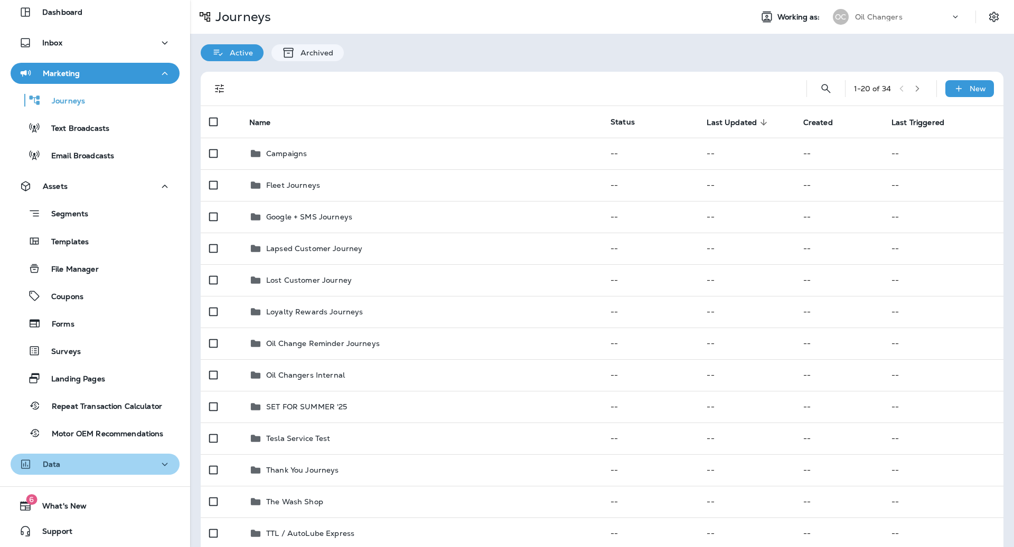
click at [129, 466] on div "Data" at bounding box center [95, 464] width 152 height 13
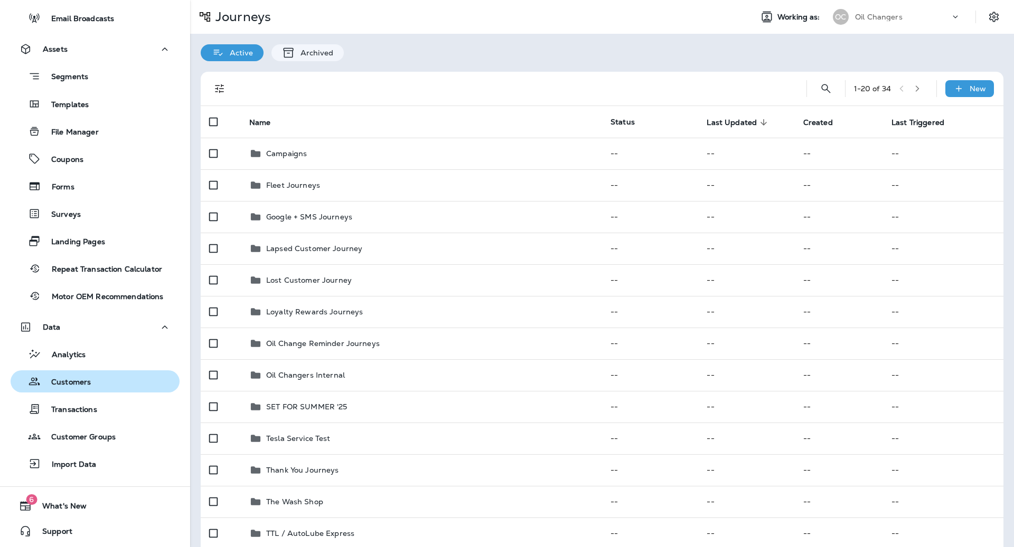
click at [108, 385] on div "Customers" at bounding box center [95, 382] width 160 height 16
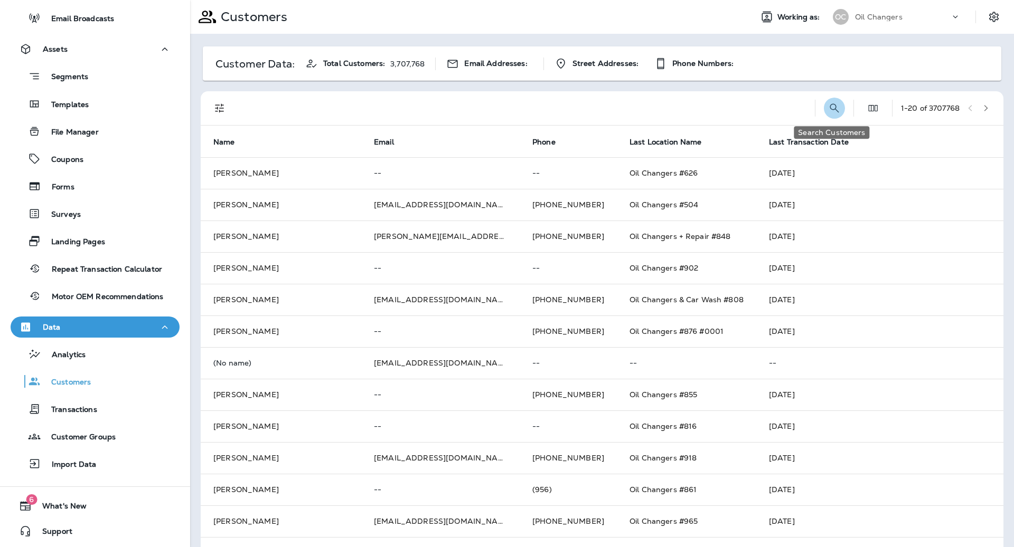
click at [835, 109] on icon "Search Customers" at bounding box center [834, 108] width 13 height 13
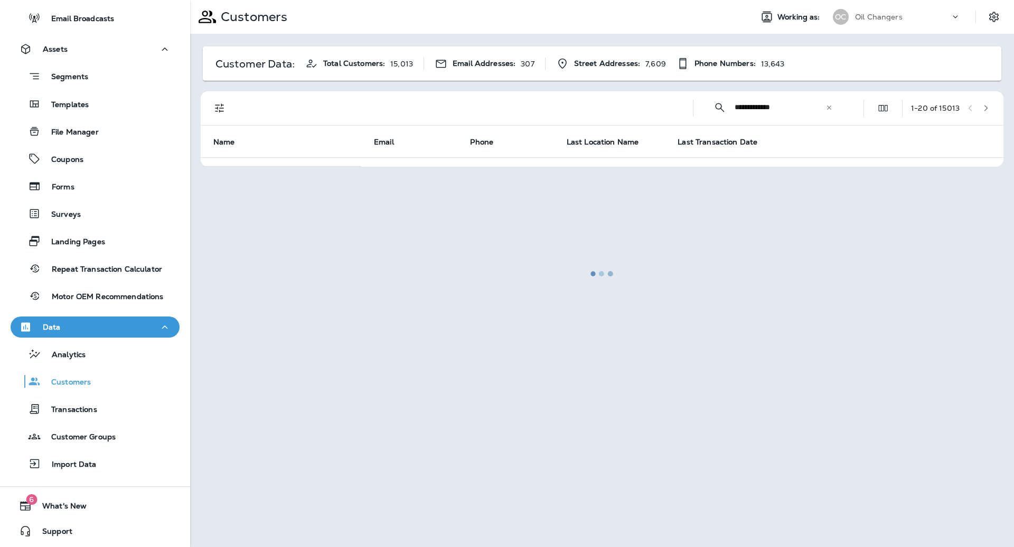
type input "**********"
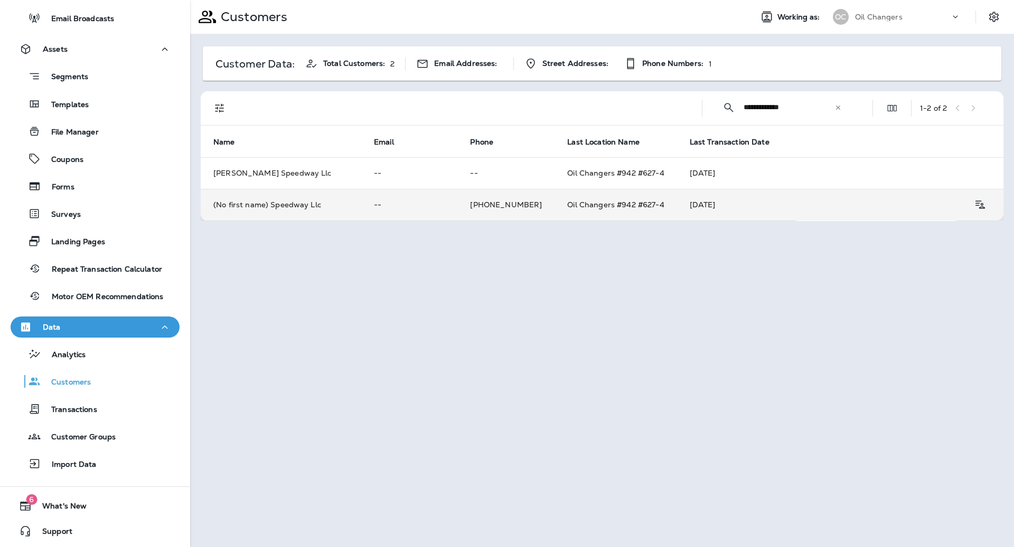
click at [503, 206] on td "[PHONE_NUMBER]" at bounding box center [505, 205] width 97 height 32
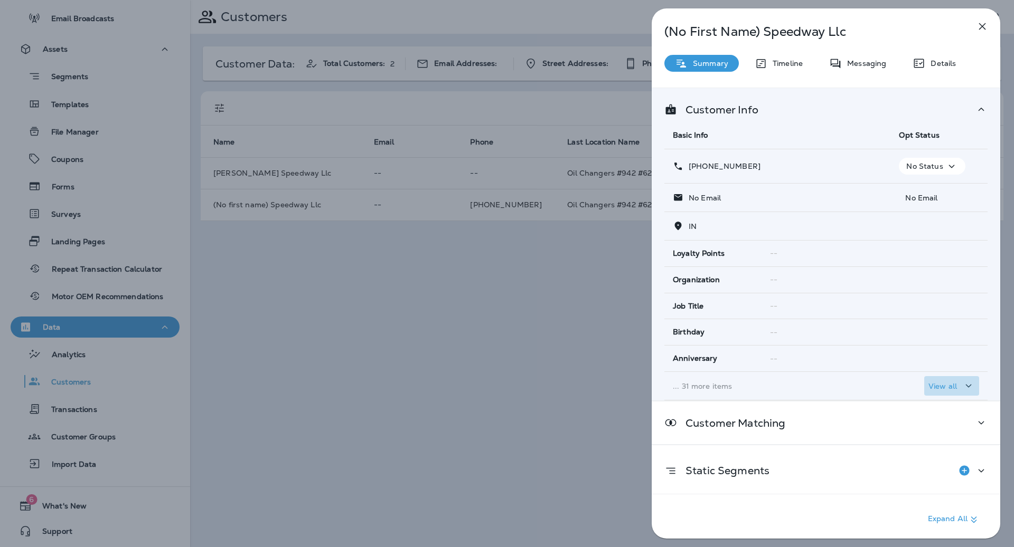
click at [933, 389] on div "View all" at bounding box center [951, 386] width 46 height 13
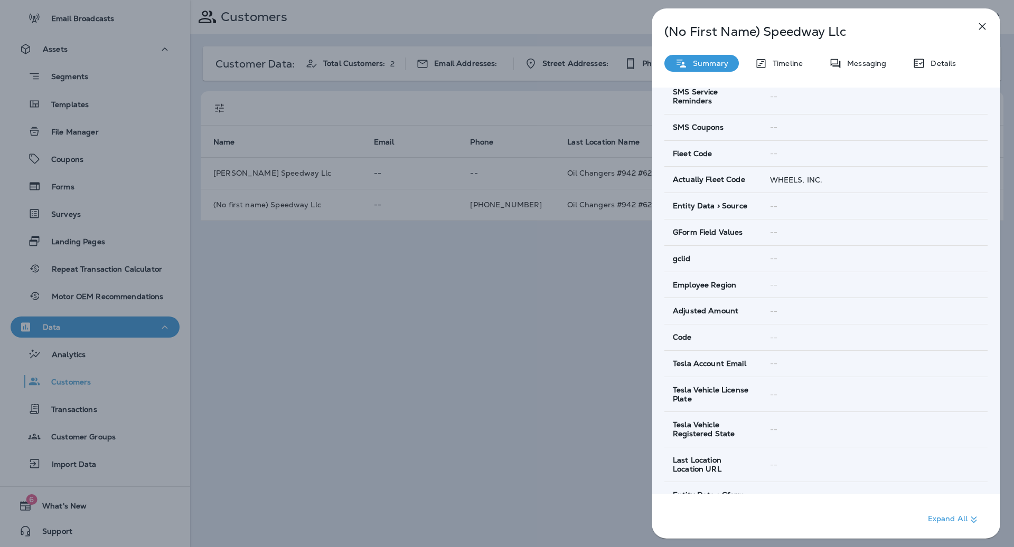
scroll to position [742, 0]
drag, startPoint x: 825, startPoint y: 167, endPoint x: 766, endPoint y: 164, distance: 59.2
click at [766, 165] on td "WHEELS, INC." at bounding box center [874, 178] width 226 height 26
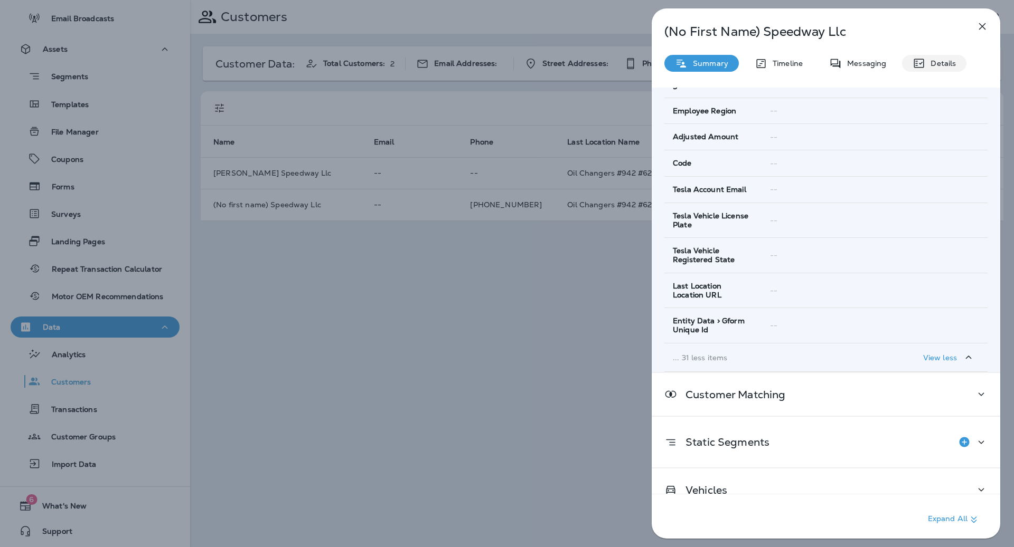
click at [934, 62] on p "Details" at bounding box center [940, 63] width 31 height 8
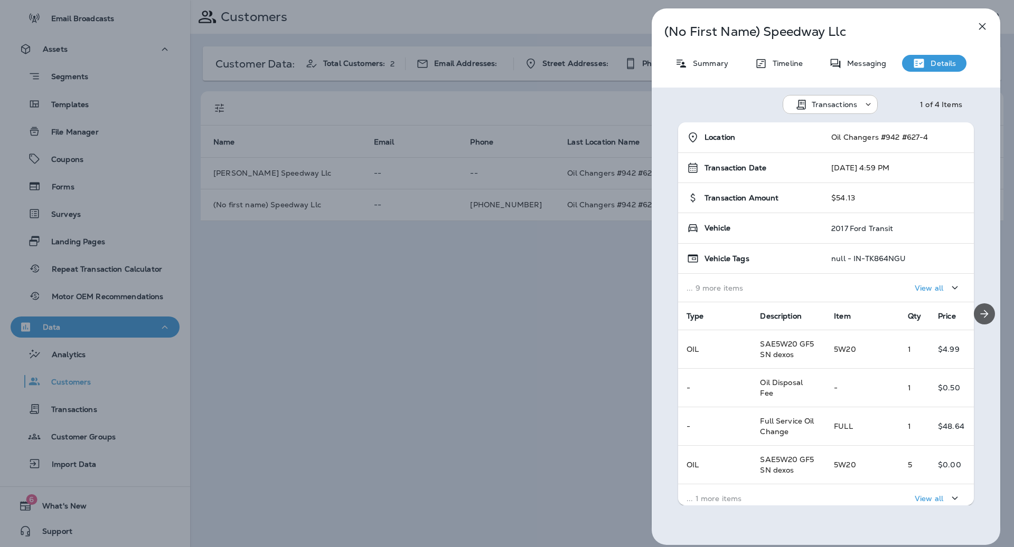
click at [990, 318] on button "Next" at bounding box center [983, 314] width 21 height 21
click at [984, 25] on icon "button" at bounding box center [982, 26] width 13 height 13
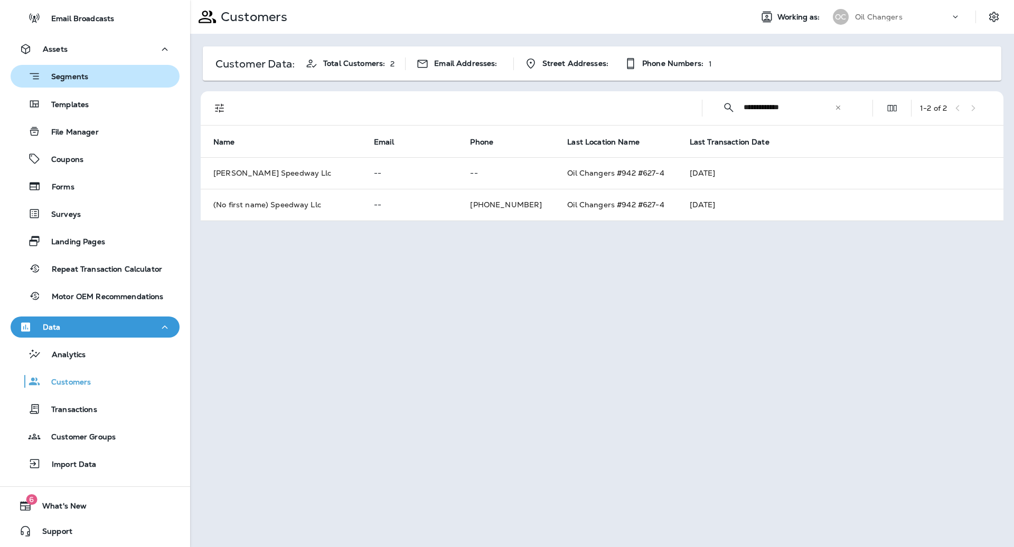
click at [102, 75] on div "Segments" at bounding box center [95, 76] width 160 height 16
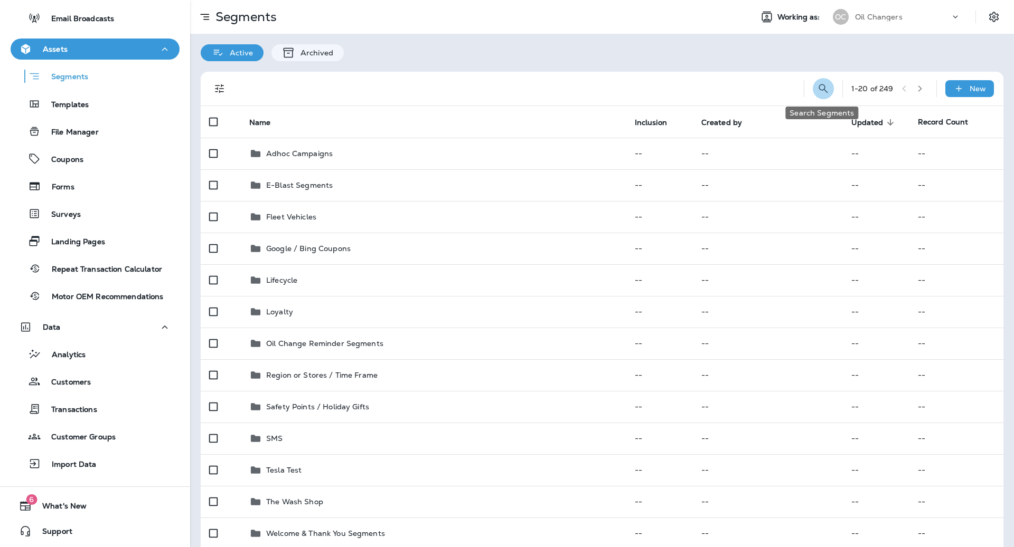
click at [821, 86] on icon "Search Segments" at bounding box center [823, 88] width 13 height 13
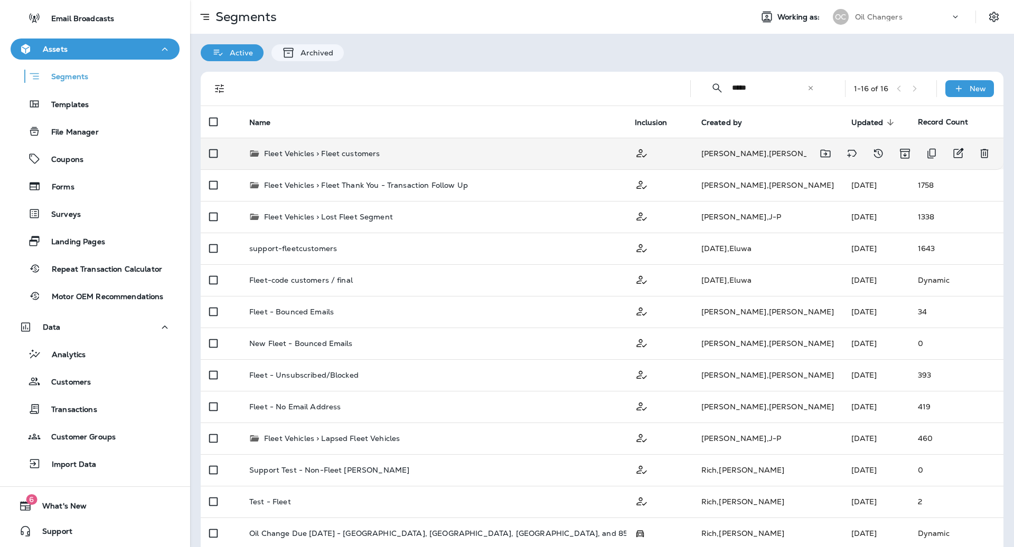
type input "*****"
click at [559, 143] on td "Fleet Vehicles > Fleet customers" at bounding box center [433, 154] width 385 height 32
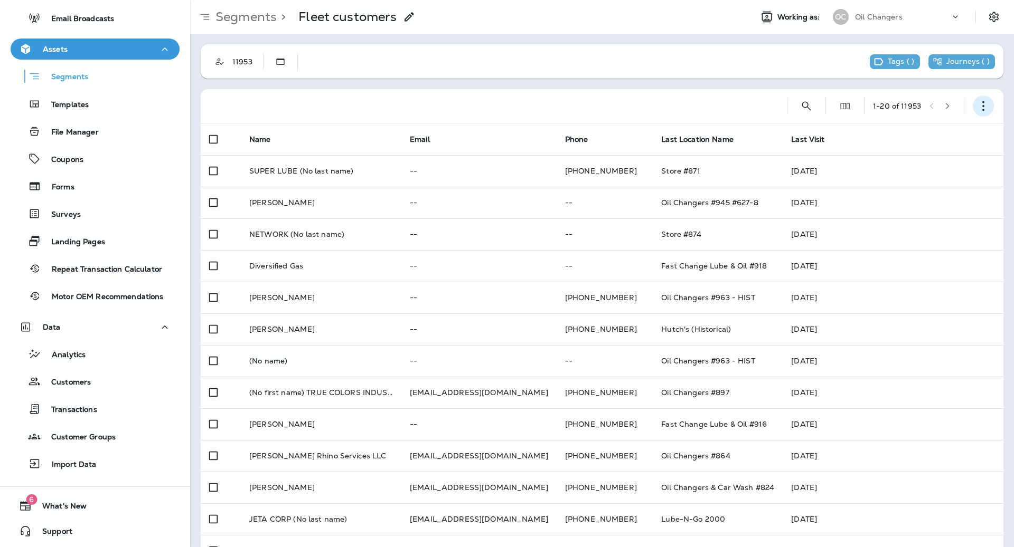
click at [988, 105] on icon "button" at bounding box center [983, 106] width 11 height 11
click at [924, 134] on p "Edit Segment" at bounding box center [913, 133] width 54 height 8
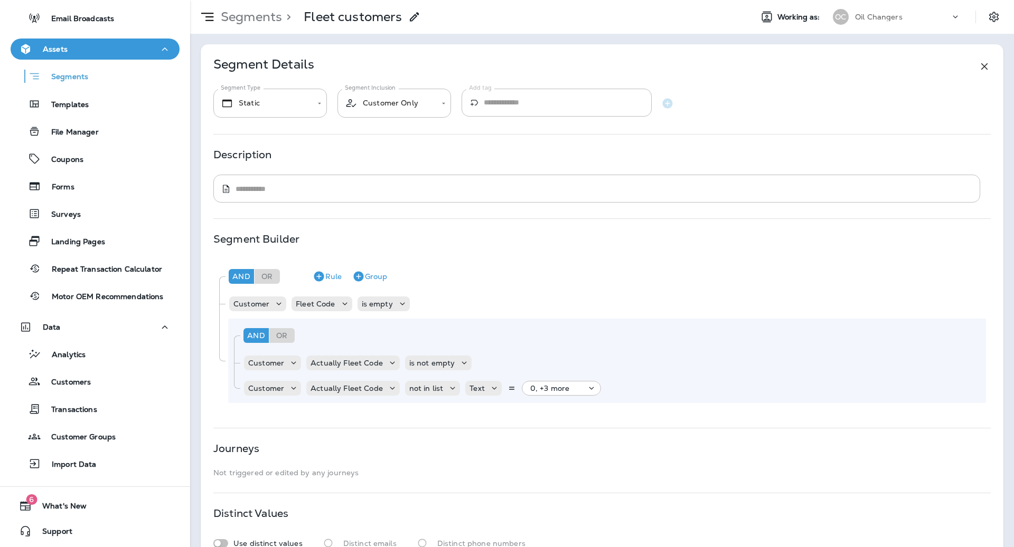
scroll to position [74, 0]
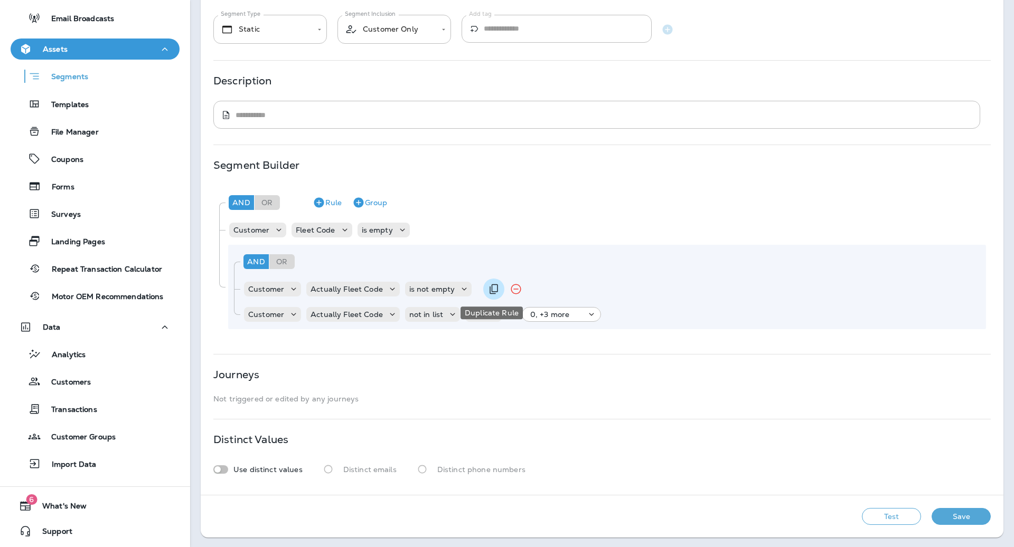
click at [492, 292] on icon "Duplicate Rule" at bounding box center [493, 289] width 13 height 13
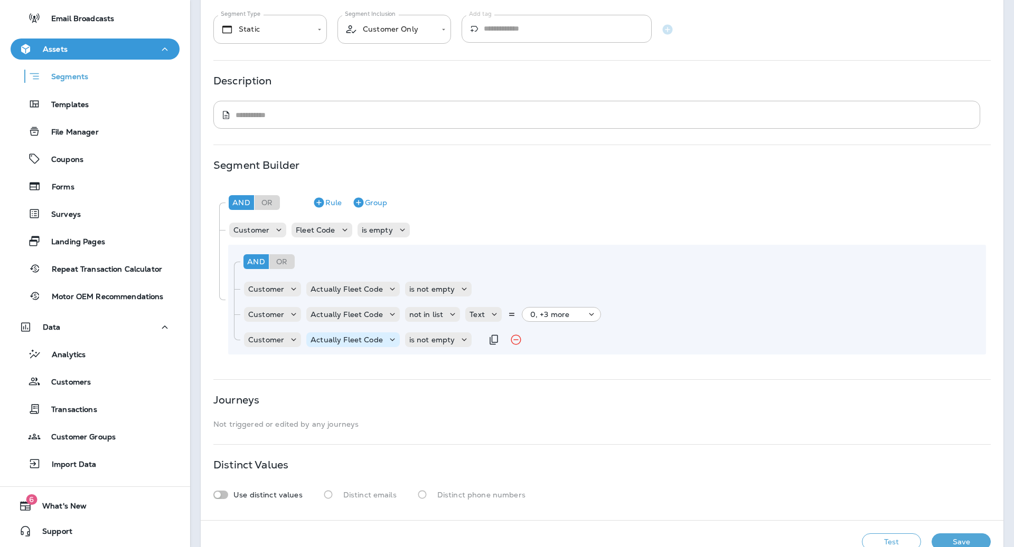
click at [368, 342] on p "Actually Fleet Code" at bounding box center [346, 340] width 72 height 8
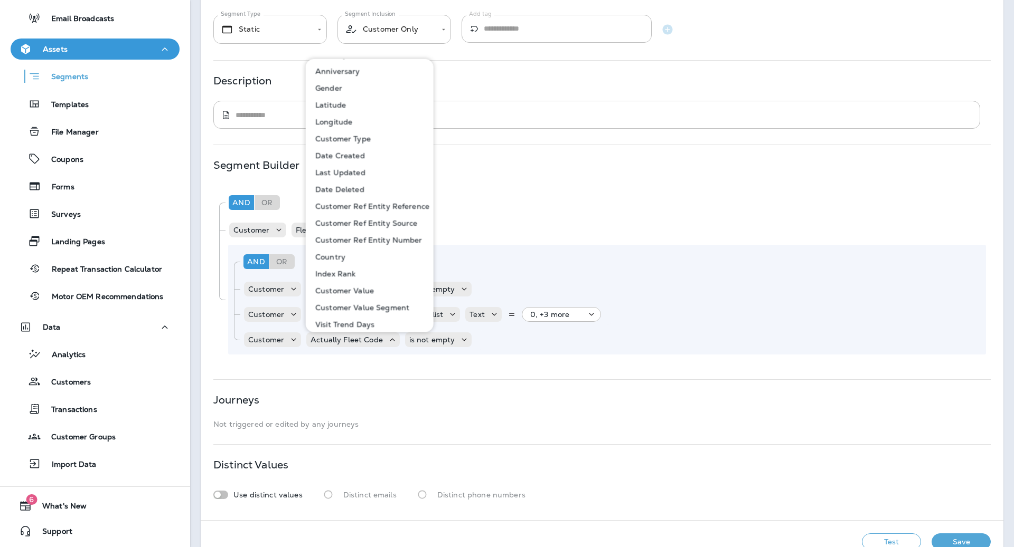
scroll to position [596, 0]
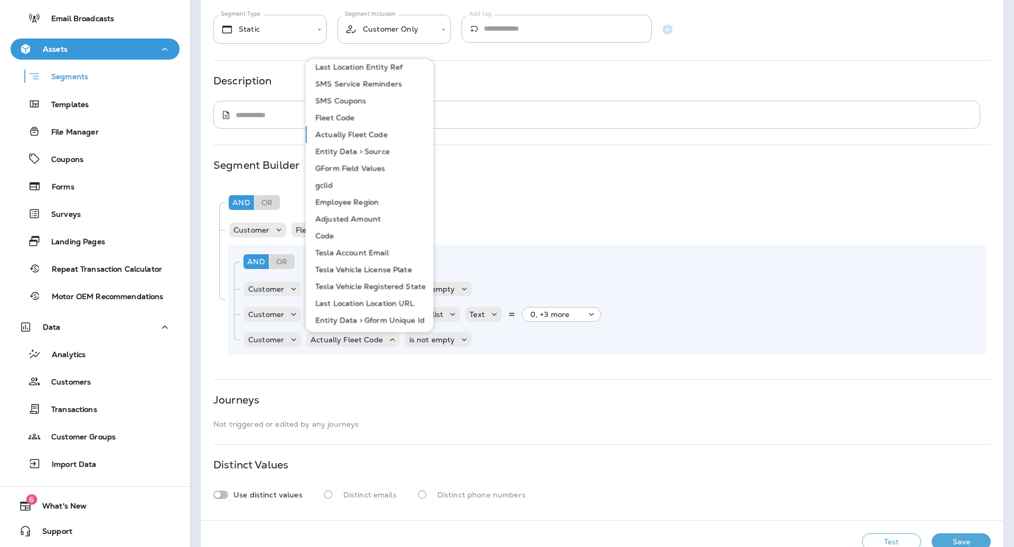
click at [582, 126] on div "​ * ​" at bounding box center [596, 115] width 767 height 28
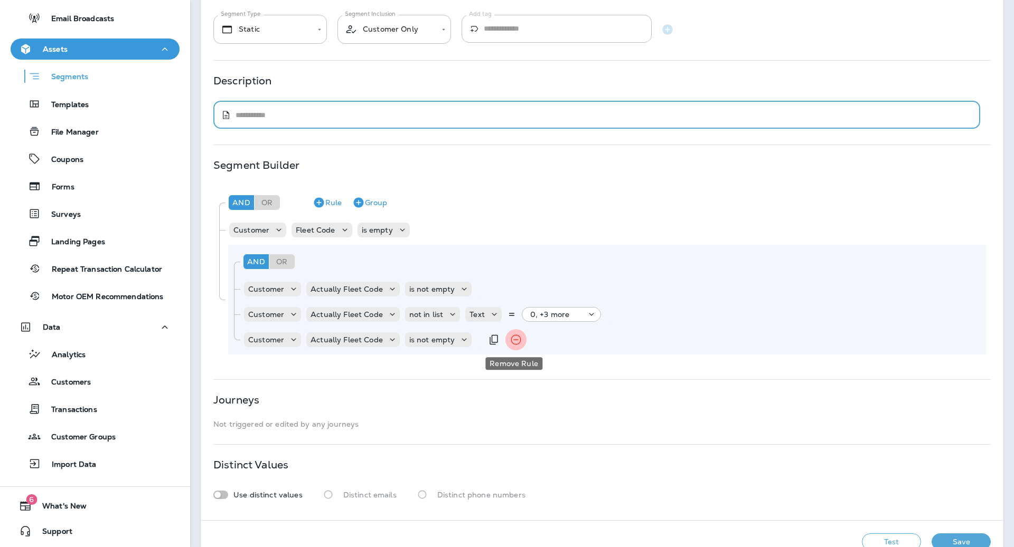
click at [511, 342] on icon "Remove Rule" at bounding box center [516, 340] width 10 height 10
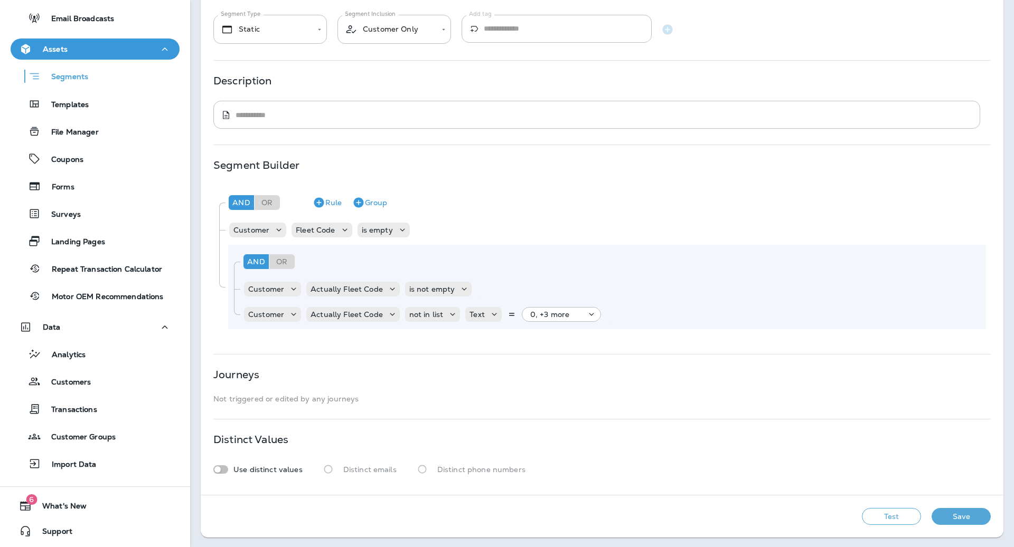
scroll to position [73, 0]
click at [981, 522] on button "Save" at bounding box center [960, 517] width 59 height 17
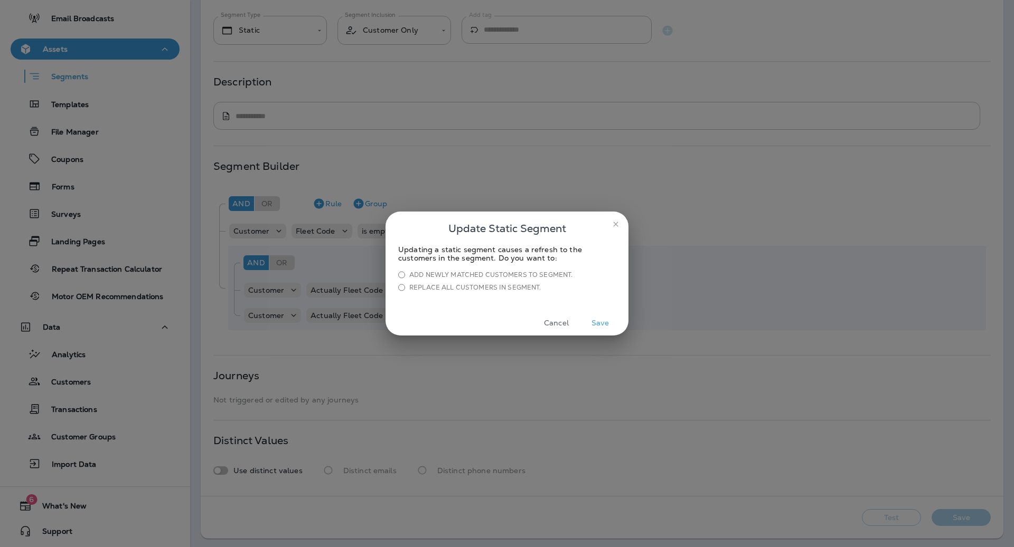
click at [609, 319] on button "Save" at bounding box center [600, 323] width 40 height 16
